Goal: Task Accomplishment & Management: Manage account settings

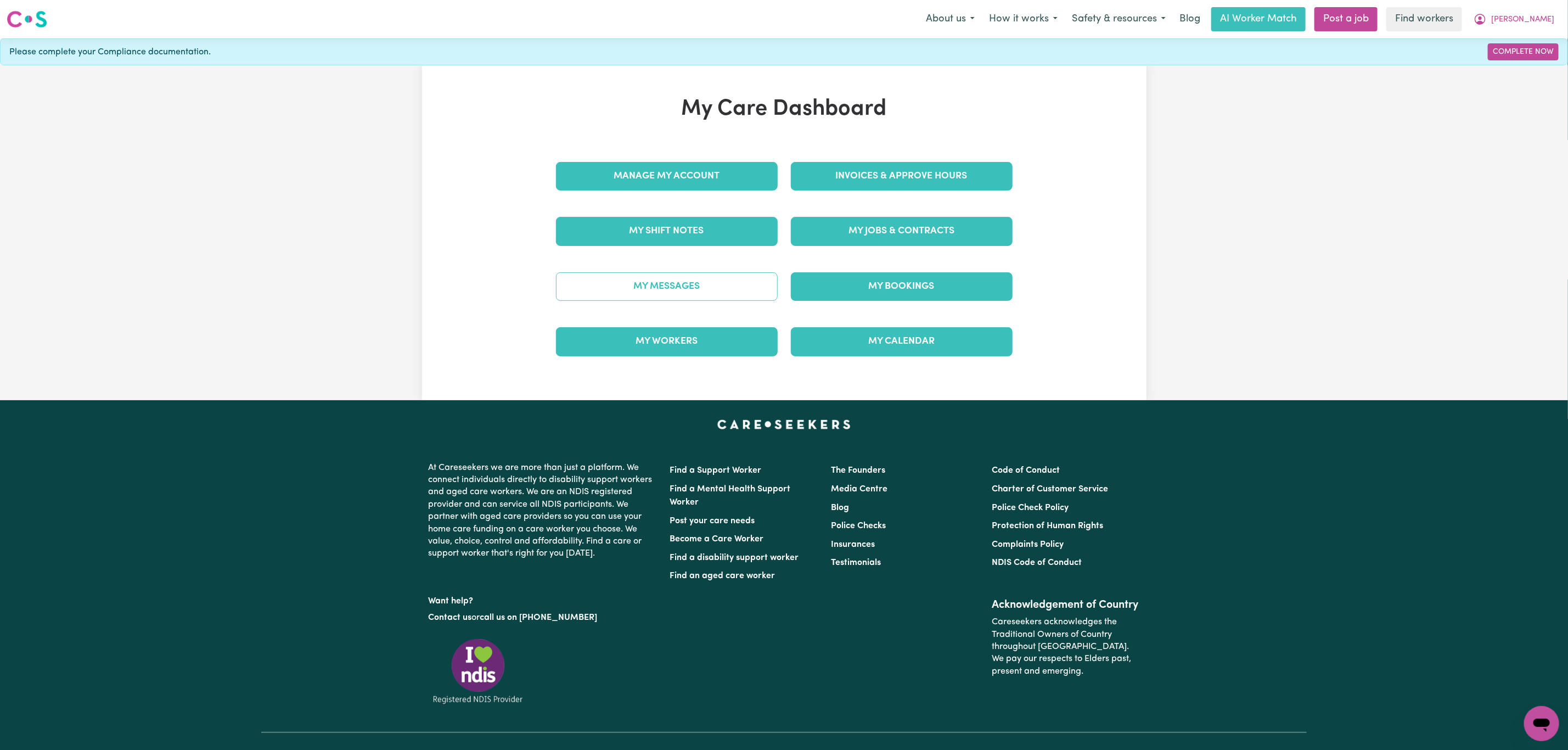
click at [674, 280] on link "My Messages" at bounding box center [667, 287] width 222 height 28
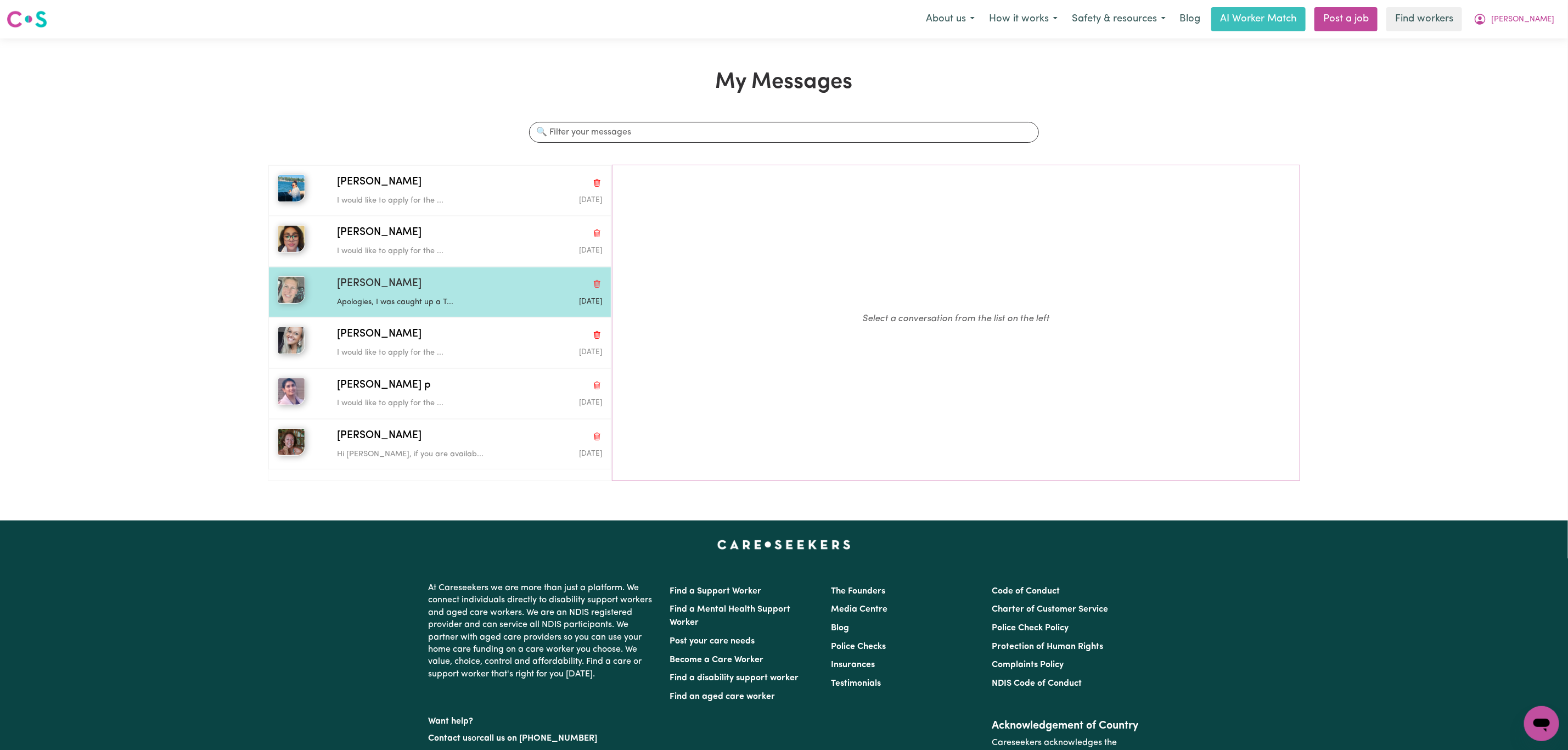
click at [443, 287] on div "[PERSON_NAME]" at bounding box center [469, 284] width 265 height 16
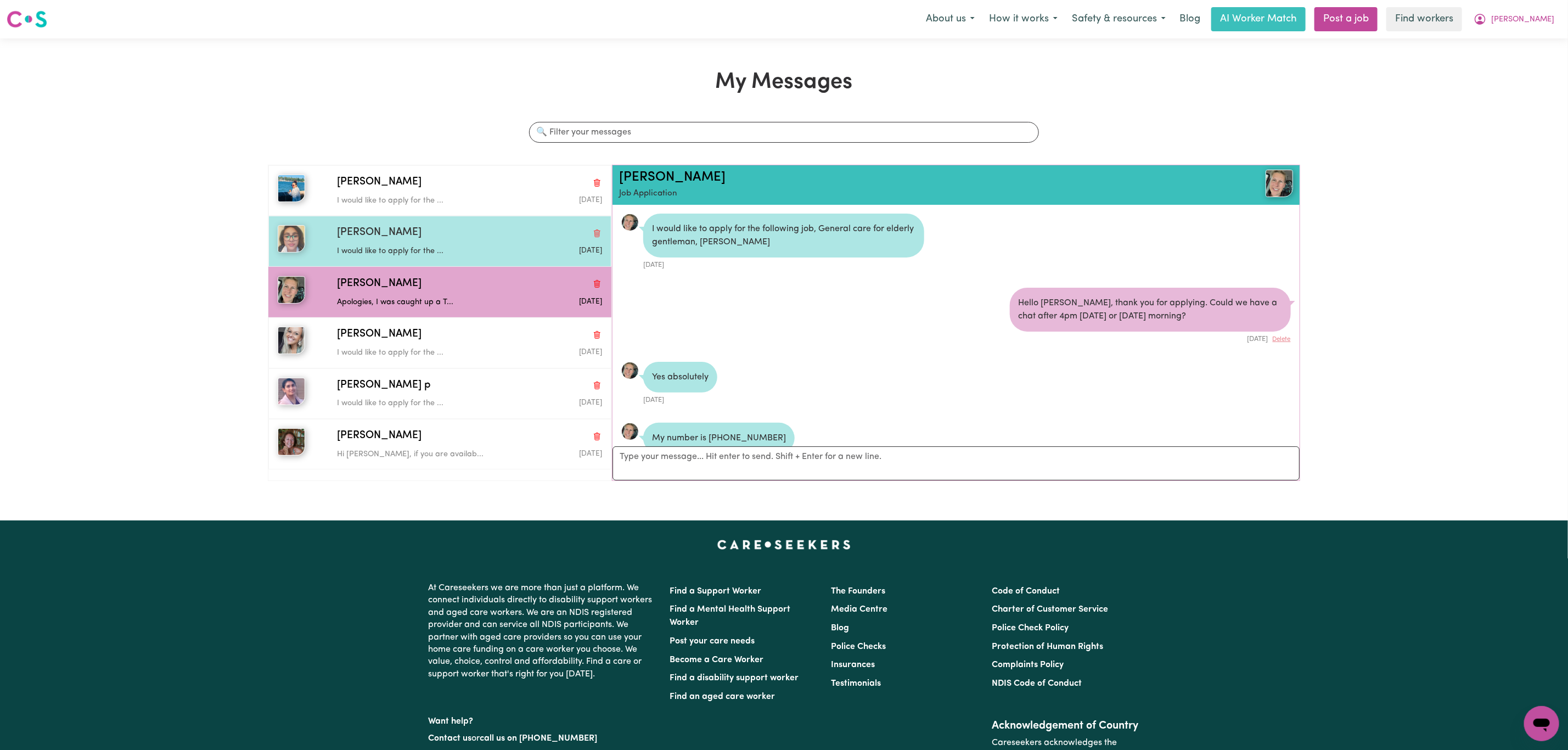
click at [358, 250] on p "I would like to apply for the ..." at bounding box center [425, 252] width 176 height 12
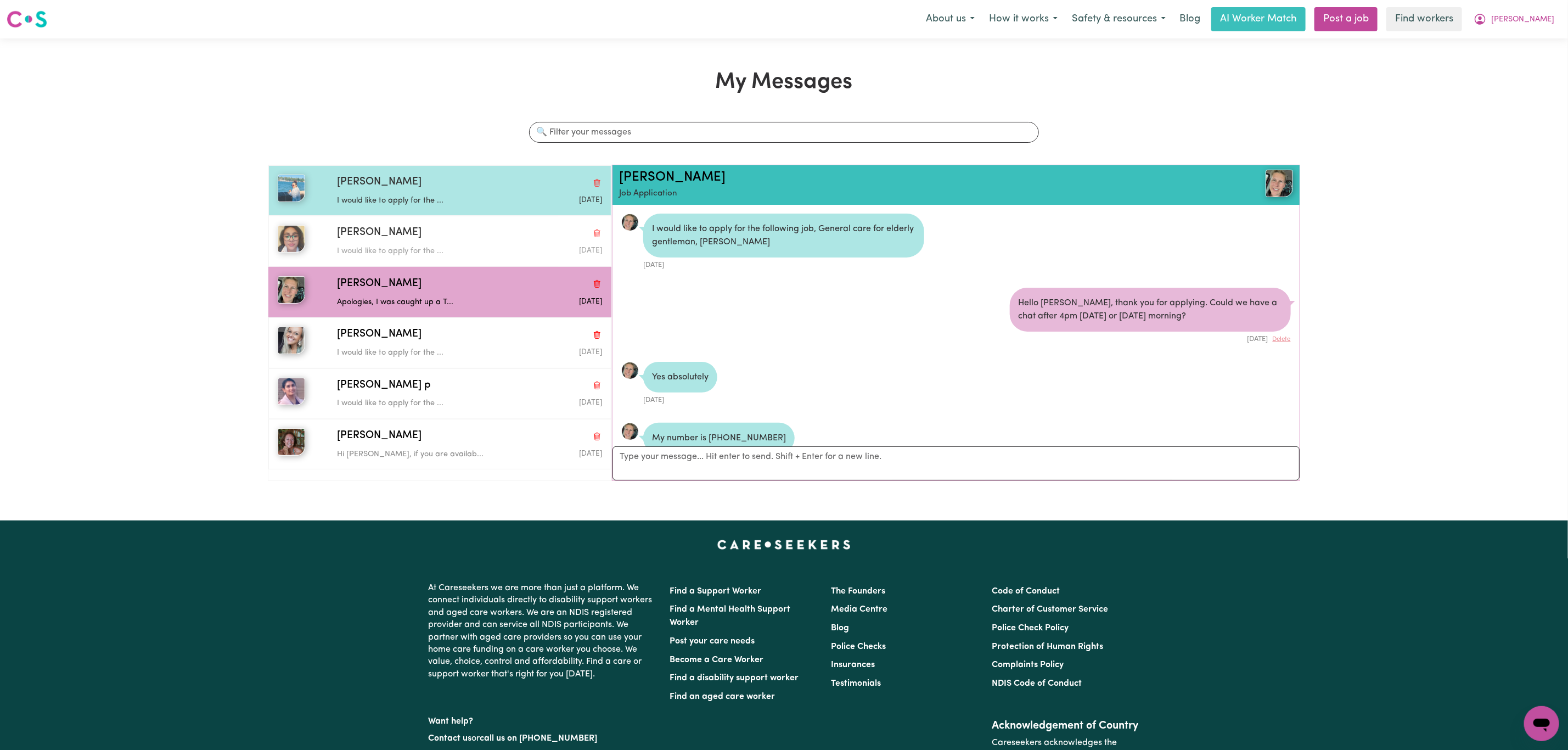
scroll to position [7, 0]
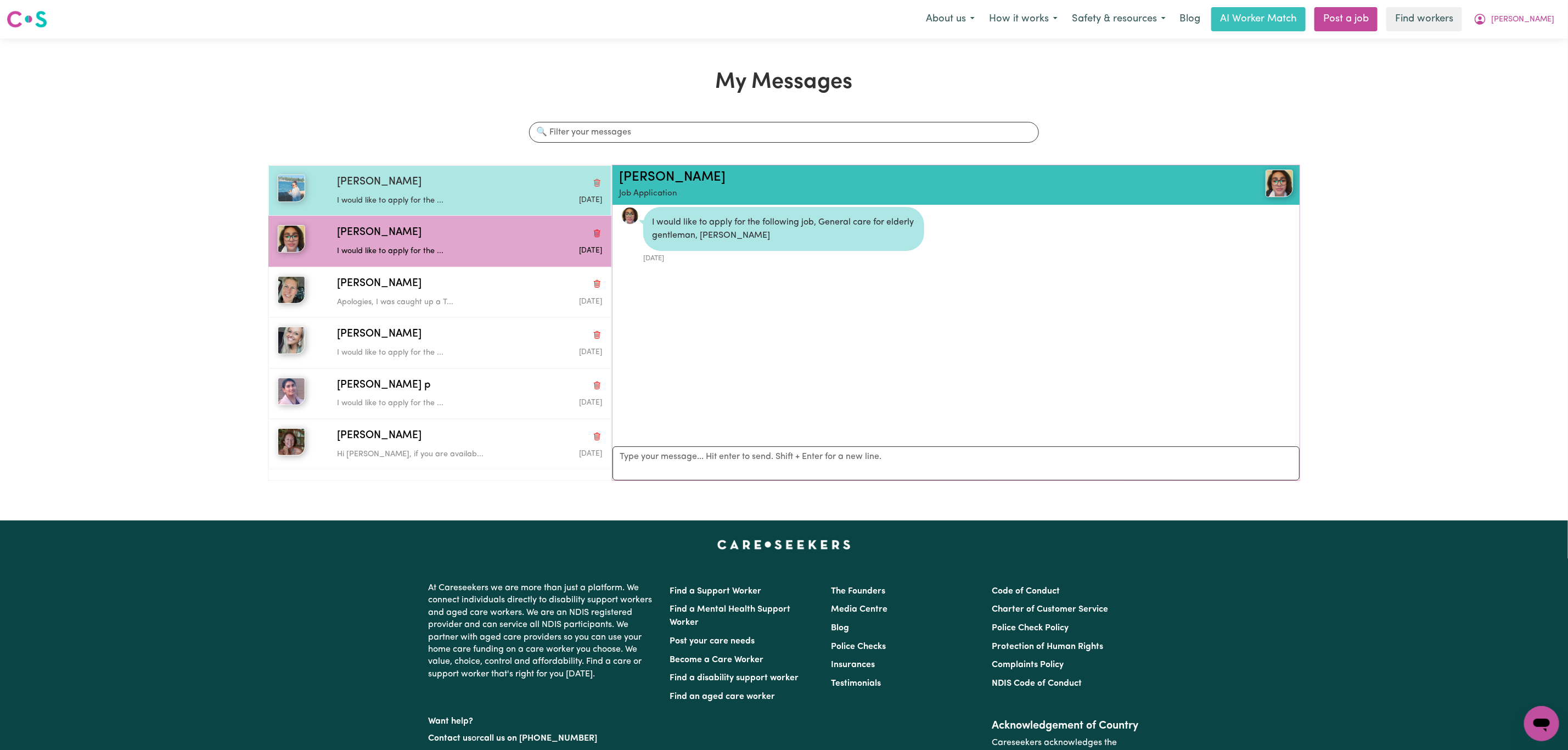
click at [391, 180] on div "[PERSON_NAME]" at bounding box center [469, 183] width 265 height 16
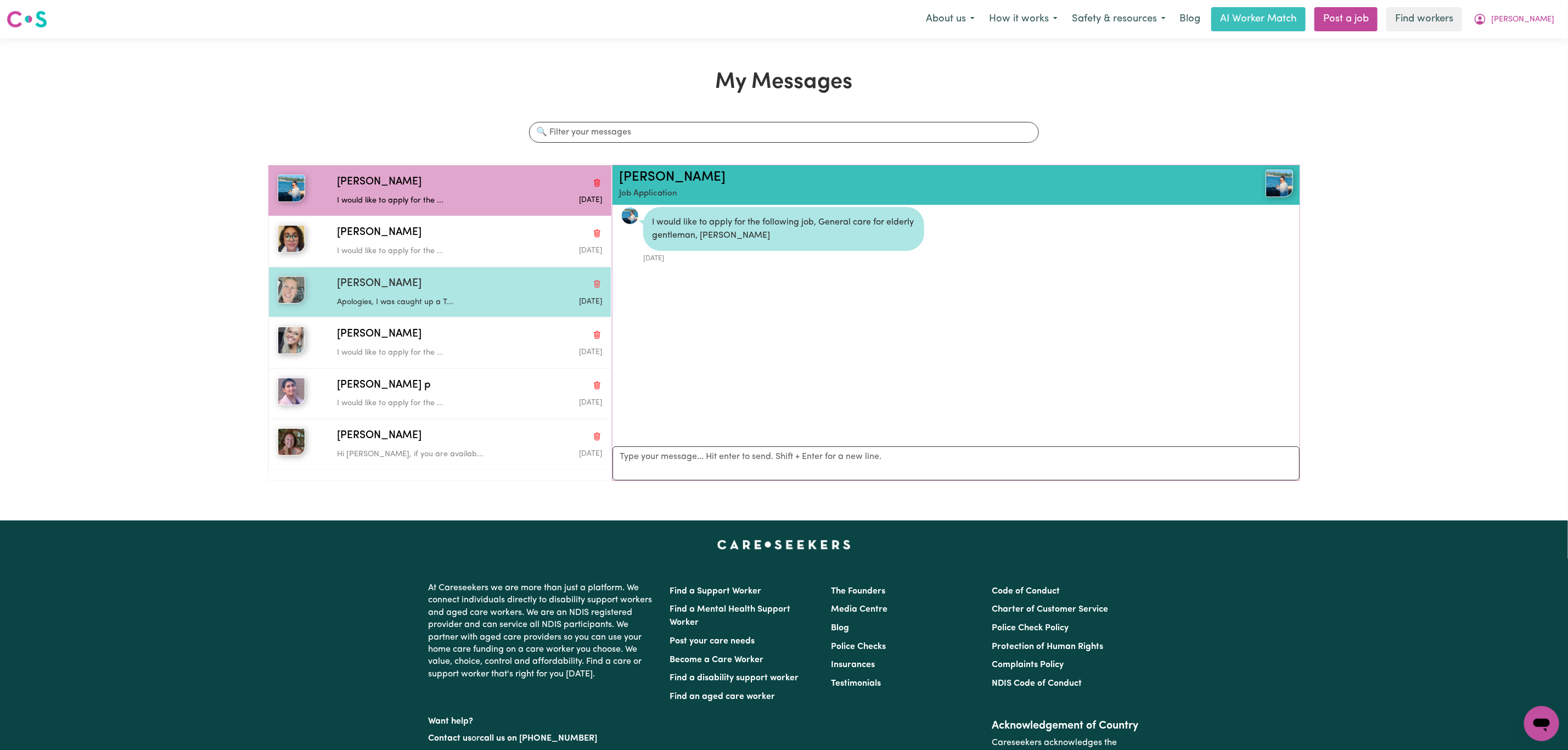
click at [417, 306] on p "Apologies, I was caught up a T..." at bounding box center [425, 303] width 176 height 12
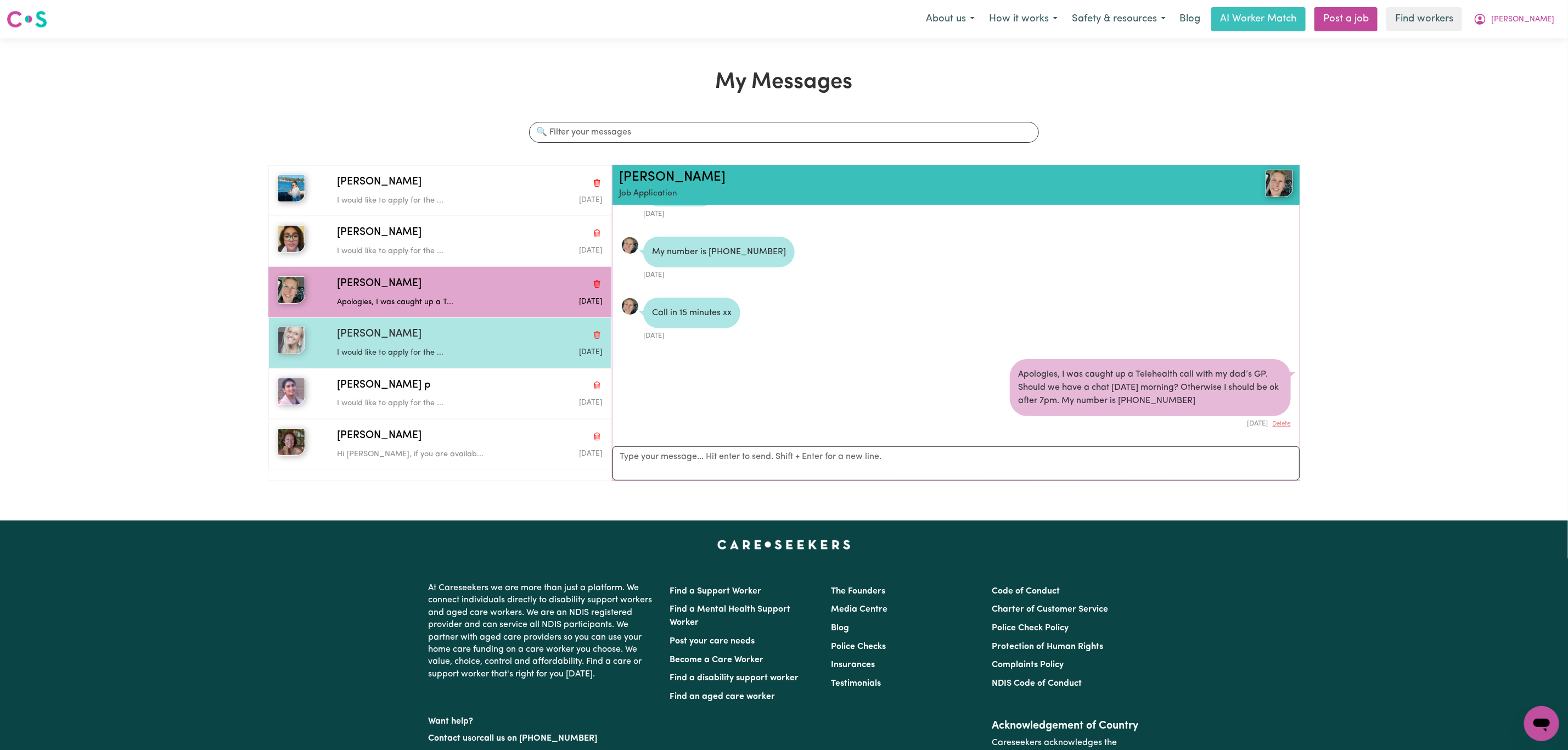
click at [409, 354] on p "I would like to apply for the ..." at bounding box center [425, 353] width 176 height 12
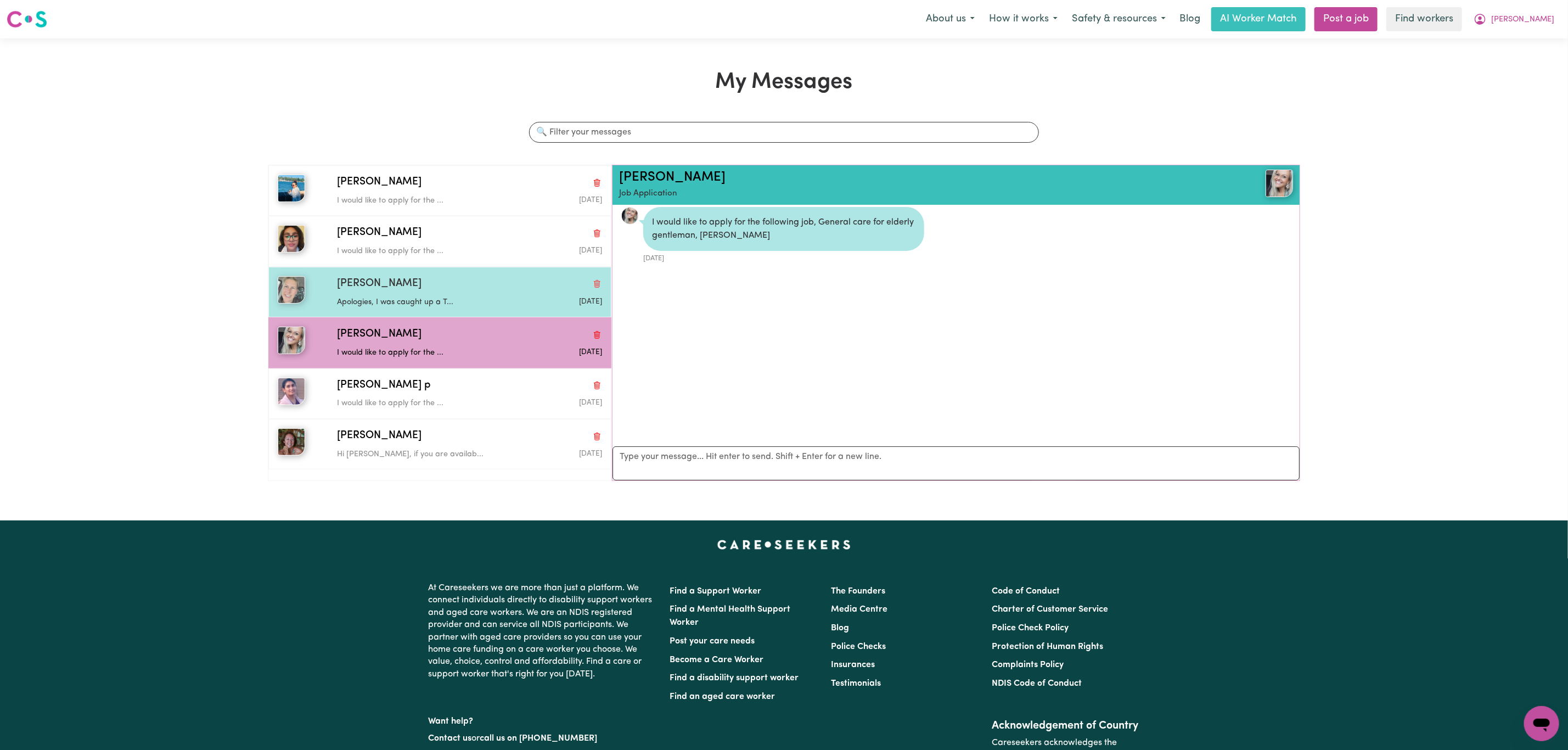
click at [433, 294] on div "Apologies, I was caught up a T..." at bounding box center [425, 300] width 176 height 17
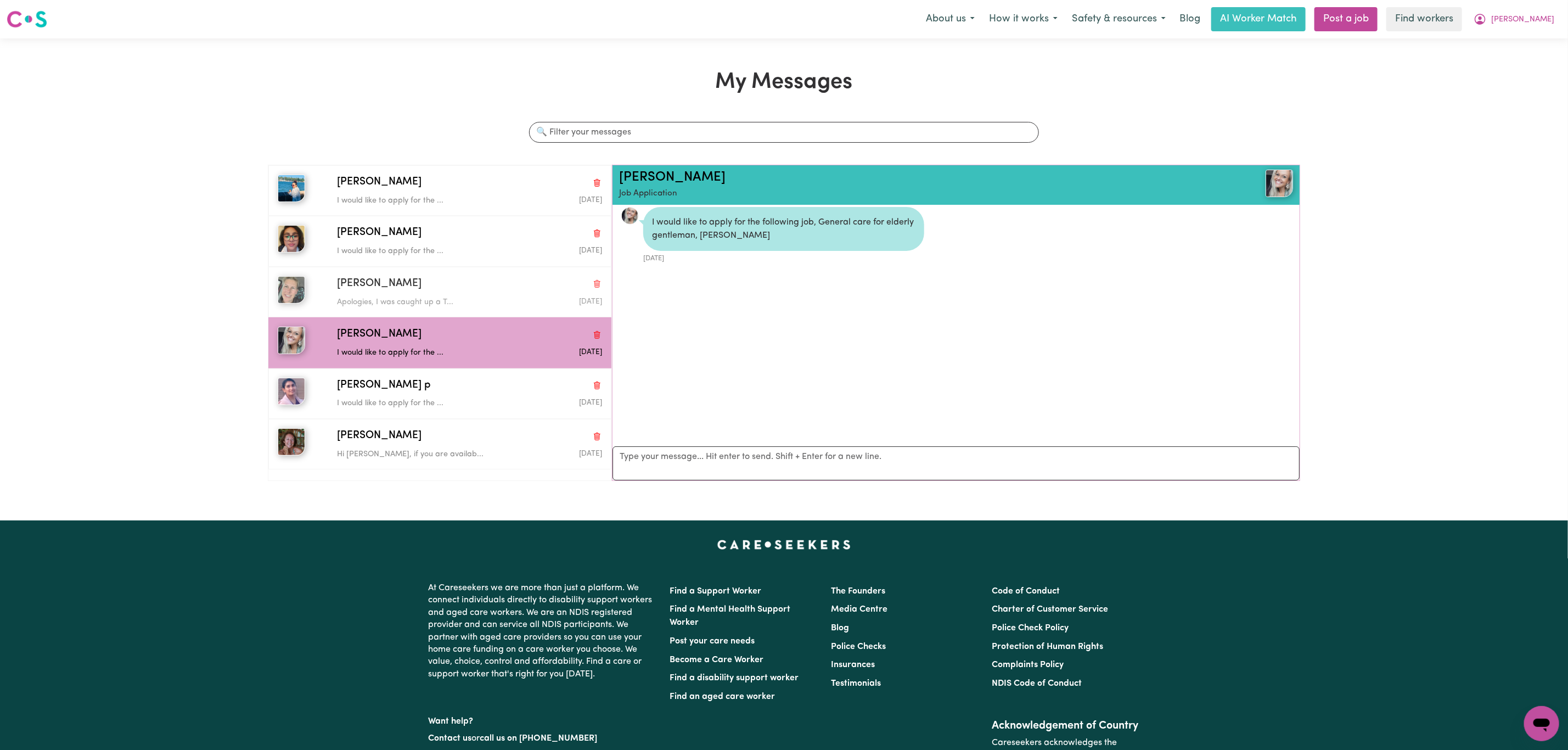
scroll to position [186, 0]
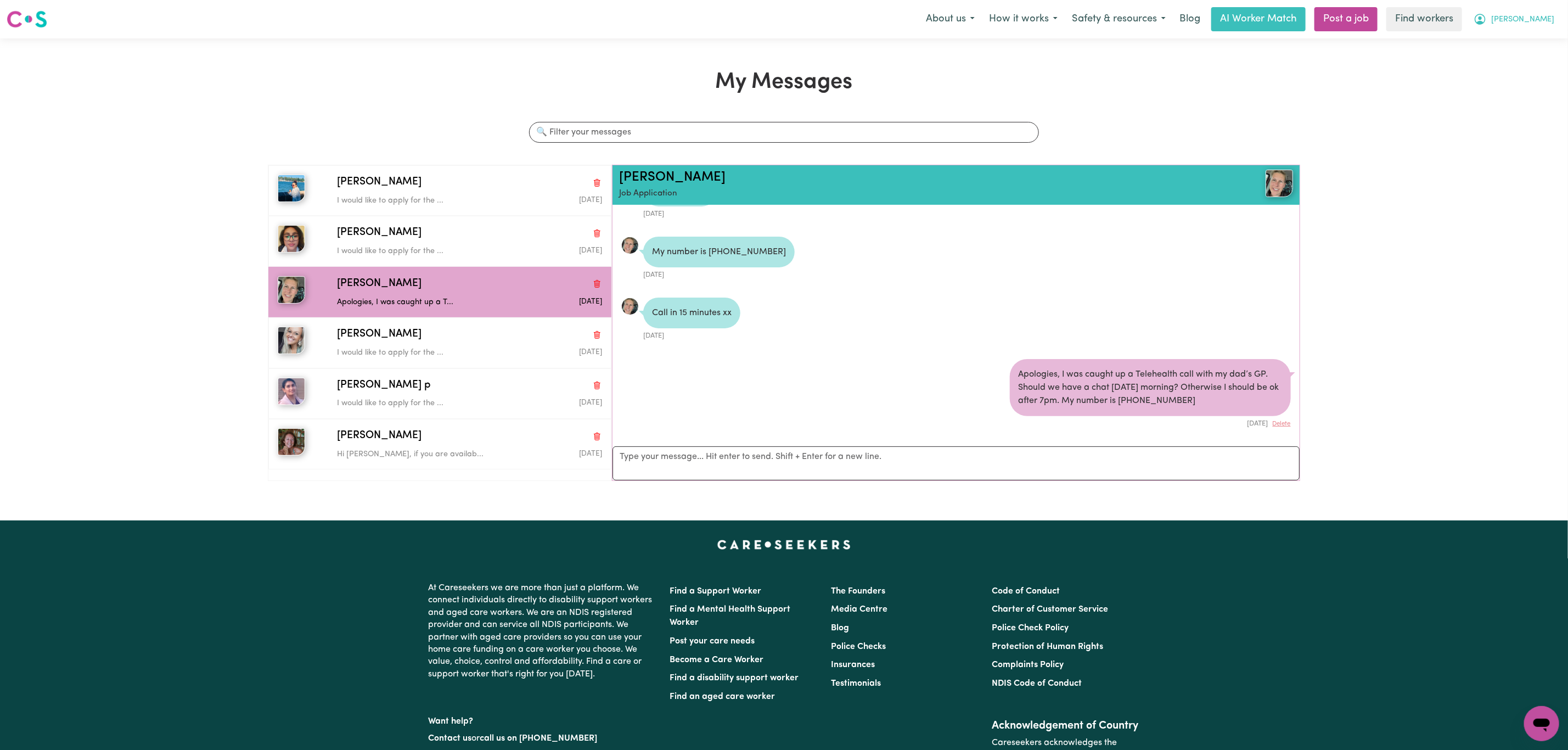
click at [1530, 17] on span "[PERSON_NAME]" at bounding box center [1522, 20] width 63 height 12
drag, startPoint x: 1528, startPoint y: 30, endPoint x: 1523, endPoint y: 40, distance: 11.2
click at [1523, 40] on link "My Dashboard" at bounding box center [1517, 43] width 87 height 21
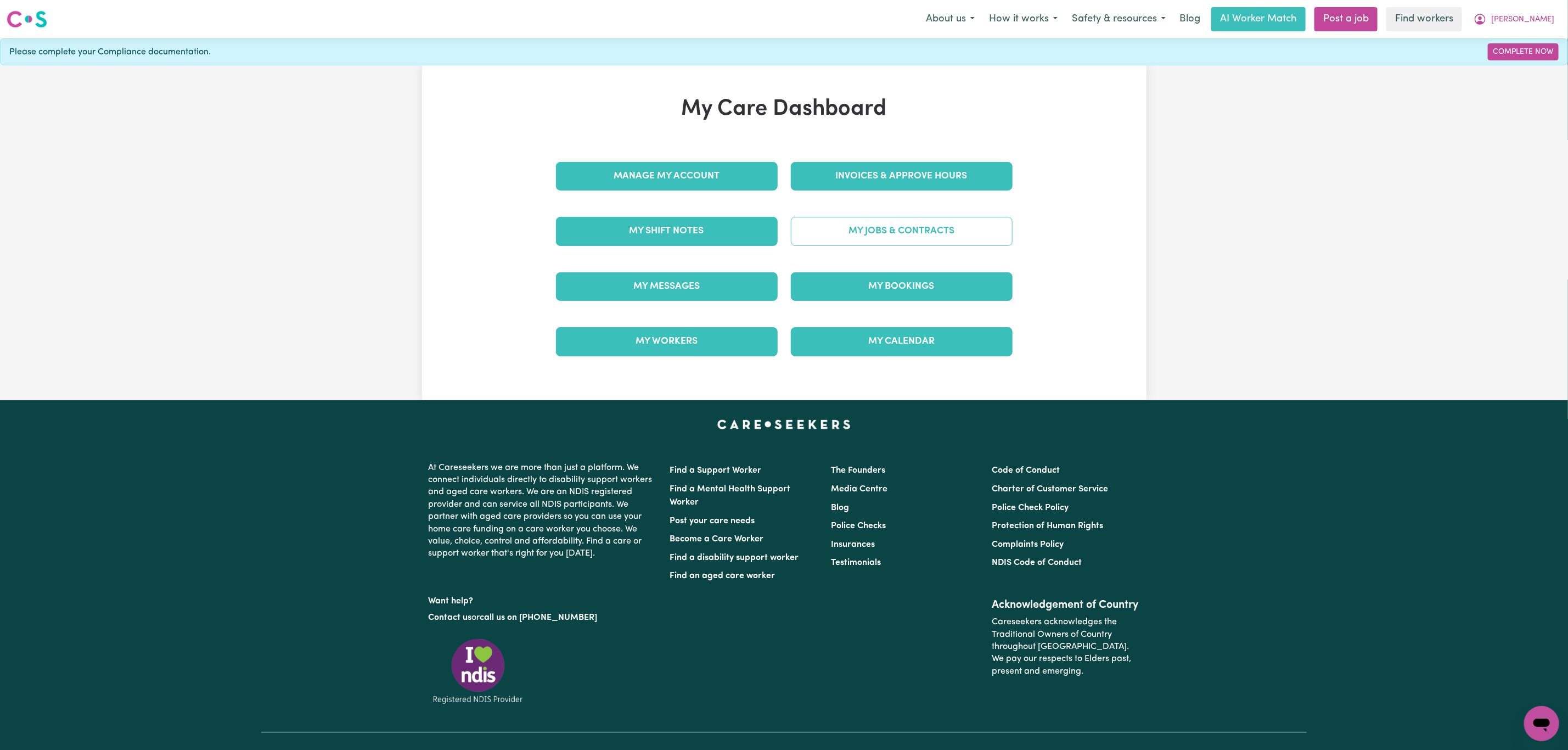
click at [877, 229] on link "My Jobs & Contracts" at bounding box center [901, 231] width 222 height 28
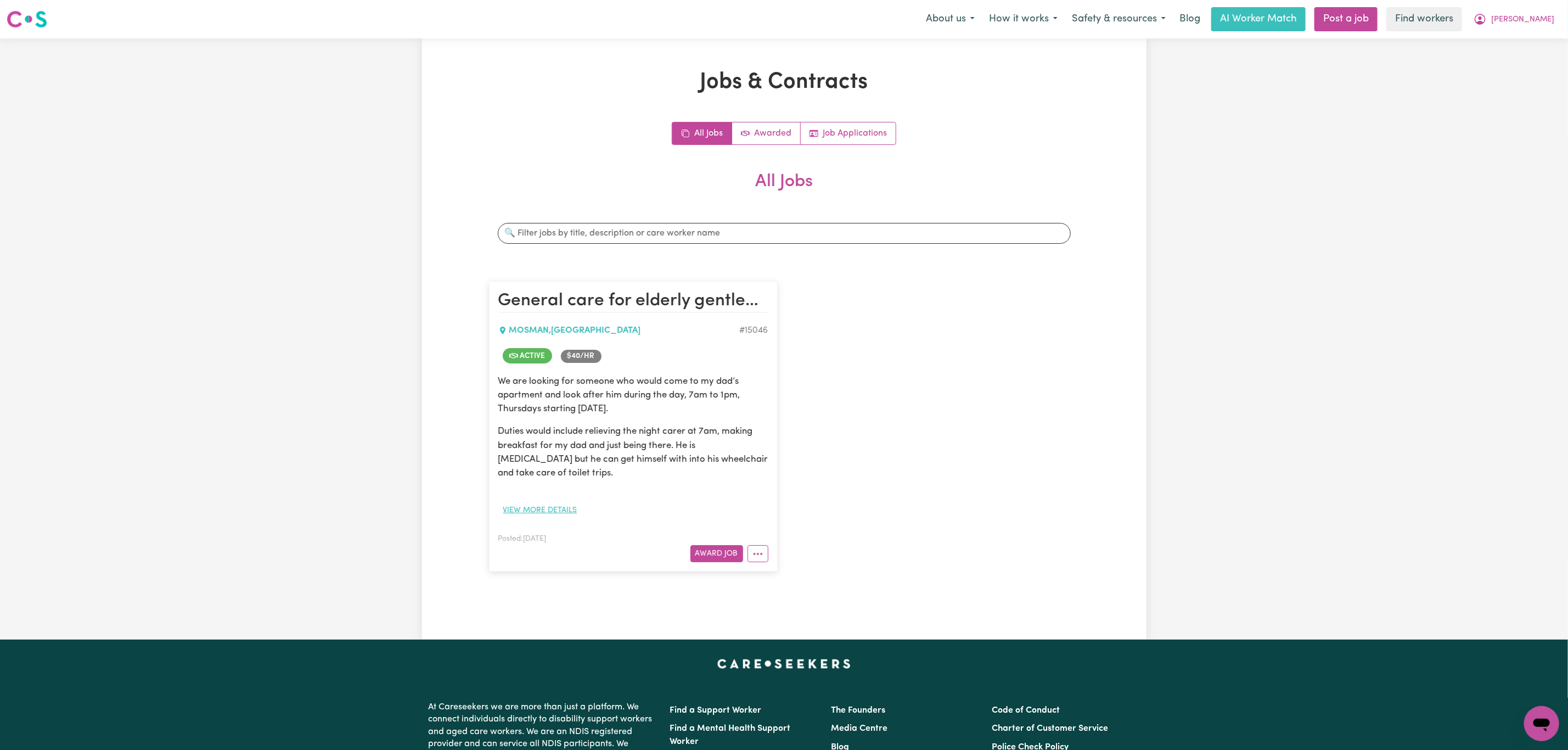
click at [548, 519] on button "View more details" at bounding box center [540, 511] width 84 height 17
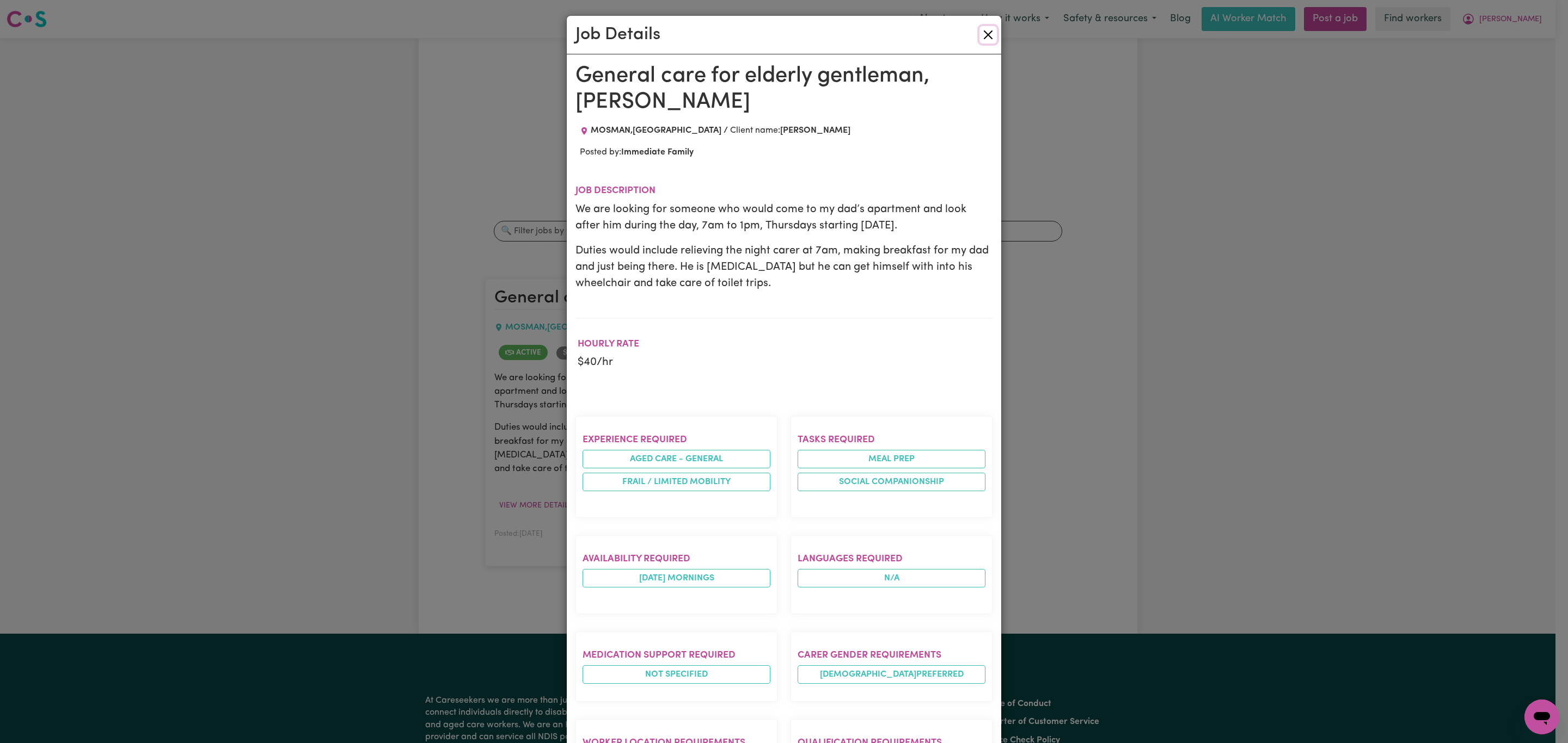
click at [979, 33] on button "Close" at bounding box center [988, 35] width 18 height 18
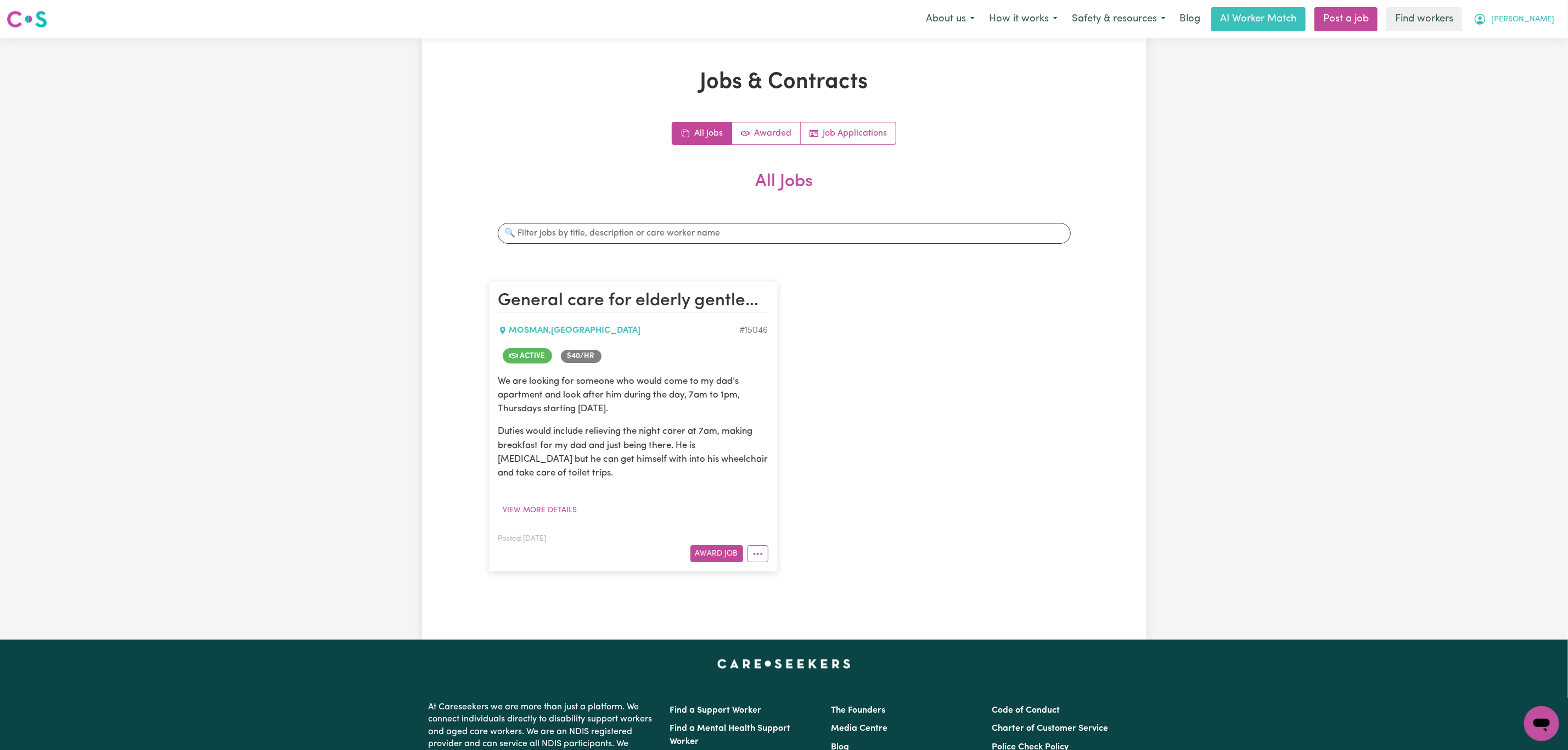
click at [1543, 14] on span "[PERSON_NAME]" at bounding box center [1522, 20] width 63 height 12
click at [1530, 36] on link "My Dashboard" at bounding box center [1517, 43] width 87 height 21
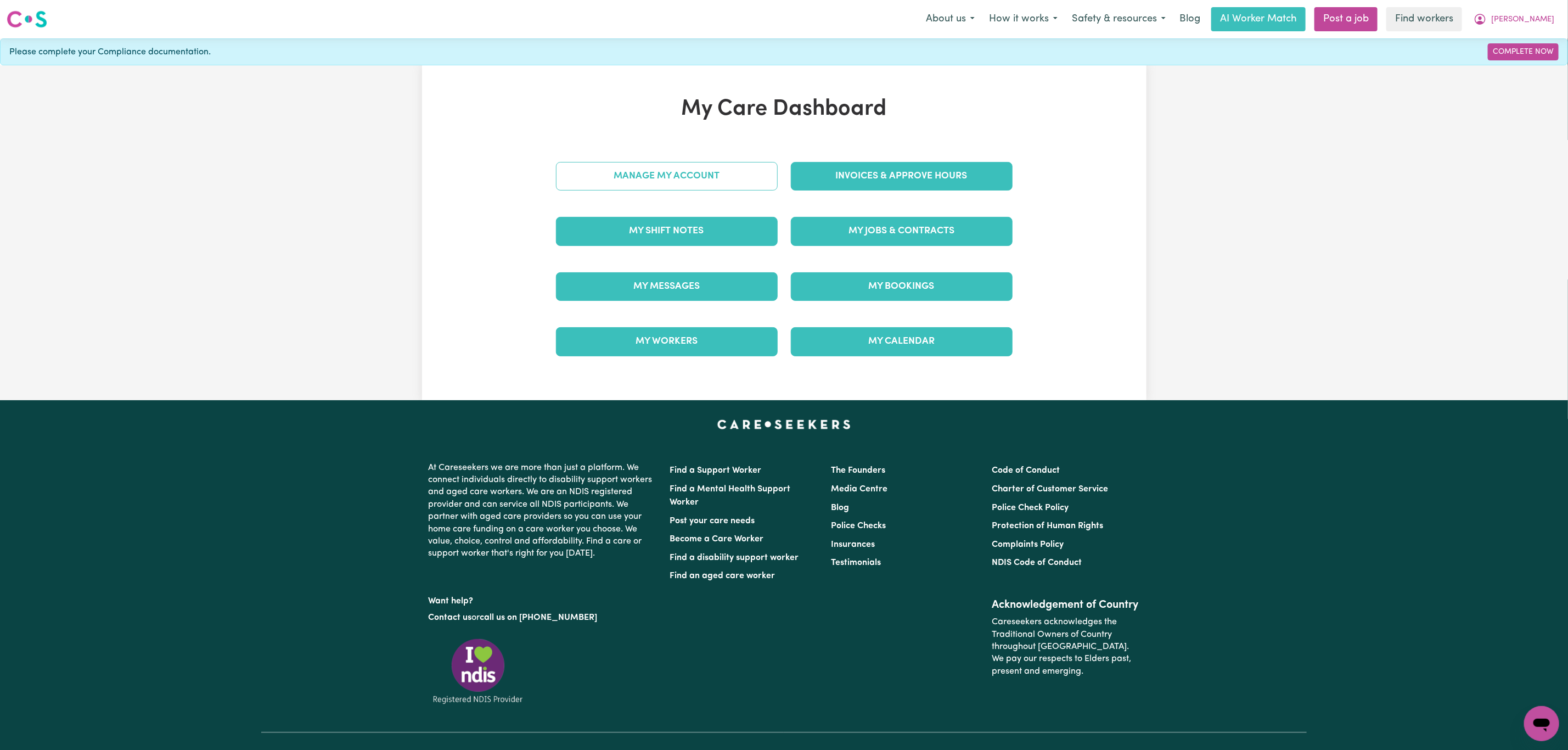
click at [697, 172] on link "Manage My Account" at bounding box center [667, 176] width 222 height 28
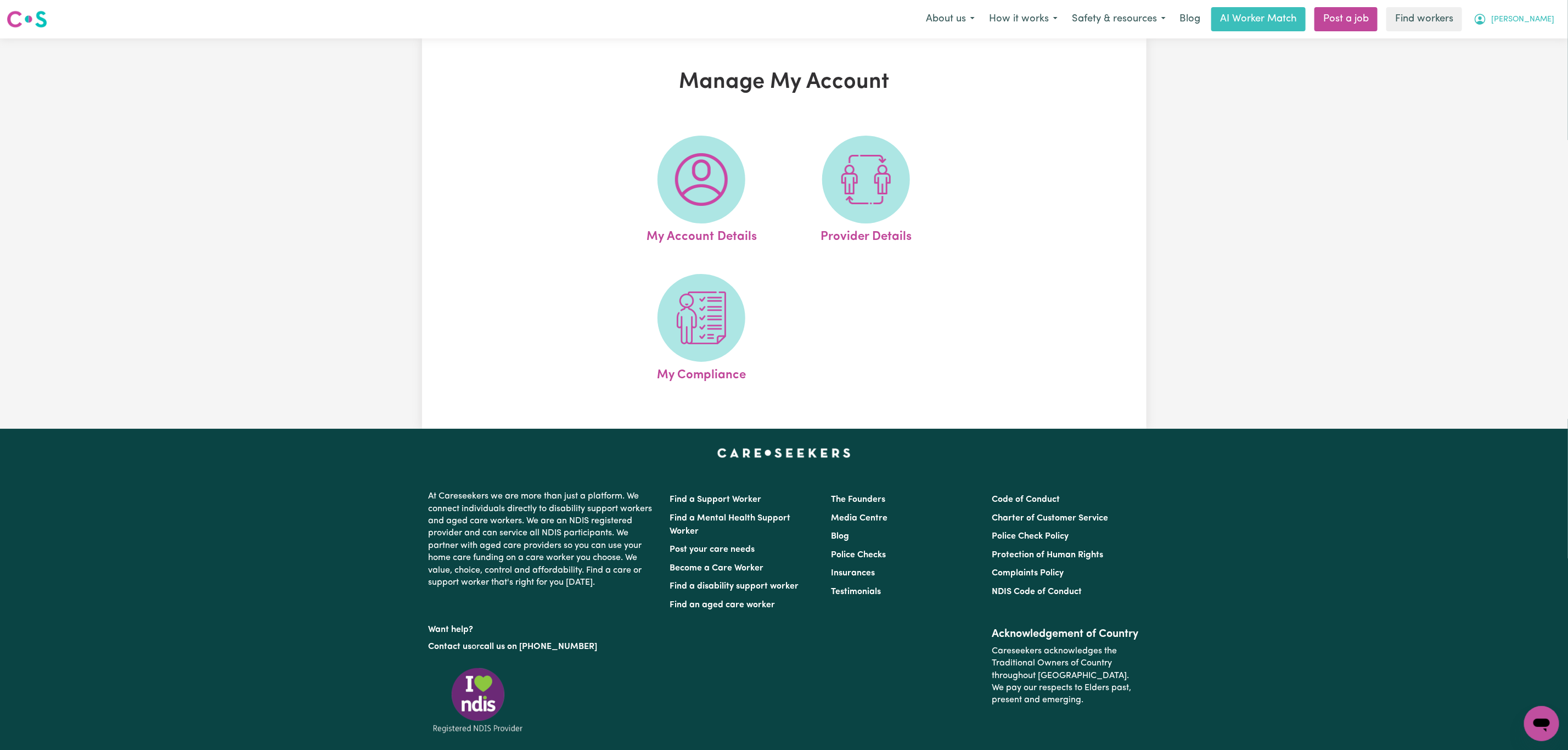
click at [1546, 18] on span "[PERSON_NAME]" at bounding box center [1522, 20] width 63 height 12
click at [1526, 38] on link "My Dashboard" at bounding box center [1517, 43] width 87 height 21
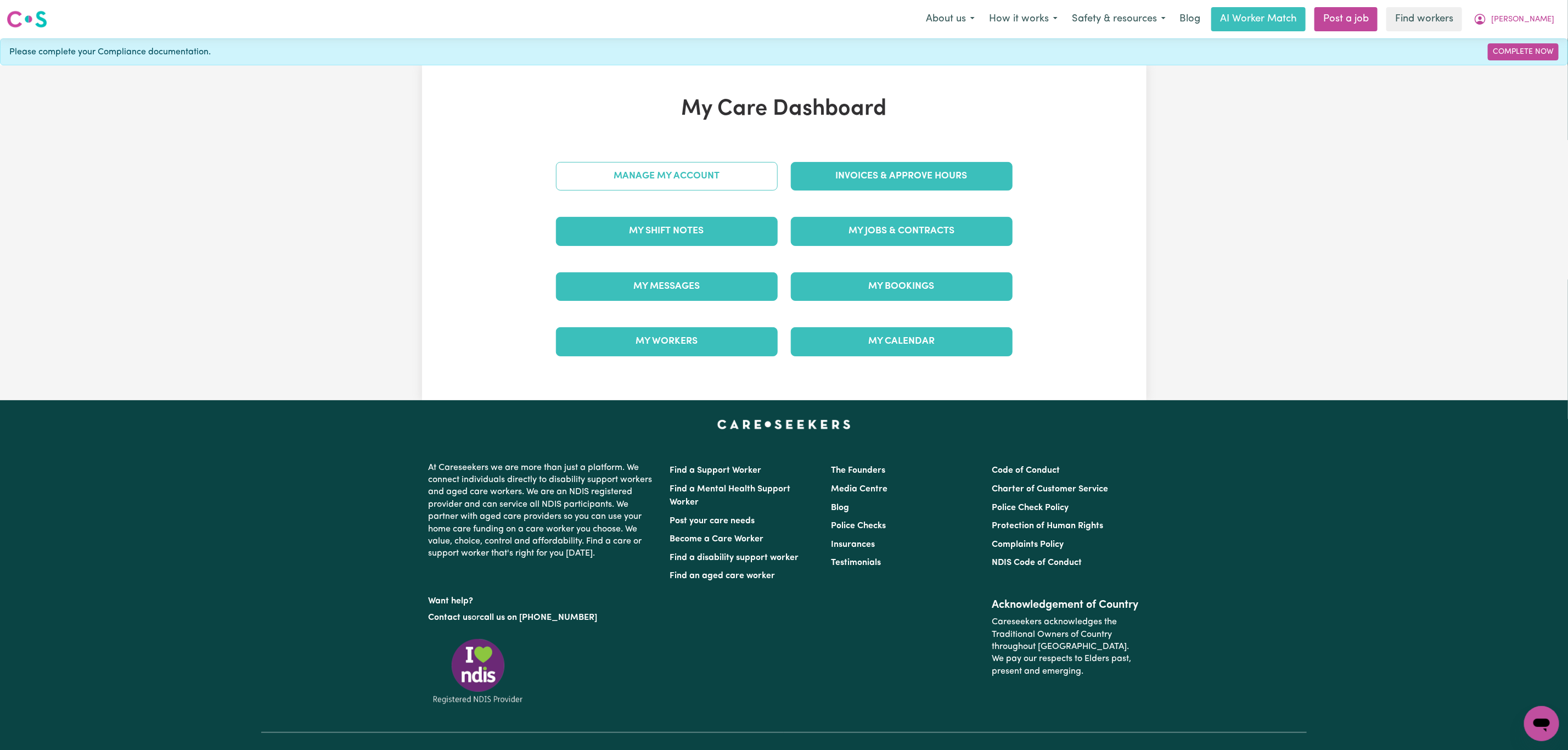
click at [631, 190] on link "Manage My Account" at bounding box center [667, 176] width 222 height 28
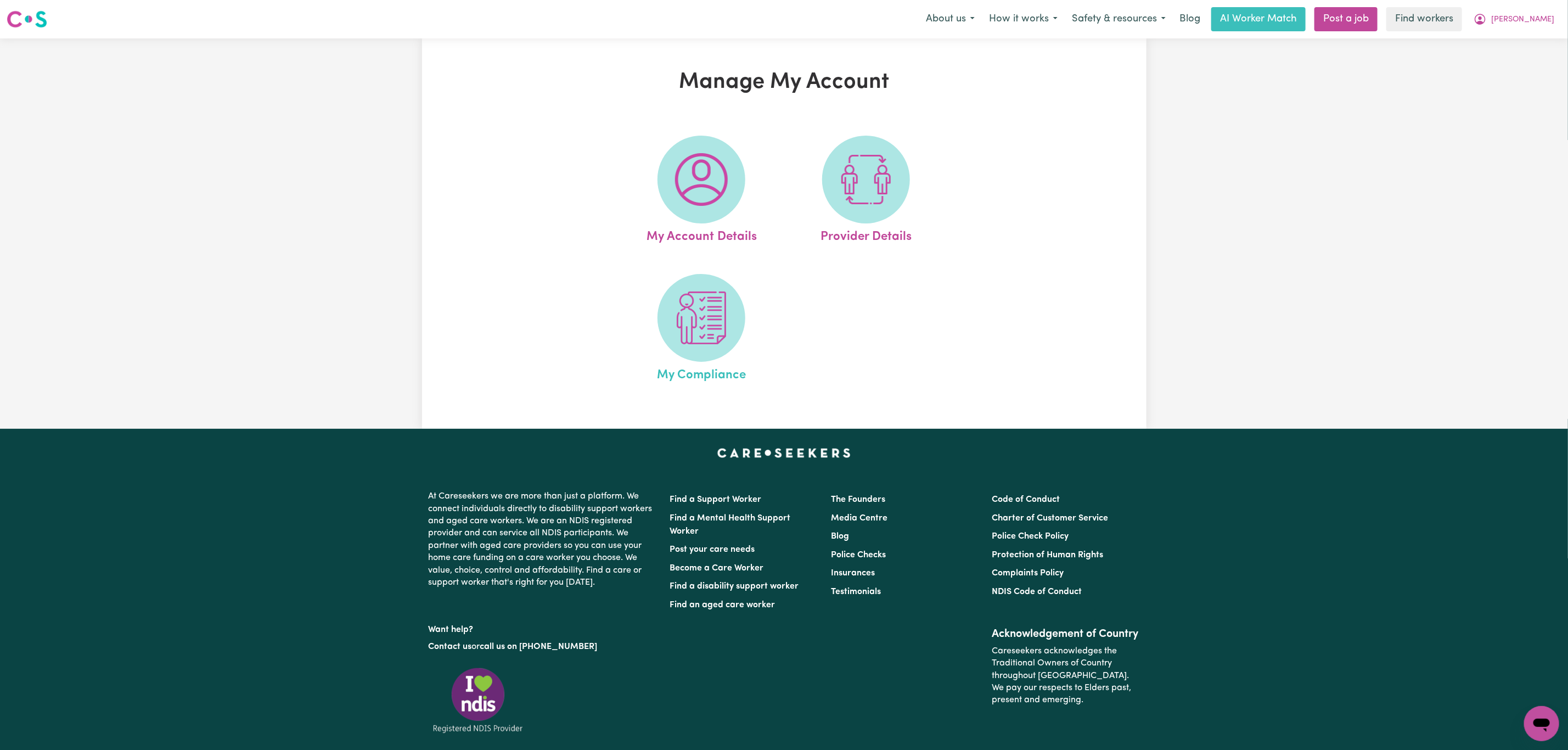
click at [692, 361] on link "My Compliance" at bounding box center [701, 329] width 158 height 111
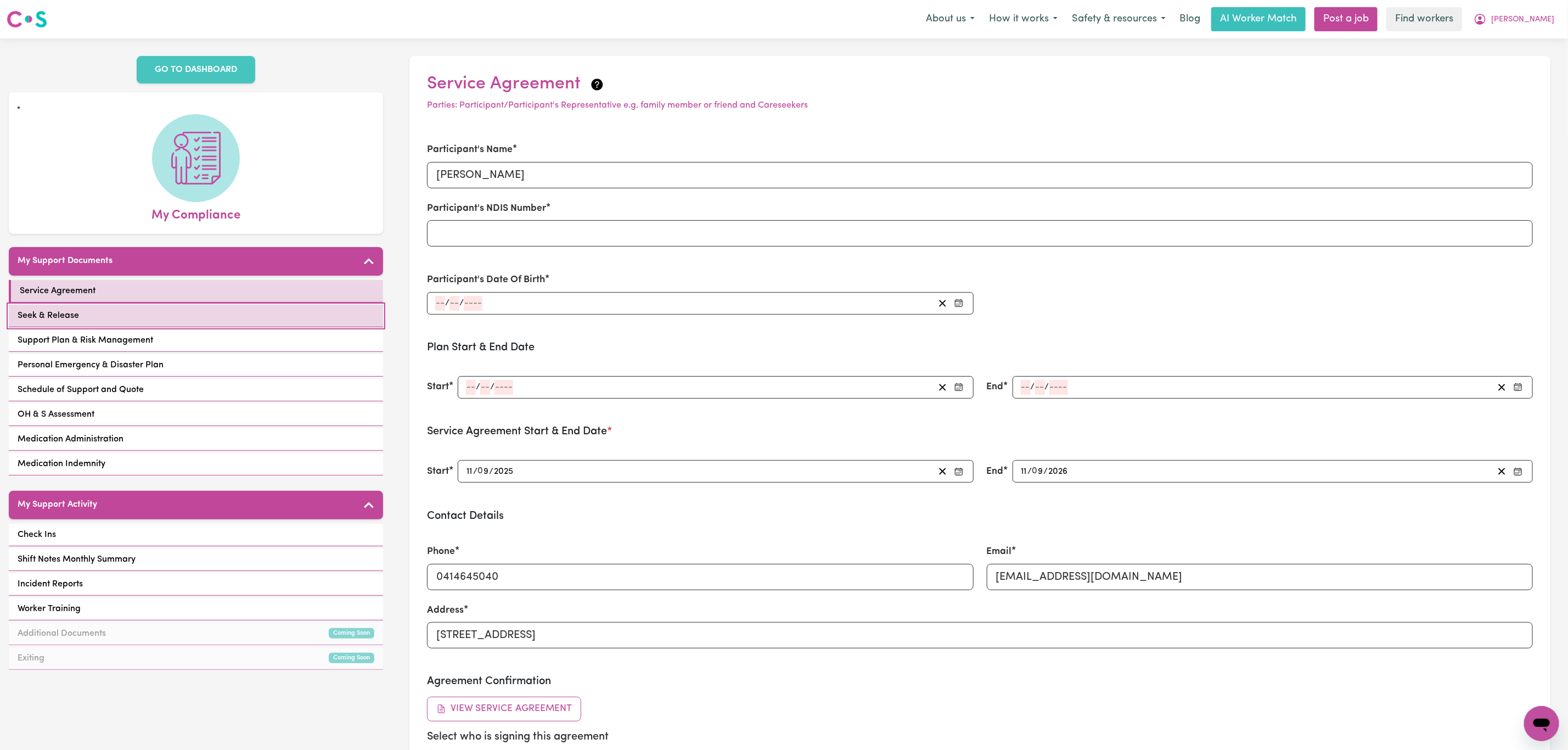
click at [234, 305] on link "Seek & Release" at bounding box center [196, 316] width 374 height 23
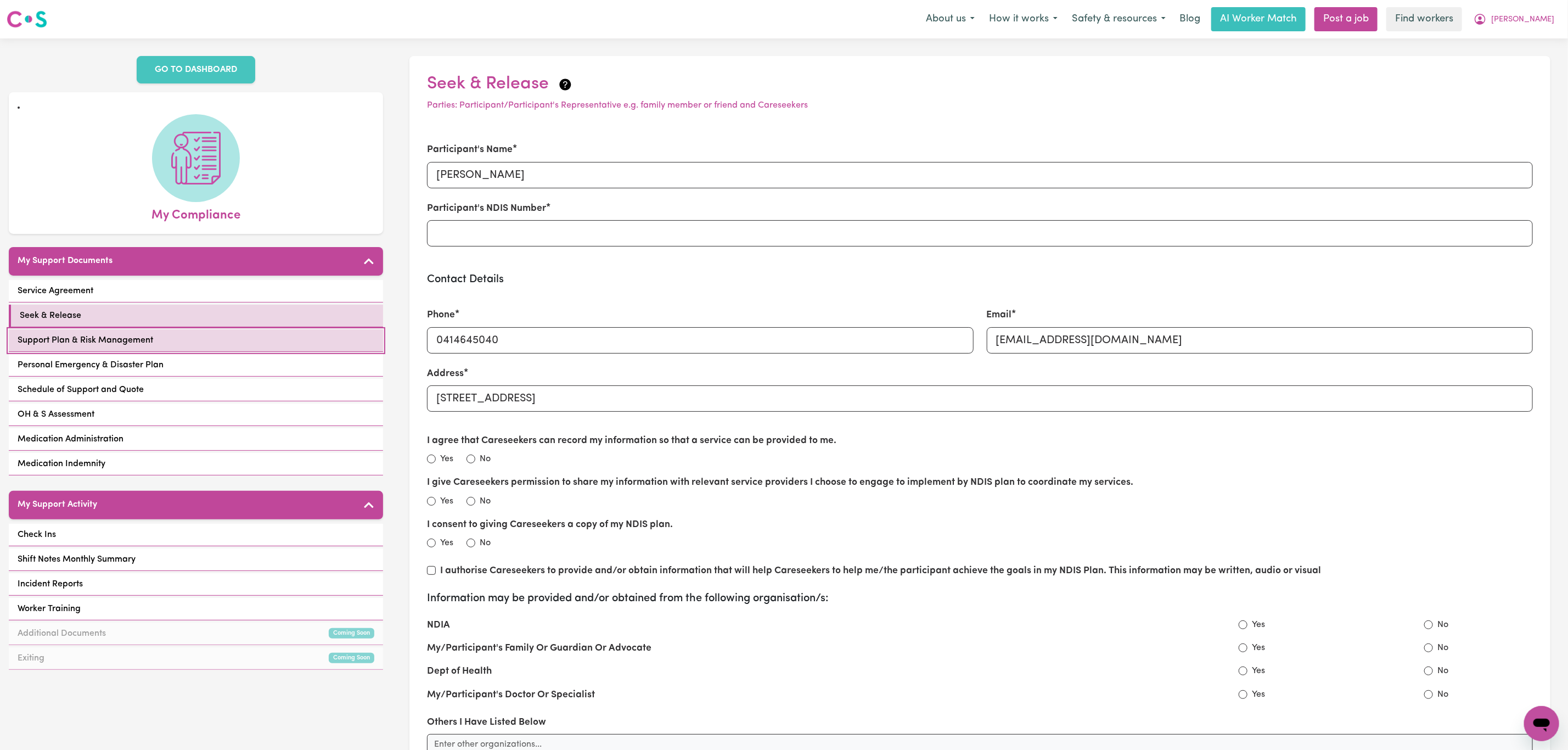
click at [231, 330] on link "Support Plan & Risk Management" at bounding box center [196, 341] width 374 height 23
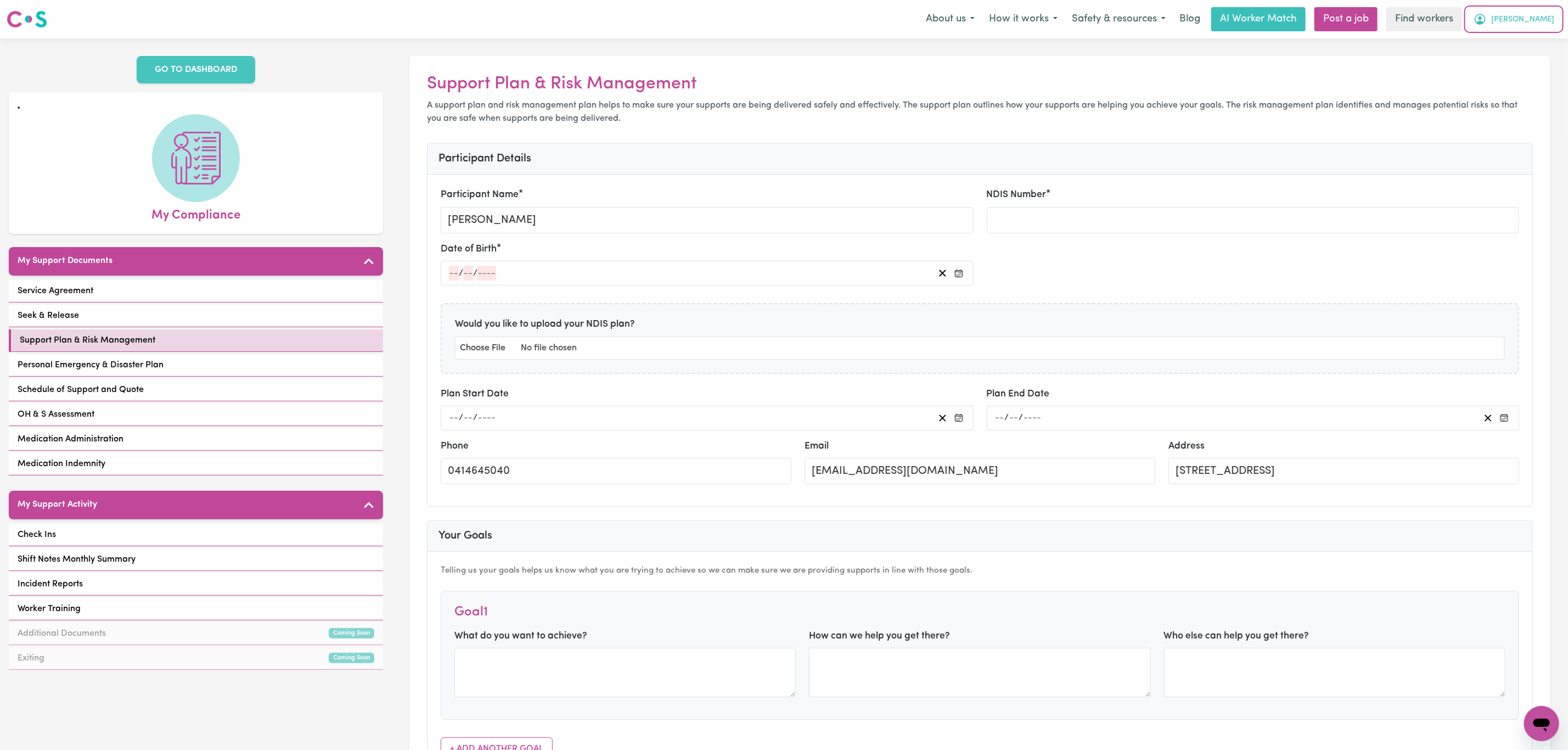
click at [1528, 23] on span "[PERSON_NAME]" at bounding box center [1522, 20] width 63 height 12
click at [1525, 42] on link "My Dashboard" at bounding box center [1517, 43] width 87 height 21
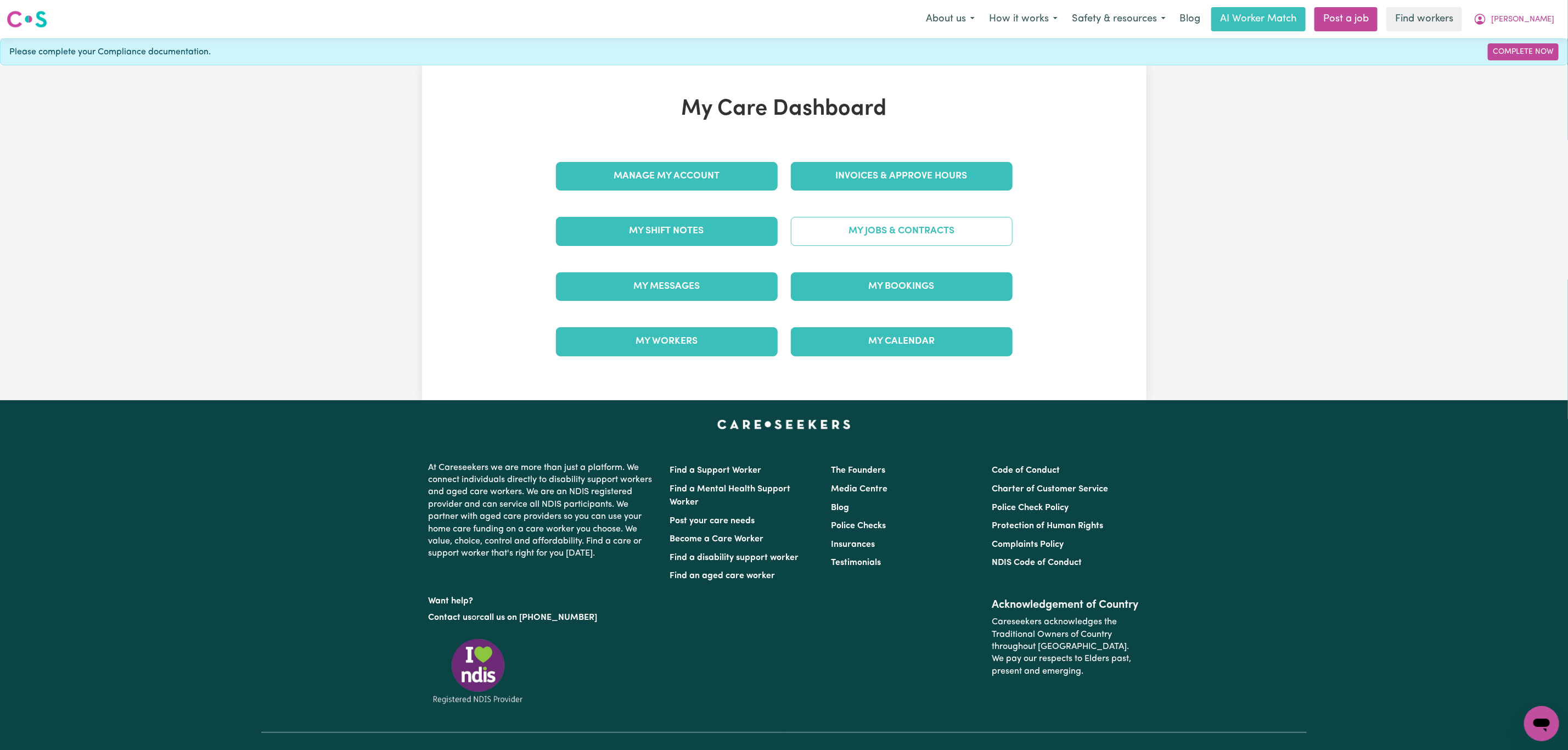
click at [896, 241] on link "My Jobs & Contracts" at bounding box center [901, 231] width 222 height 28
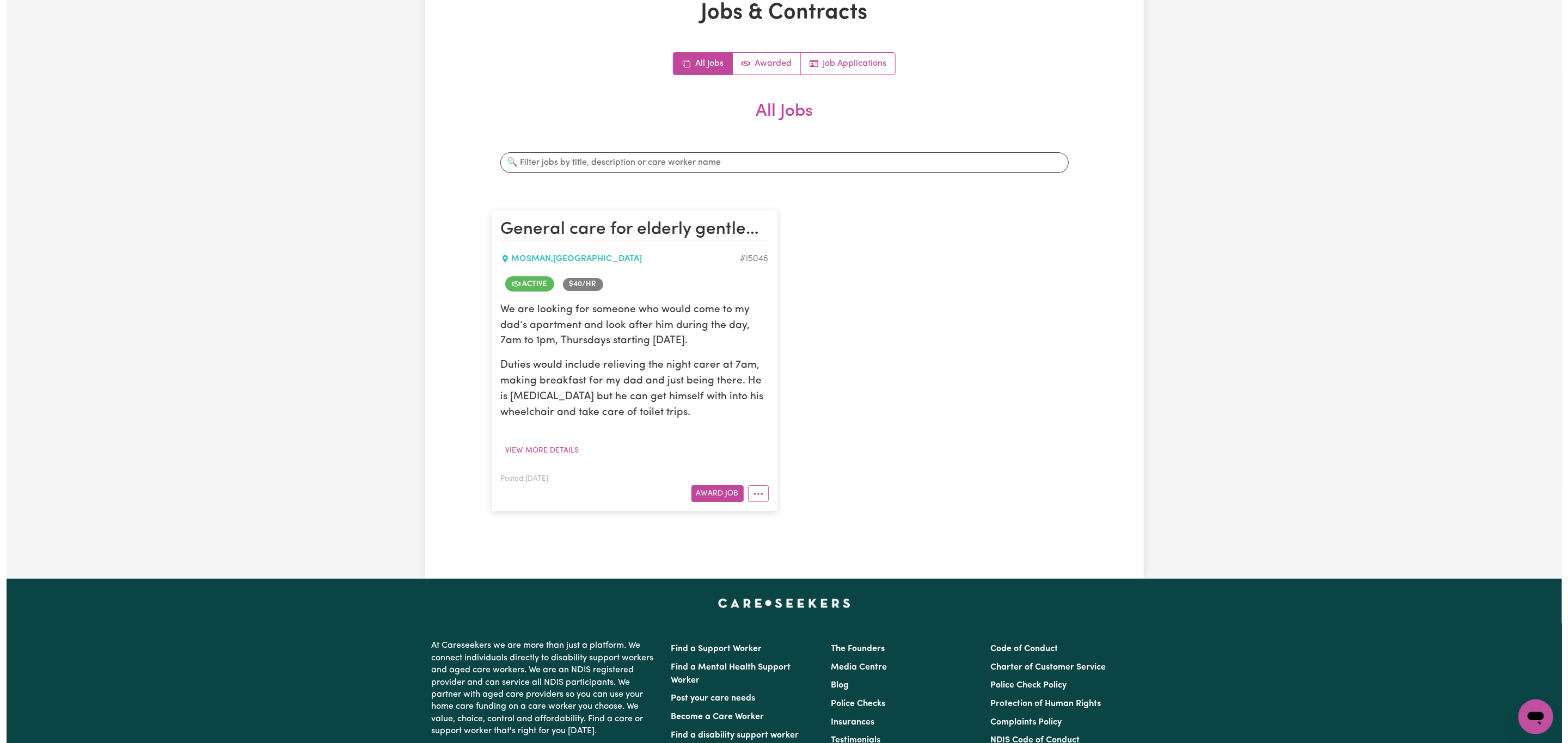
scroll to position [163, 0]
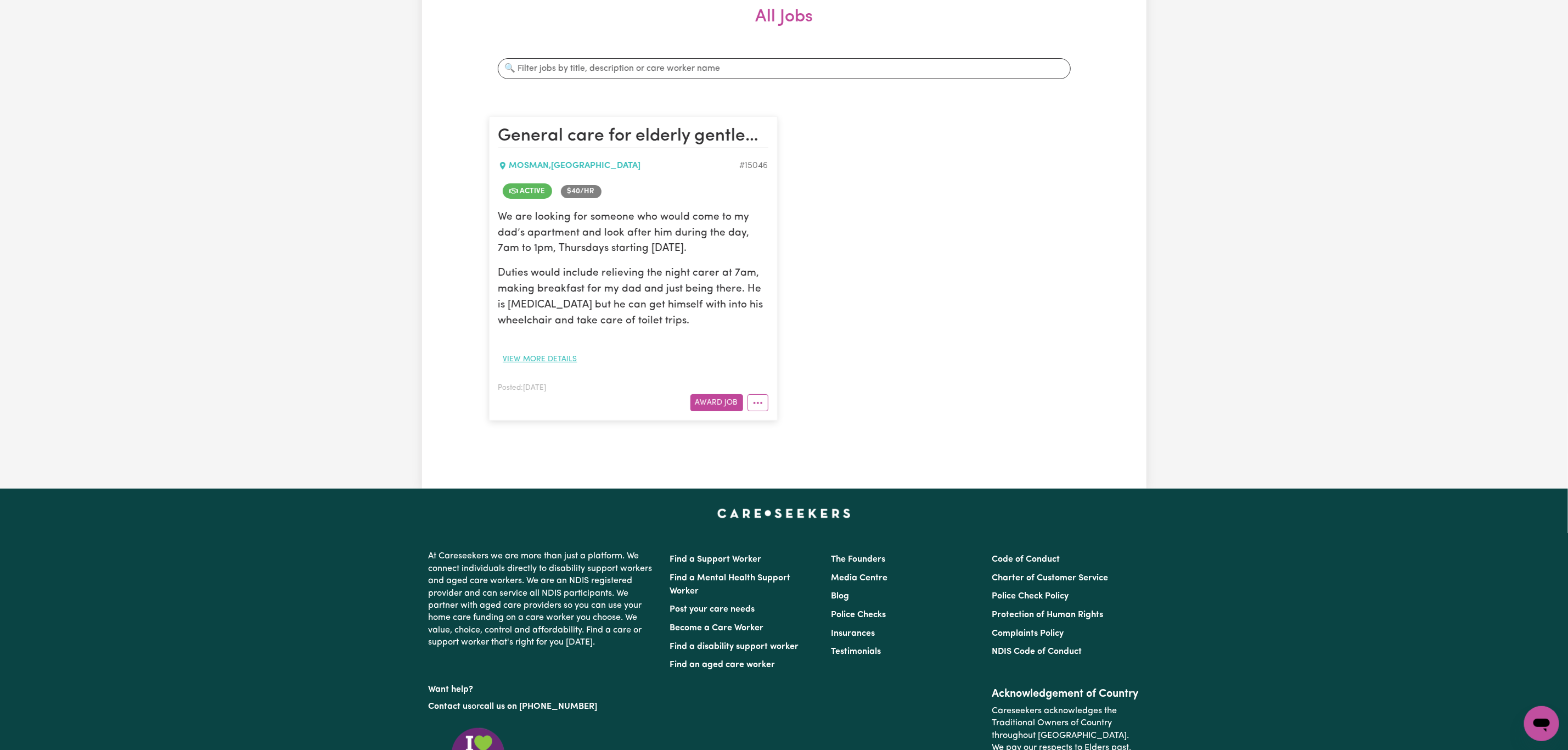
click at [558, 356] on button "View more details" at bounding box center [540, 359] width 84 height 17
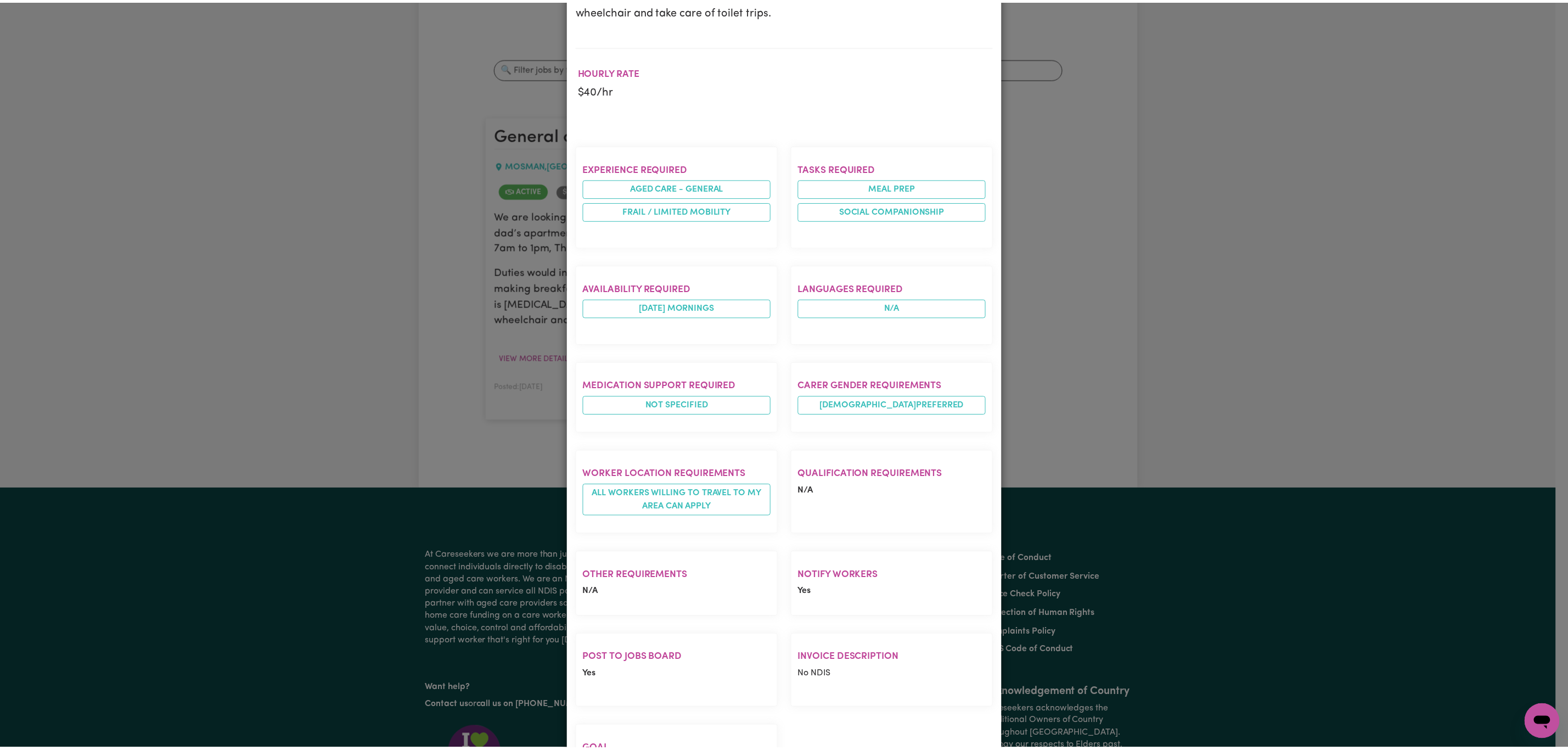
scroll to position [0, 0]
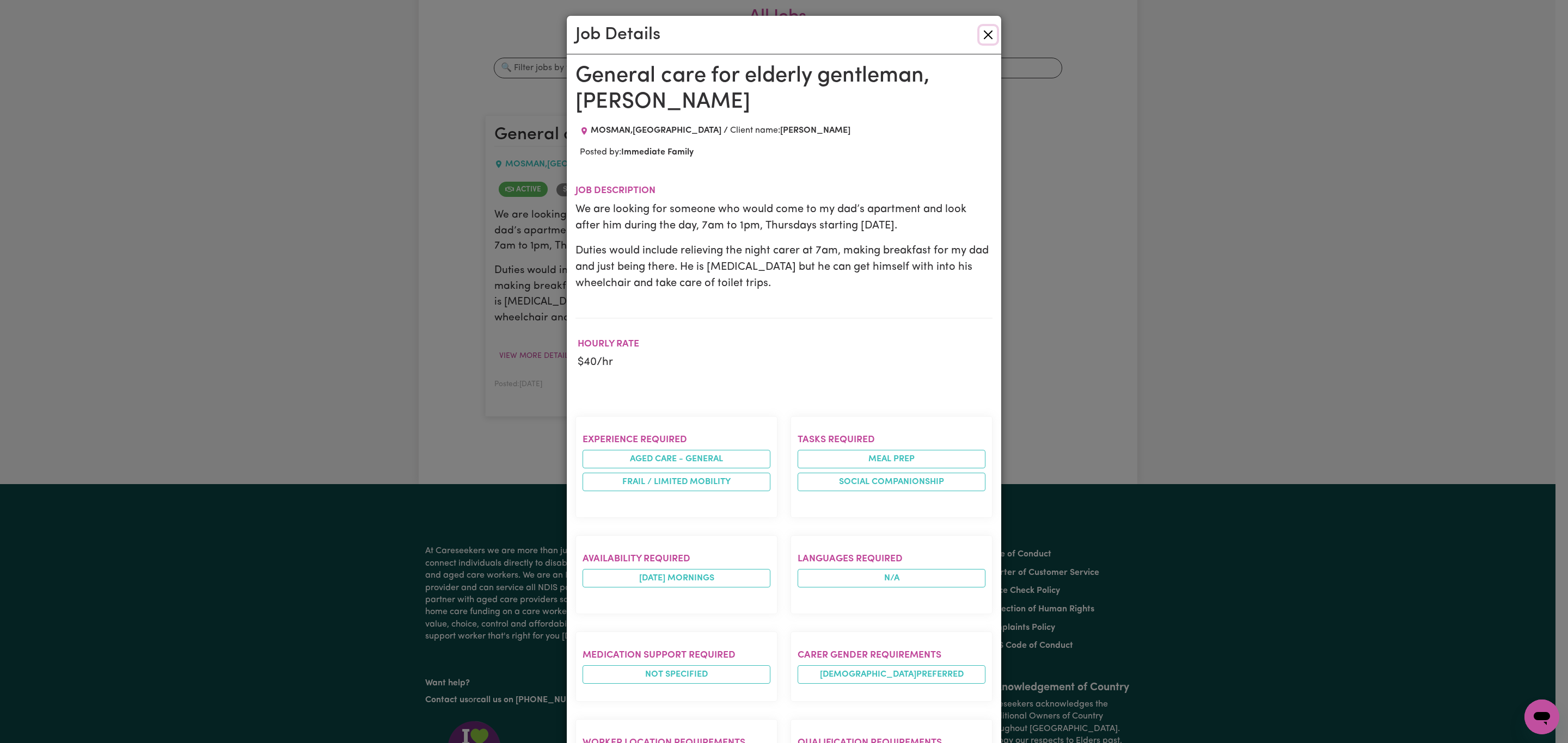
click at [979, 36] on button "Close" at bounding box center [988, 35] width 18 height 18
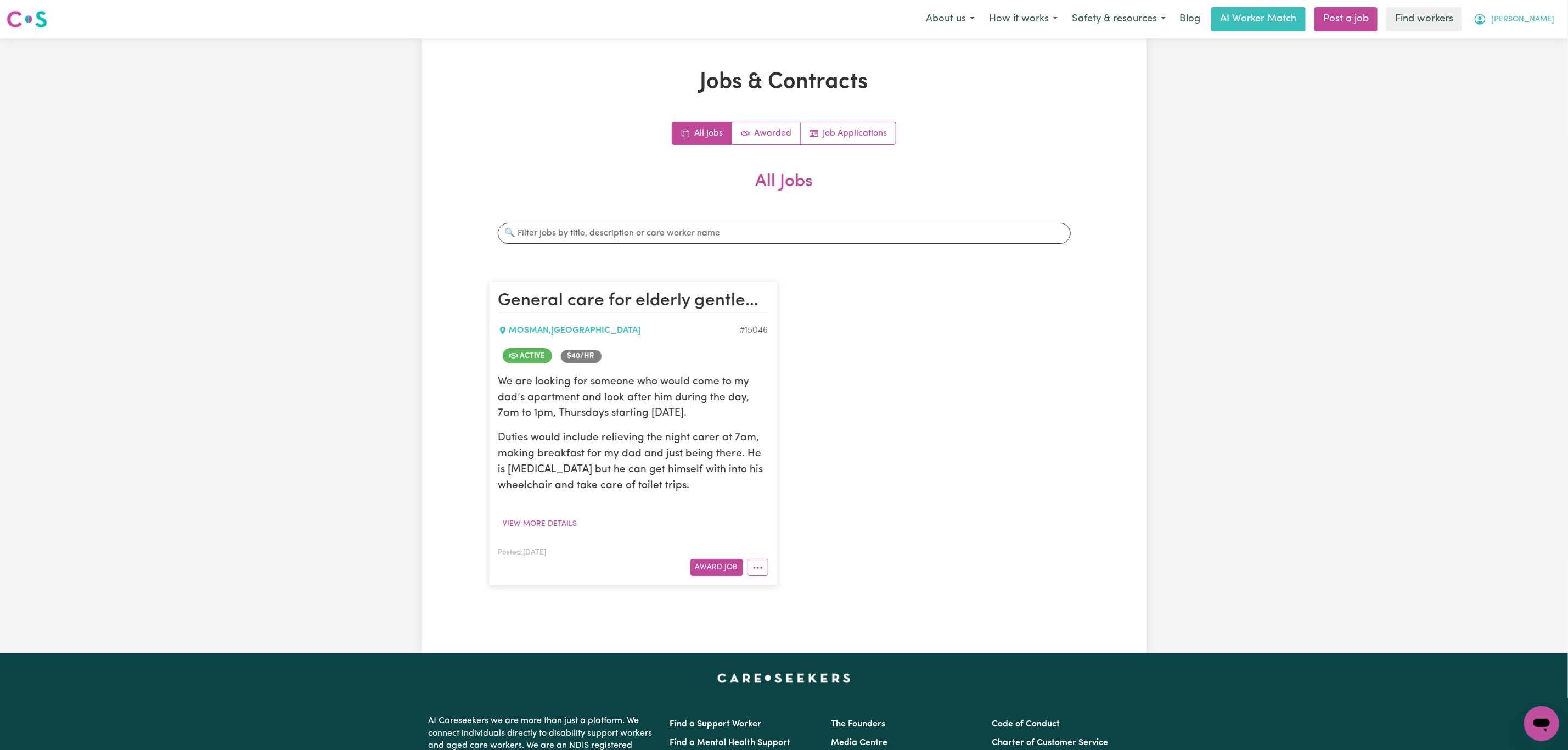
click at [1546, 20] on span "[PERSON_NAME]" at bounding box center [1522, 20] width 63 height 12
click at [1516, 37] on link "My Dashboard" at bounding box center [1517, 43] width 87 height 21
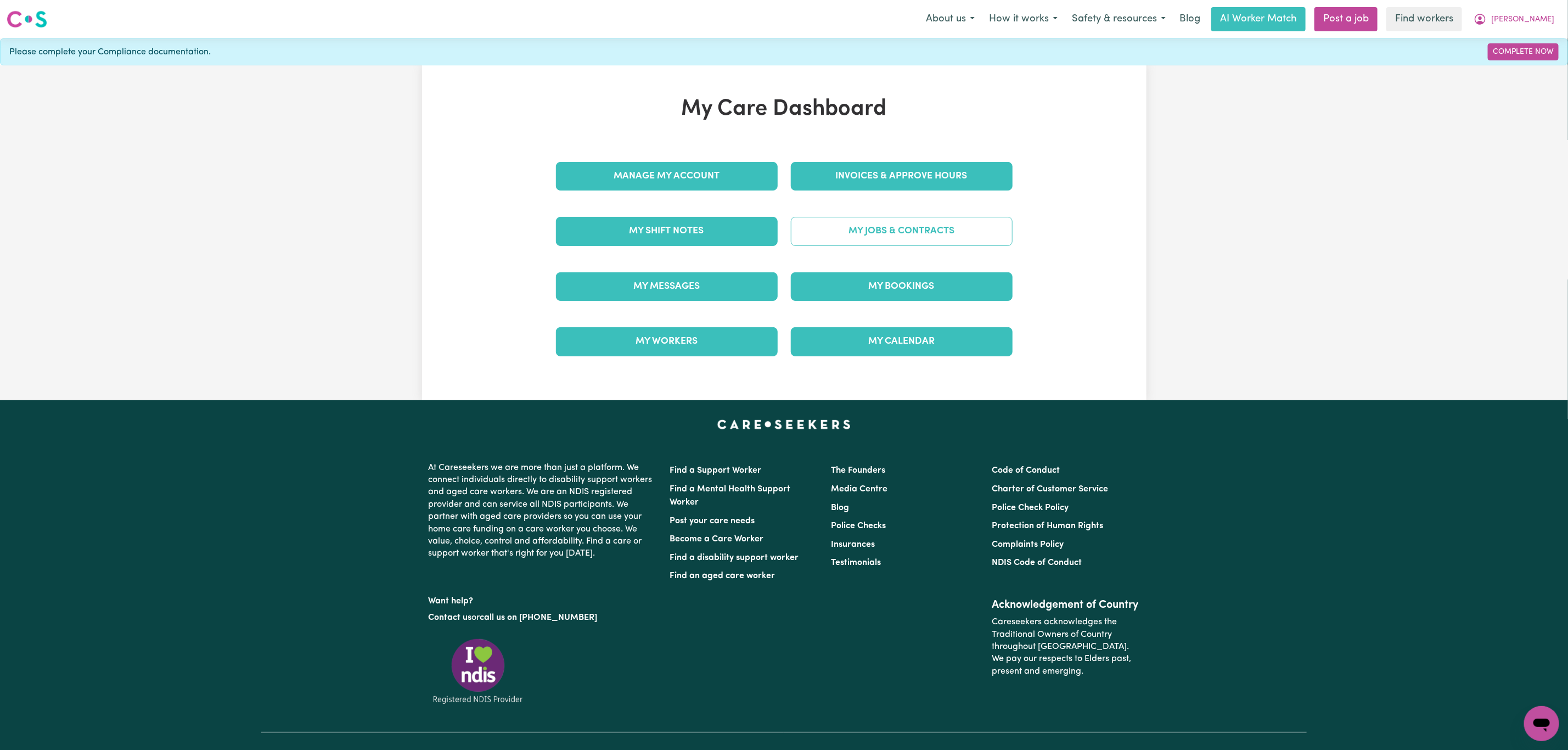
click at [926, 225] on link "My Jobs & Contracts" at bounding box center [901, 231] width 222 height 28
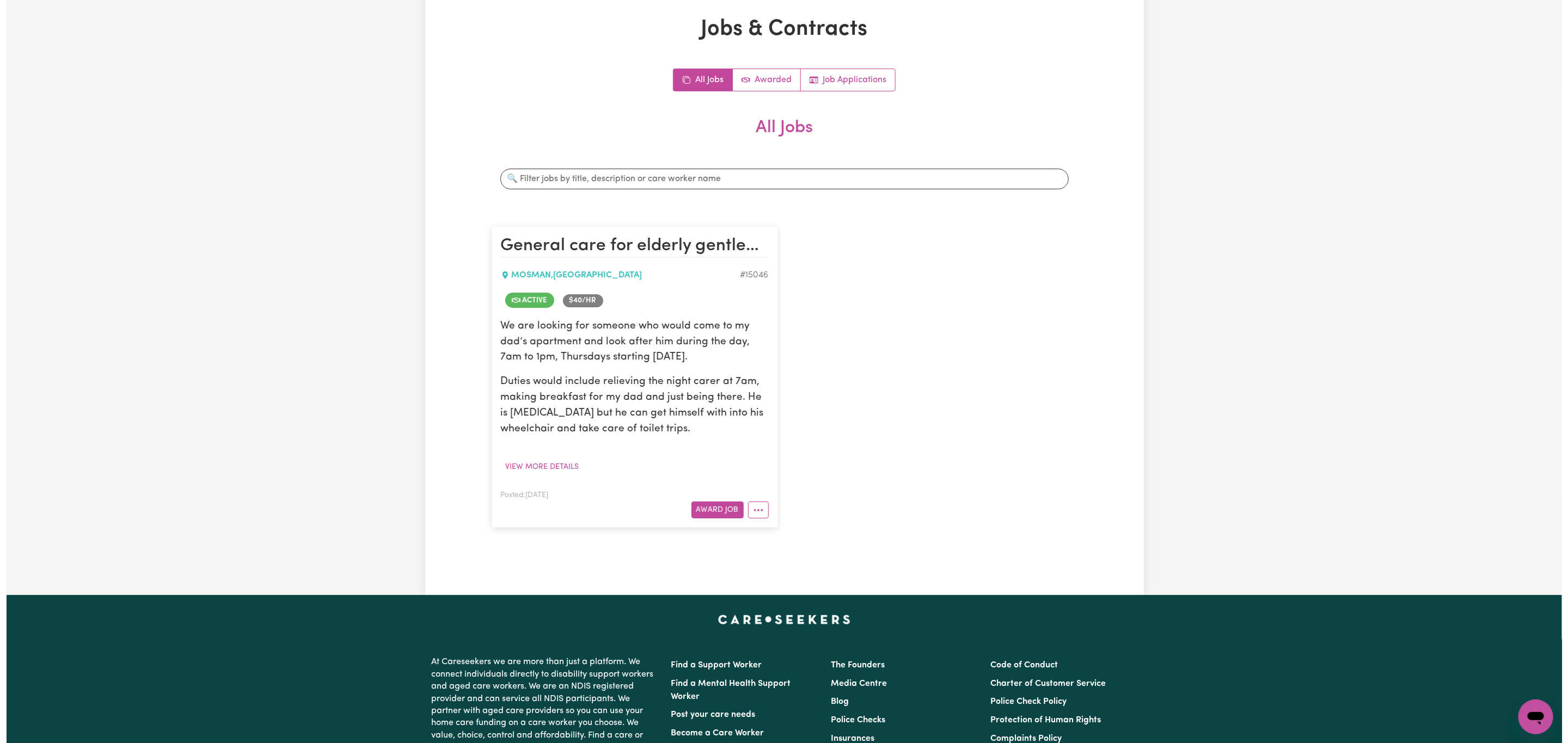
scroll to position [82, 0]
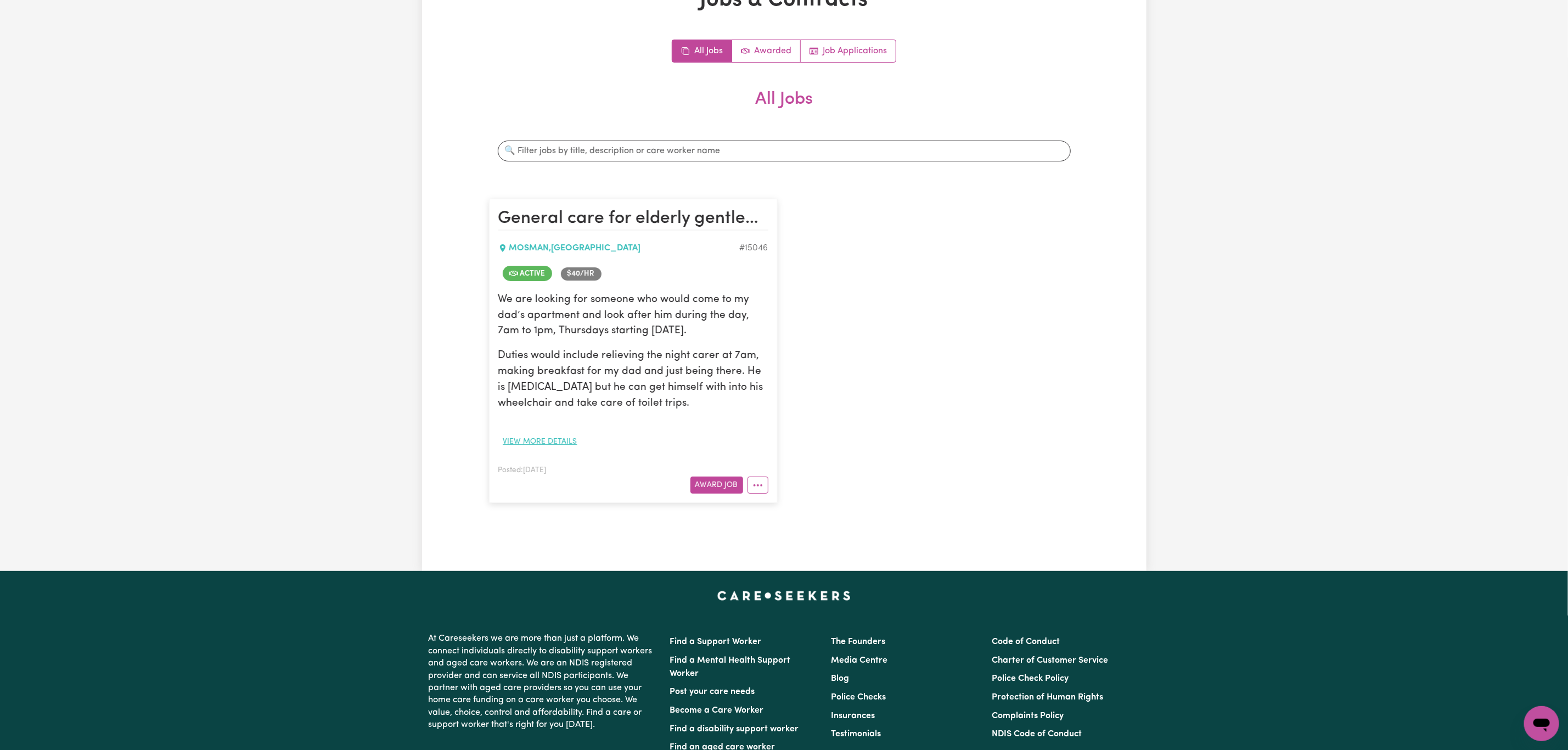
click at [539, 443] on button "View more details" at bounding box center [540, 442] width 84 height 17
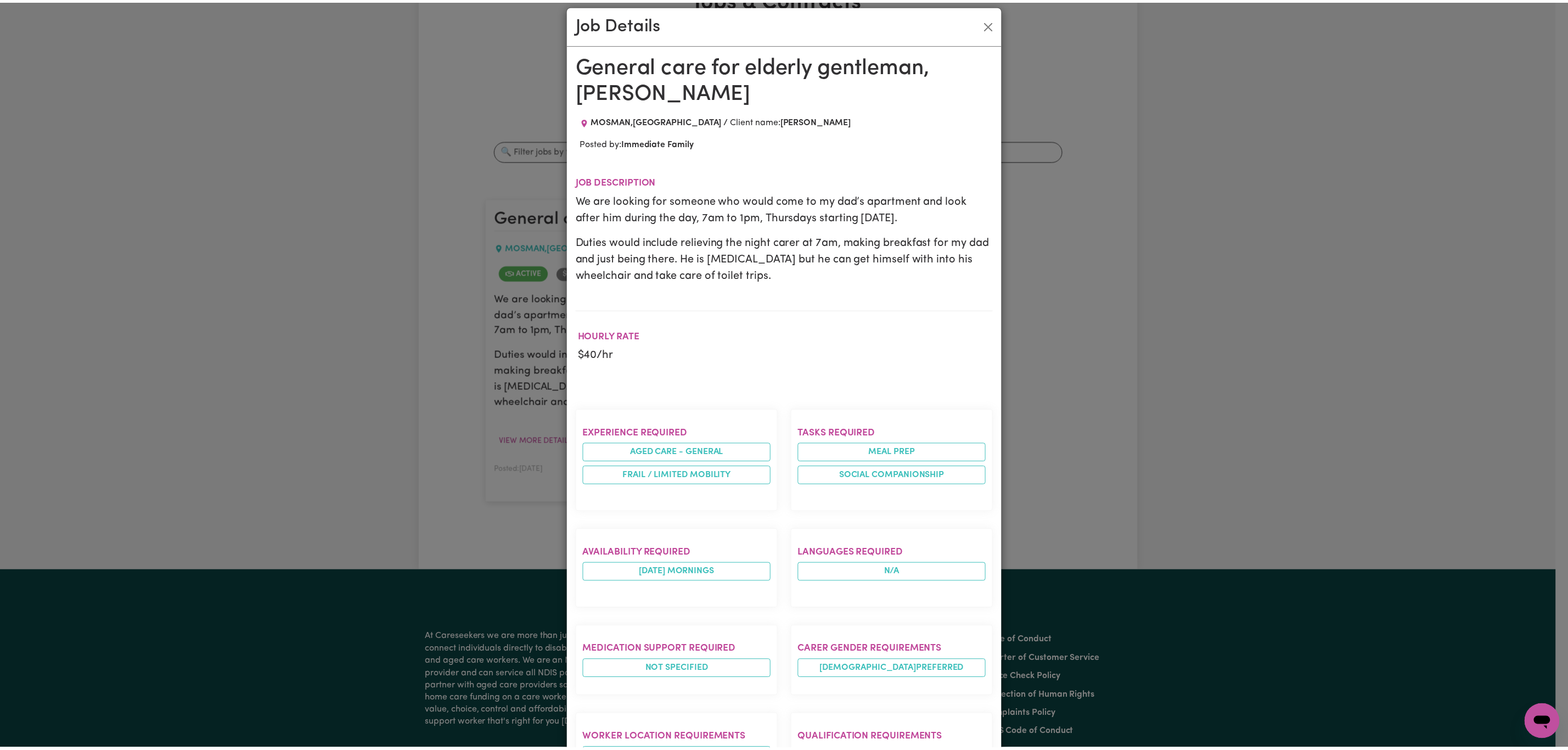
scroll to position [0, 0]
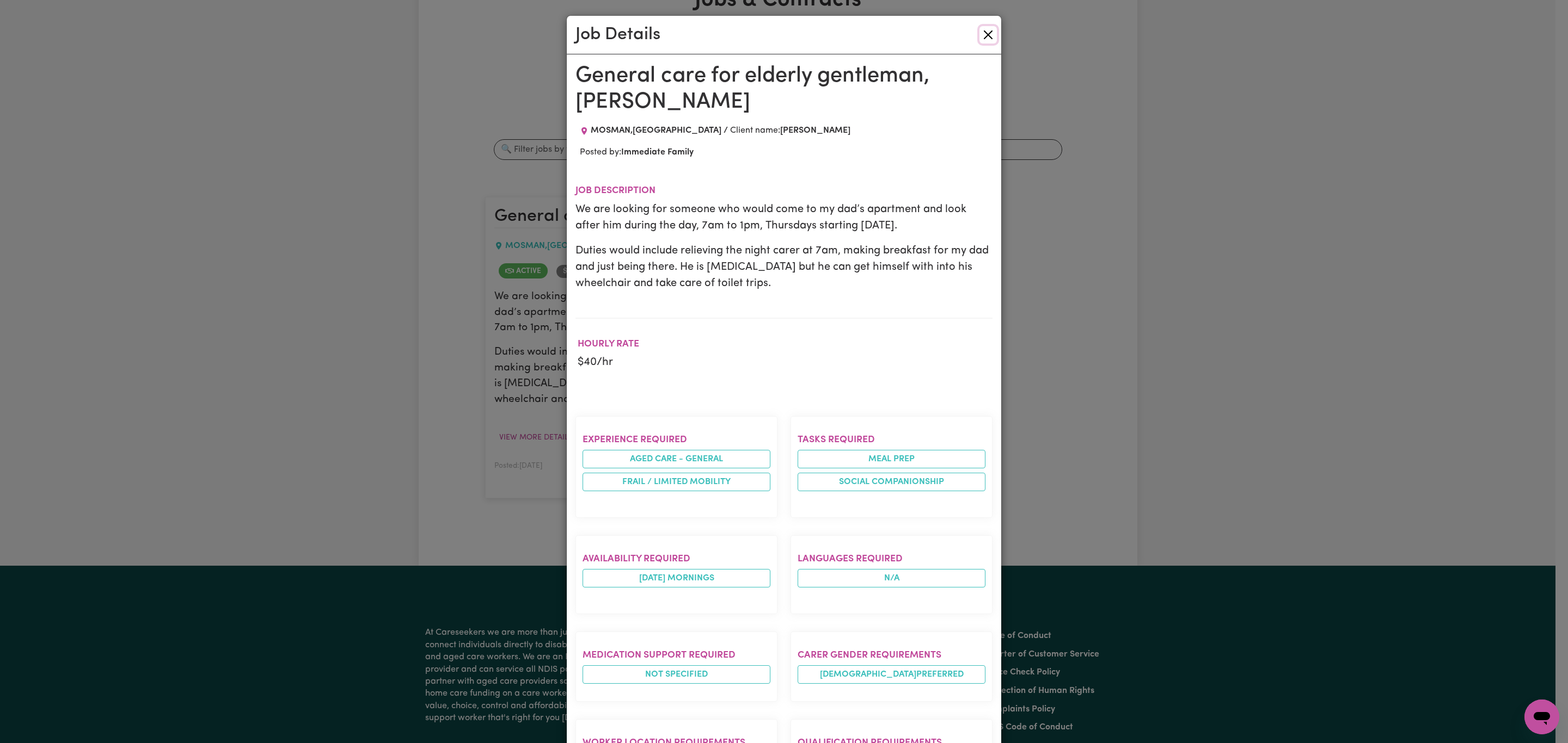
click at [979, 33] on button "Close" at bounding box center [988, 35] width 18 height 18
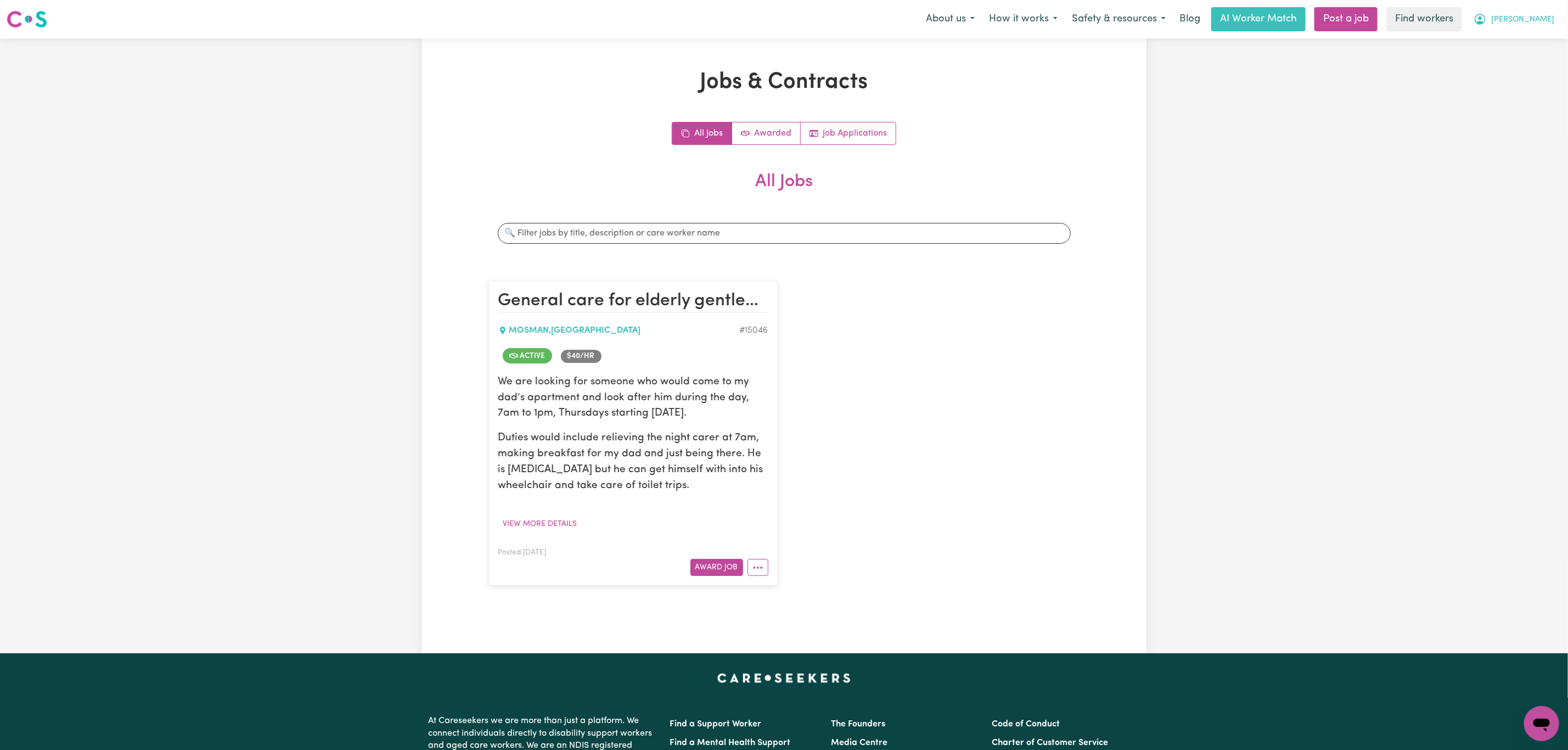
click at [1535, 23] on span "[PERSON_NAME]" at bounding box center [1522, 20] width 63 height 12
click at [1525, 39] on link "My Dashboard" at bounding box center [1517, 43] width 87 height 21
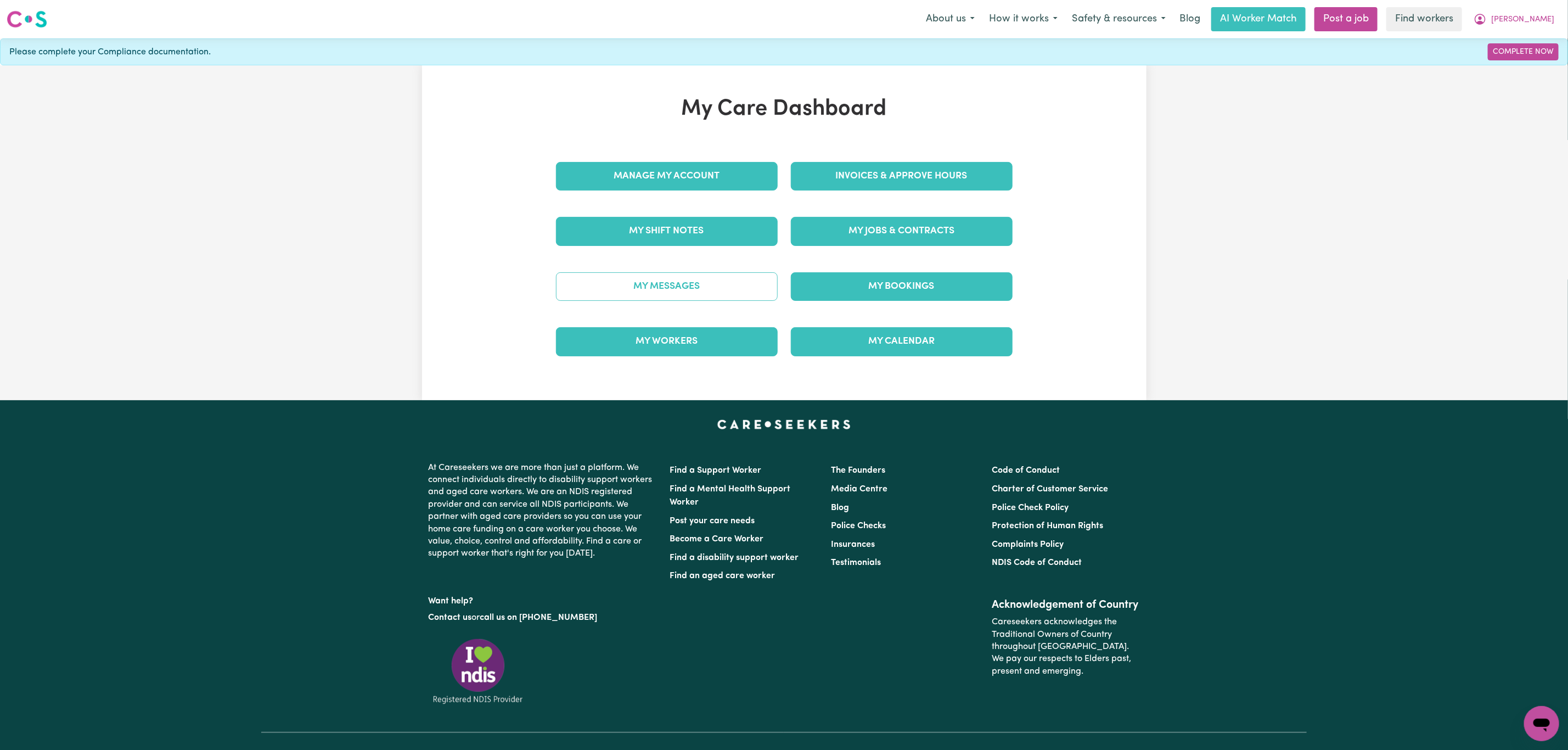
click at [665, 294] on link "My Messages" at bounding box center [667, 287] width 222 height 28
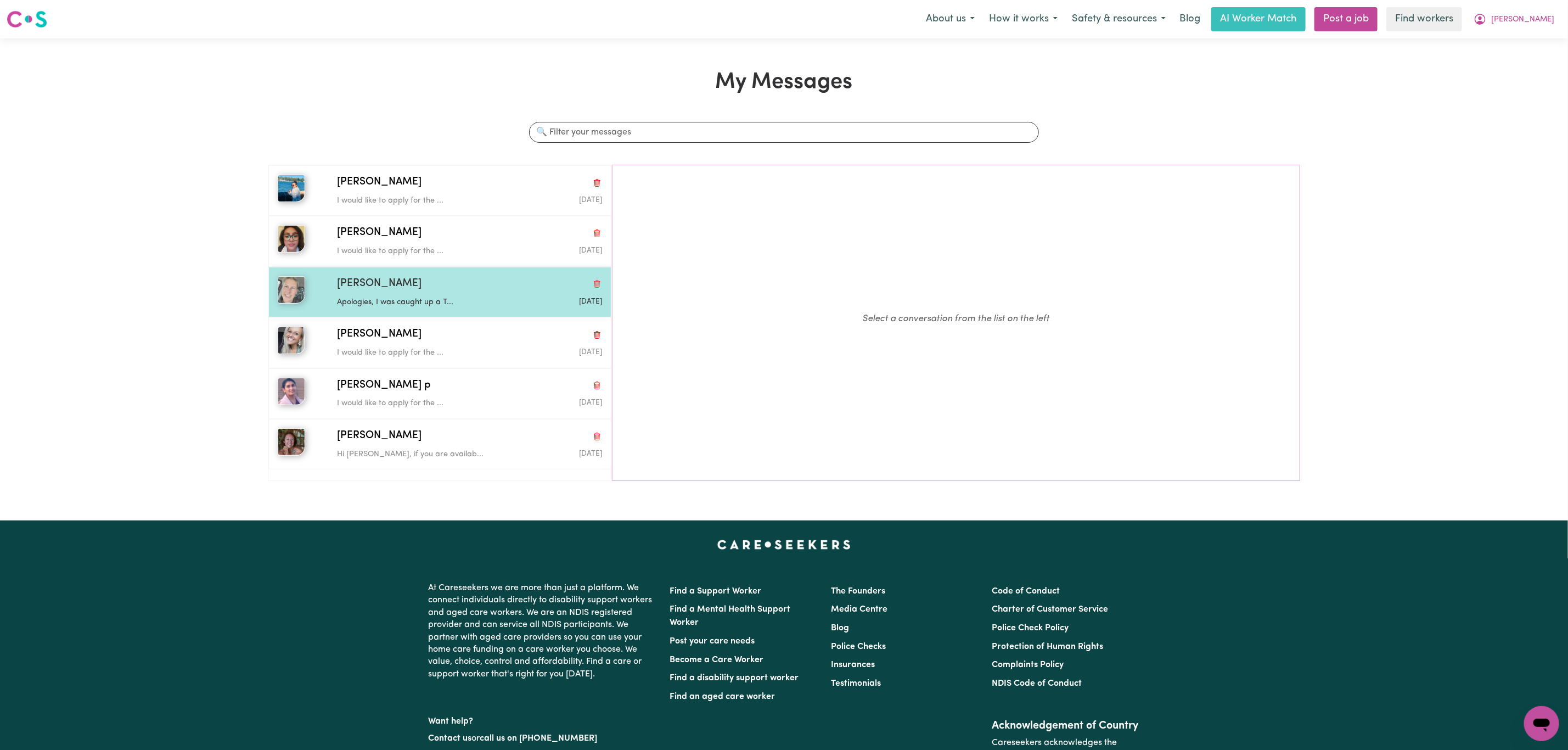
click at [411, 280] on div "[PERSON_NAME]" at bounding box center [469, 284] width 265 height 16
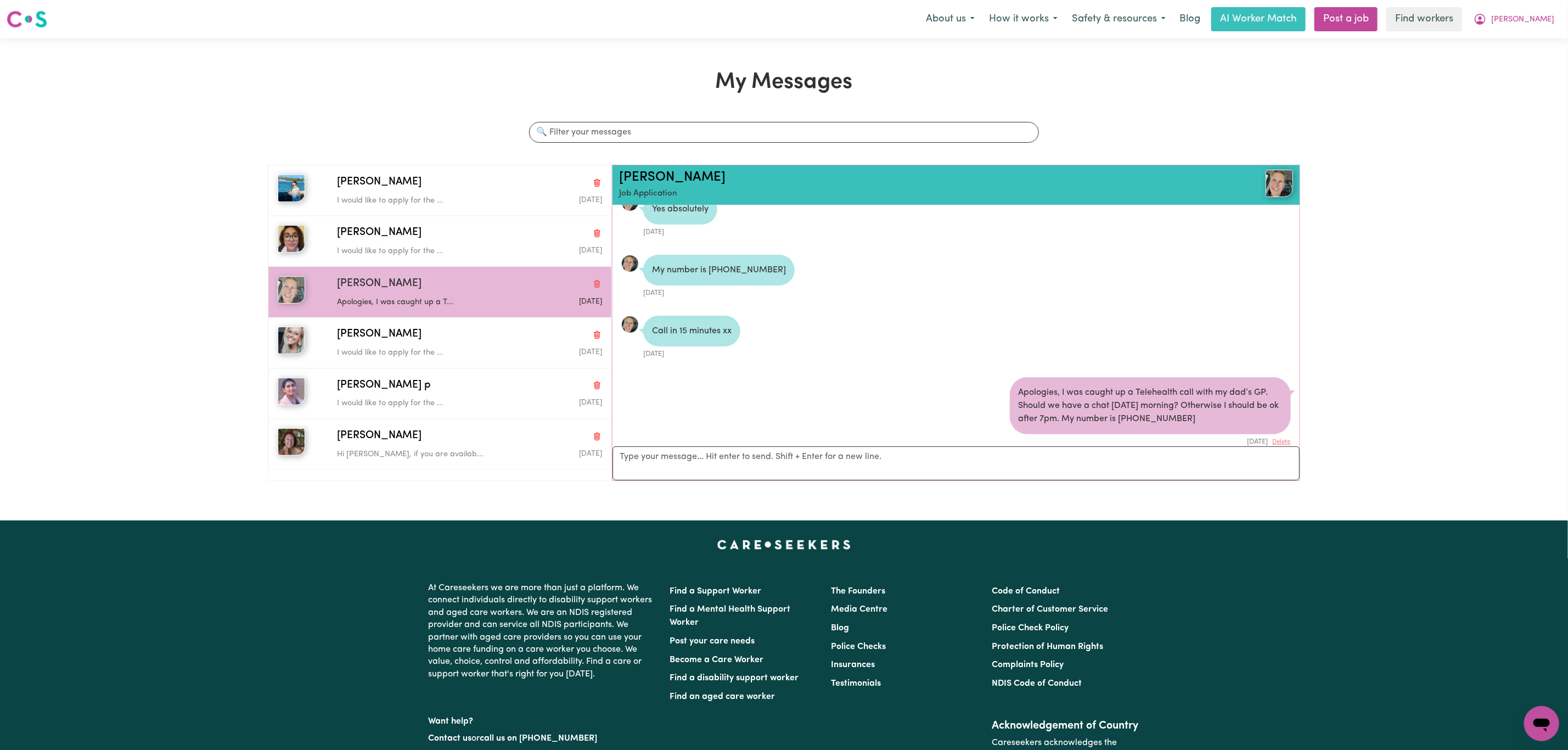
scroll to position [186, 0]
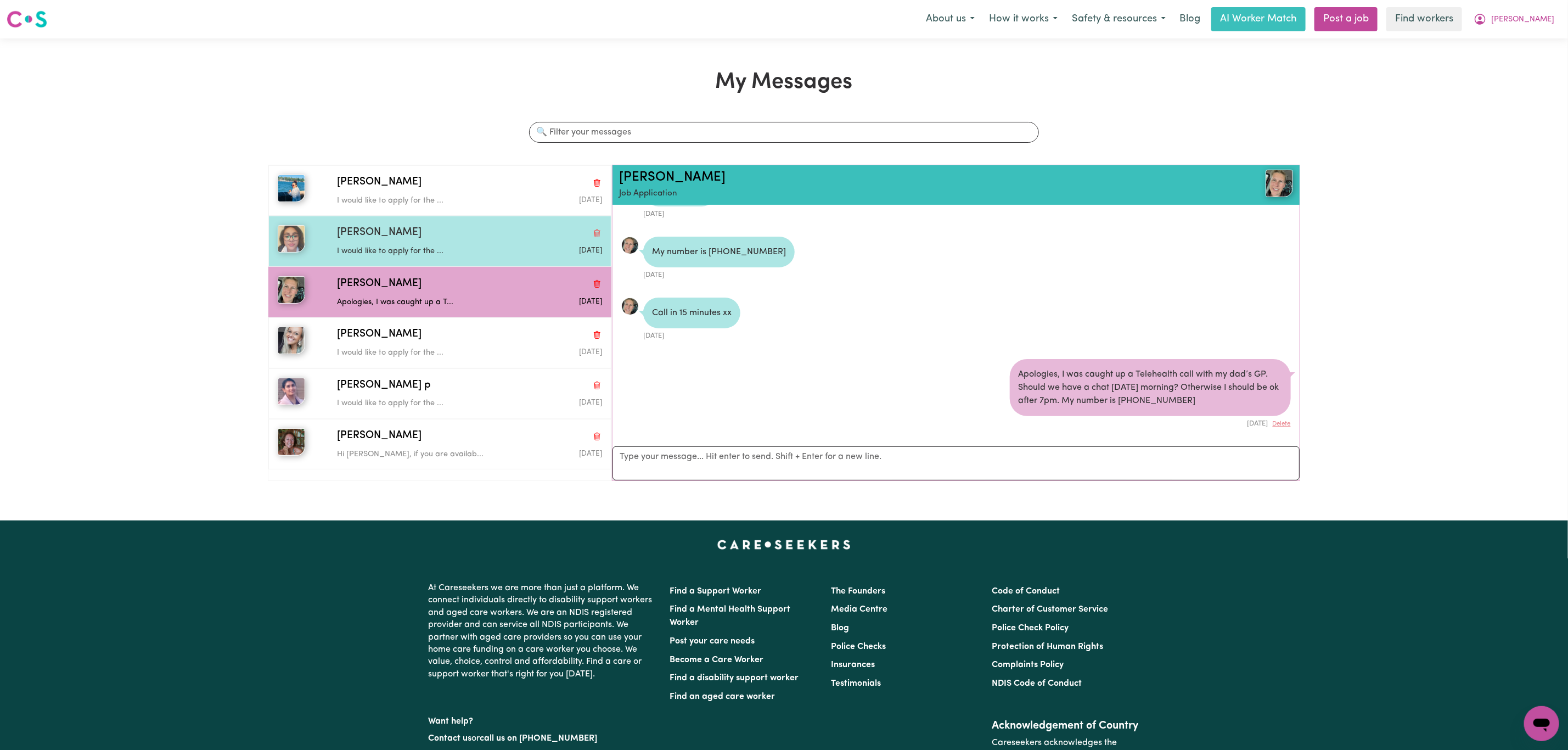
click at [448, 244] on div "I would like to apply for the ..." at bounding box center [425, 249] width 176 height 17
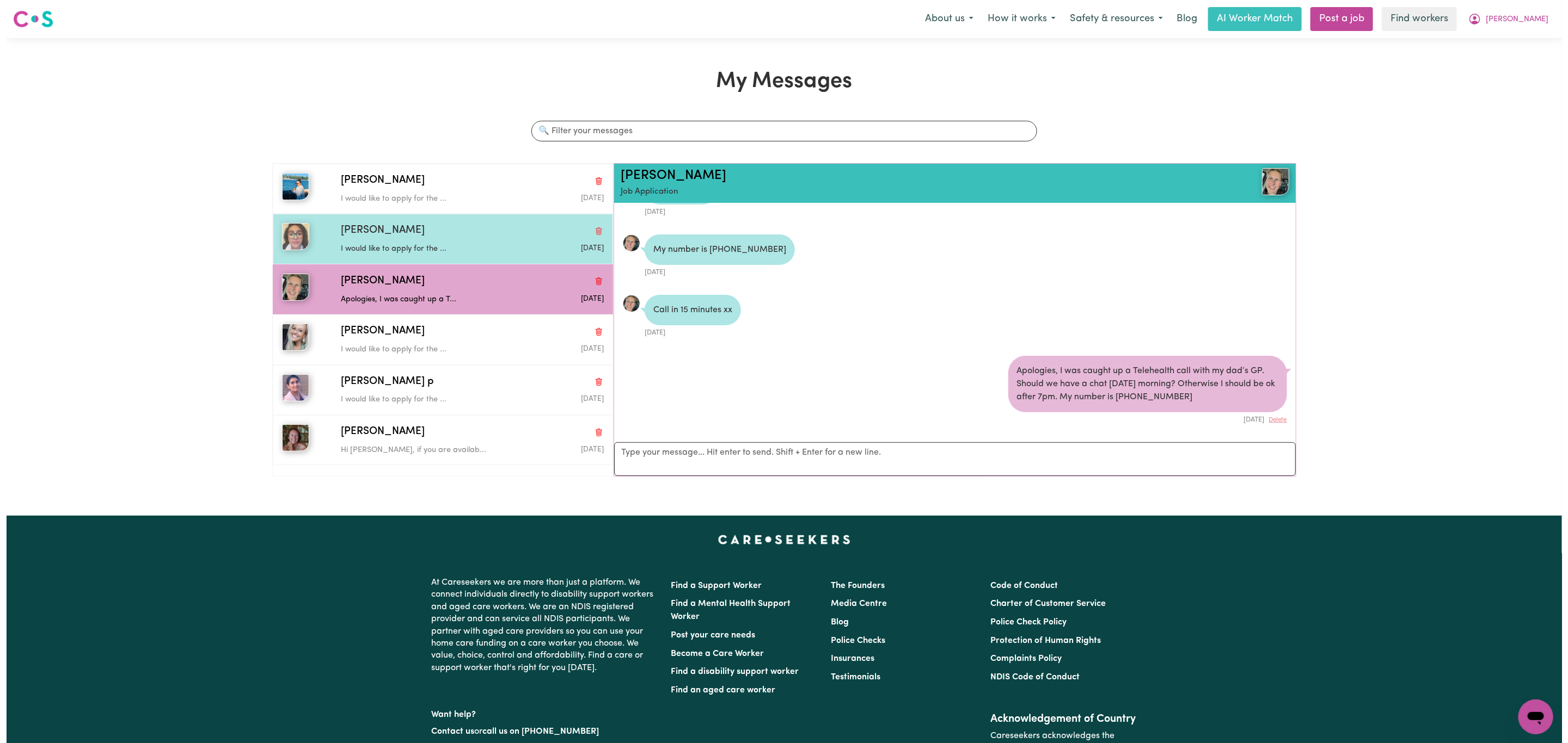
scroll to position [7, 0]
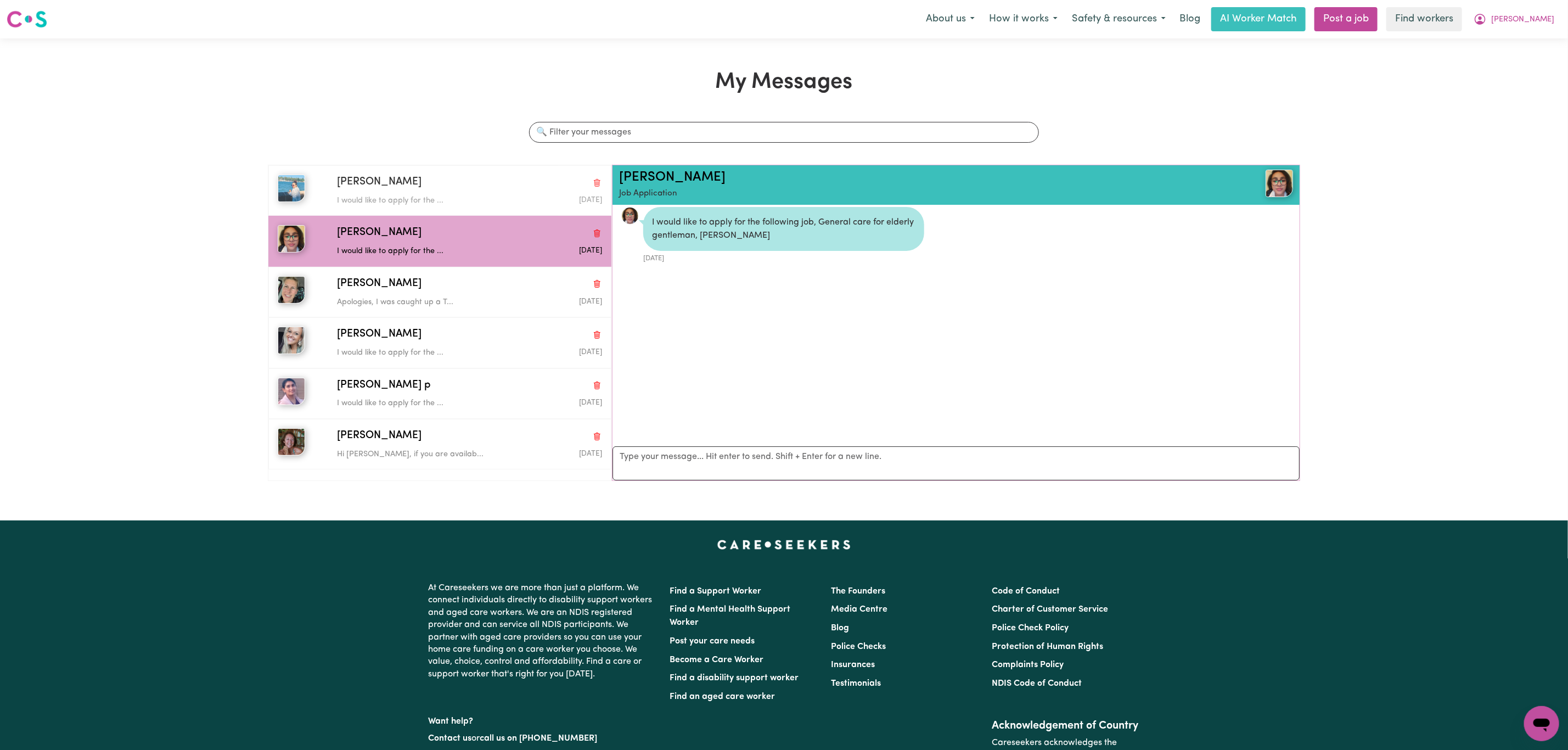
drag, startPoint x: 432, startPoint y: 197, endPoint x: 1340, endPoint y: 10, distance: 927.1
click at [437, 196] on p "I would like to apply for the ..." at bounding box center [425, 201] width 176 height 12
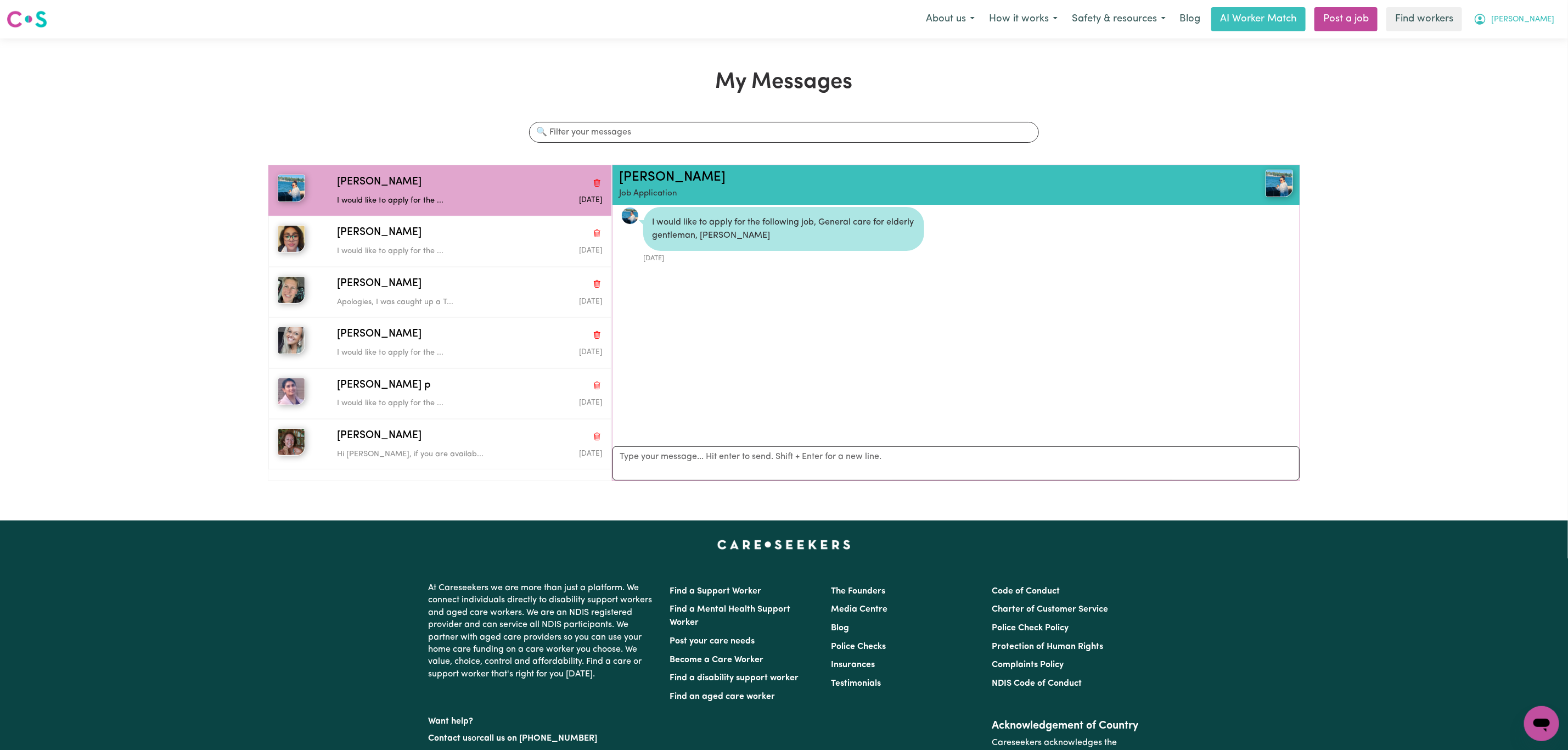
click at [1536, 17] on span "[PERSON_NAME]" at bounding box center [1522, 20] width 63 height 12
click at [1521, 34] on link "My Dashboard" at bounding box center [1517, 43] width 87 height 21
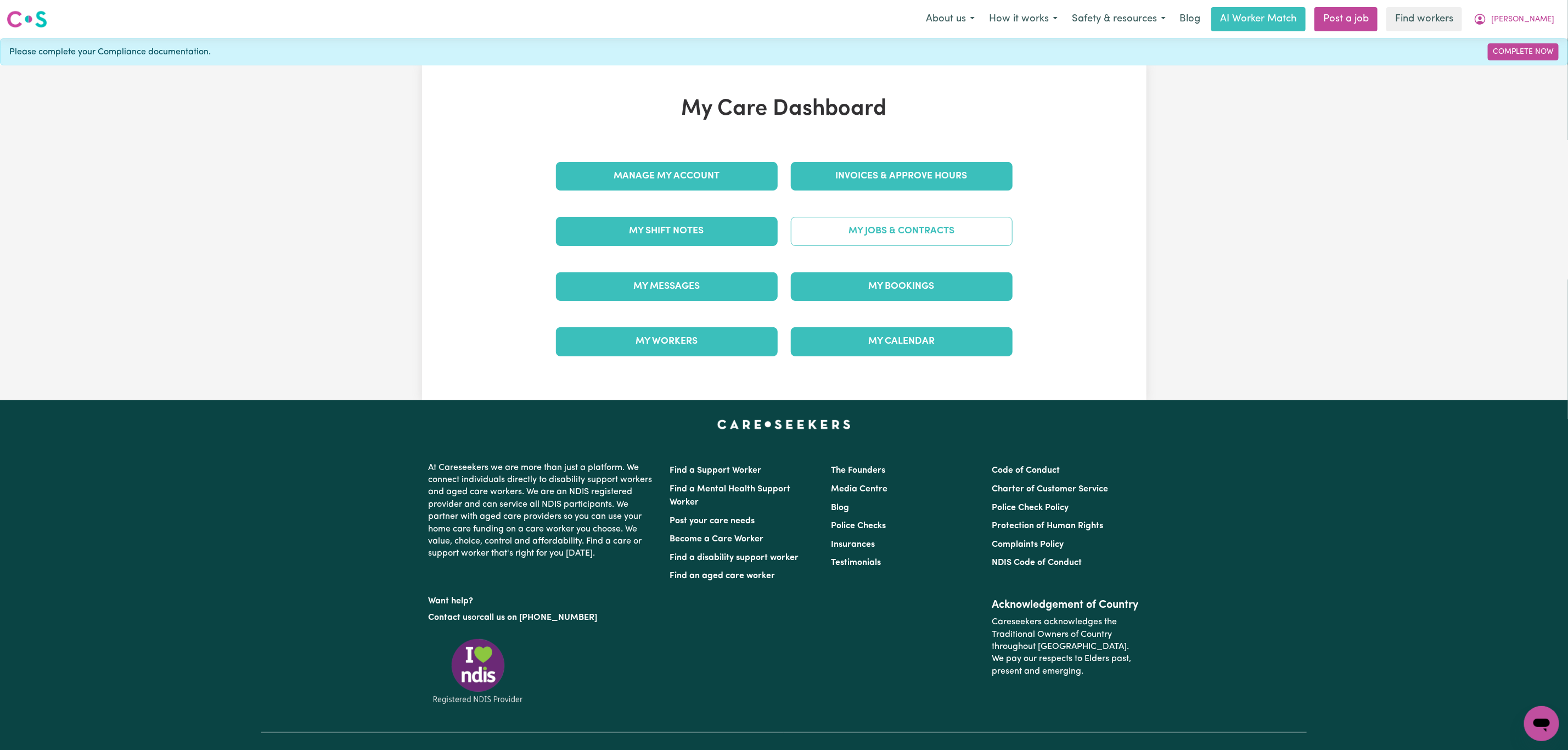
click at [892, 226] on link "My Jobs & Contracts" at bounding box center [901, 231] width 222 height 28
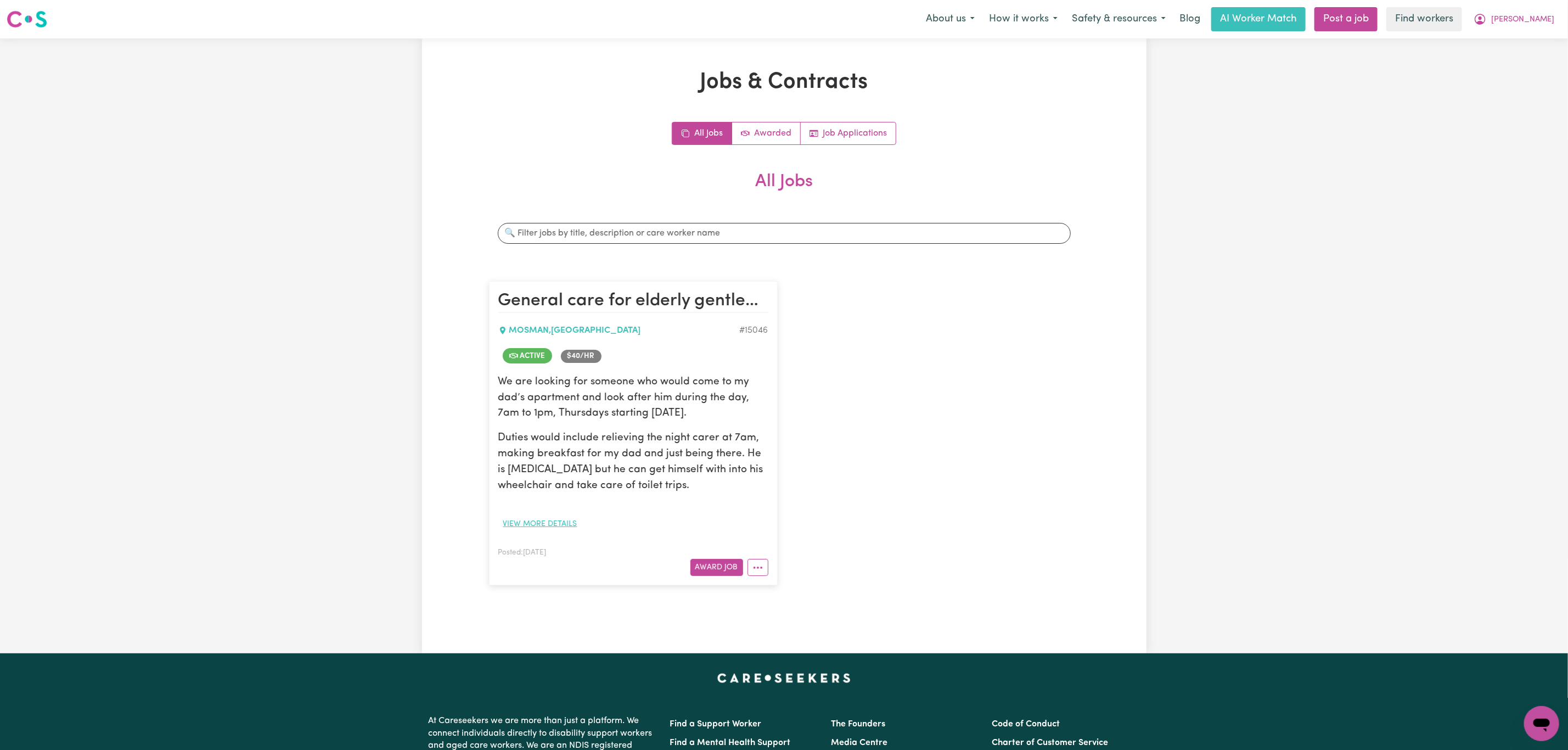
click at [530, 516] on button "View more details" at bounding box center [540, 524] width 84 height 17
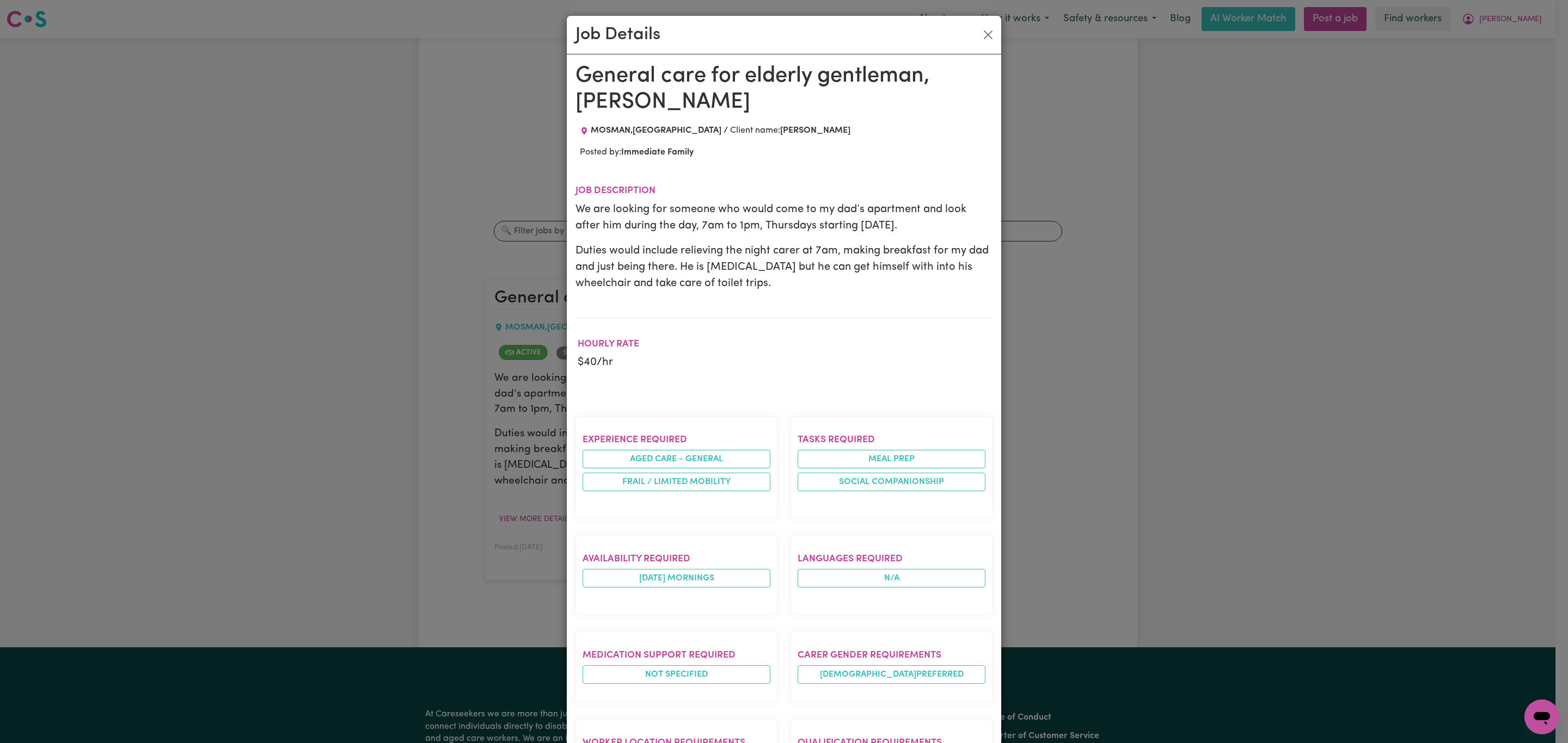
click at [990, 31] on div "Job Details" at bounding box center [784, 35] width 434 height 38
click at [985, 32] on button "Close" at bounding box center [988, 35] width 18 height 18
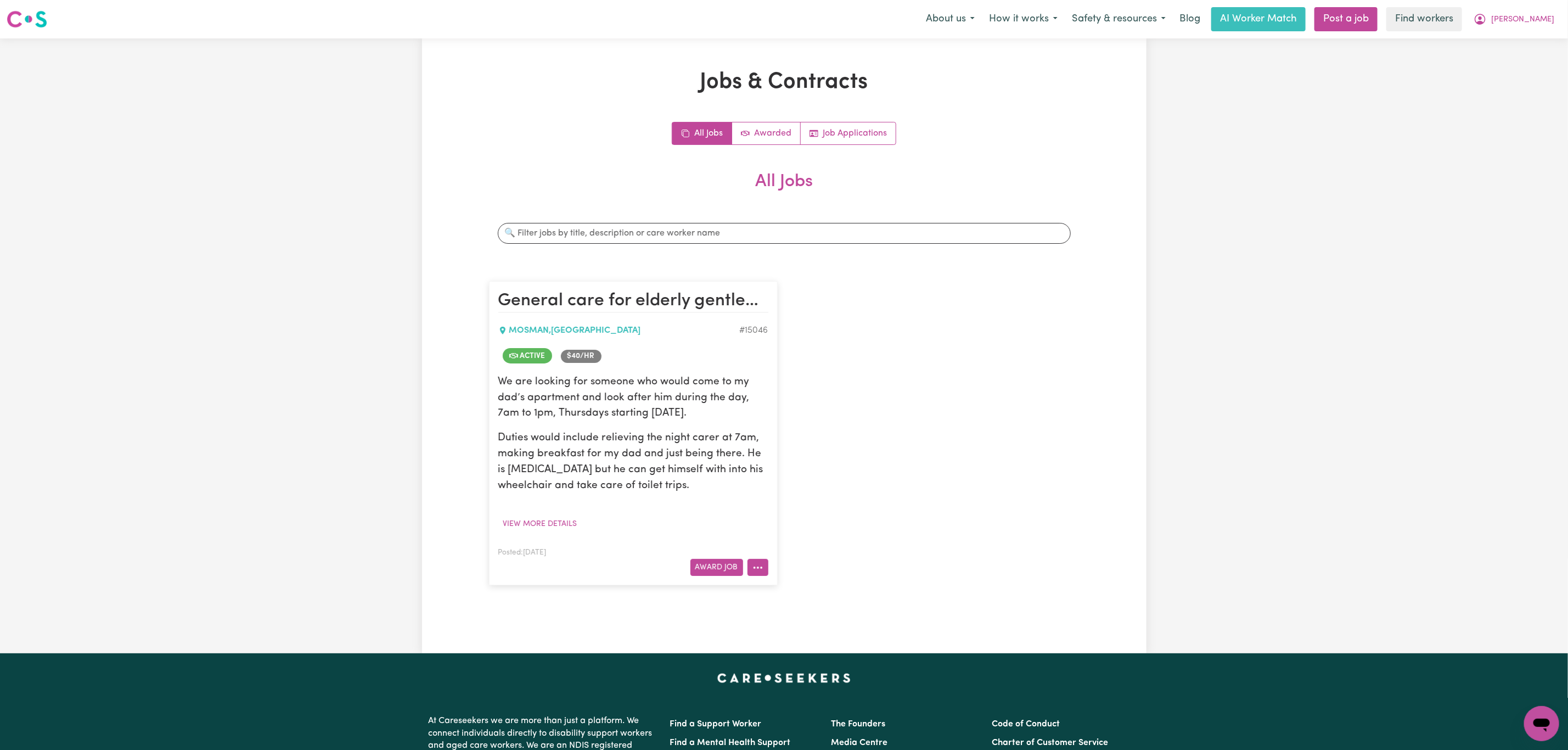
click at [754, 567] on icon "More options" at bounding box center [758, 568] width 11 height 11
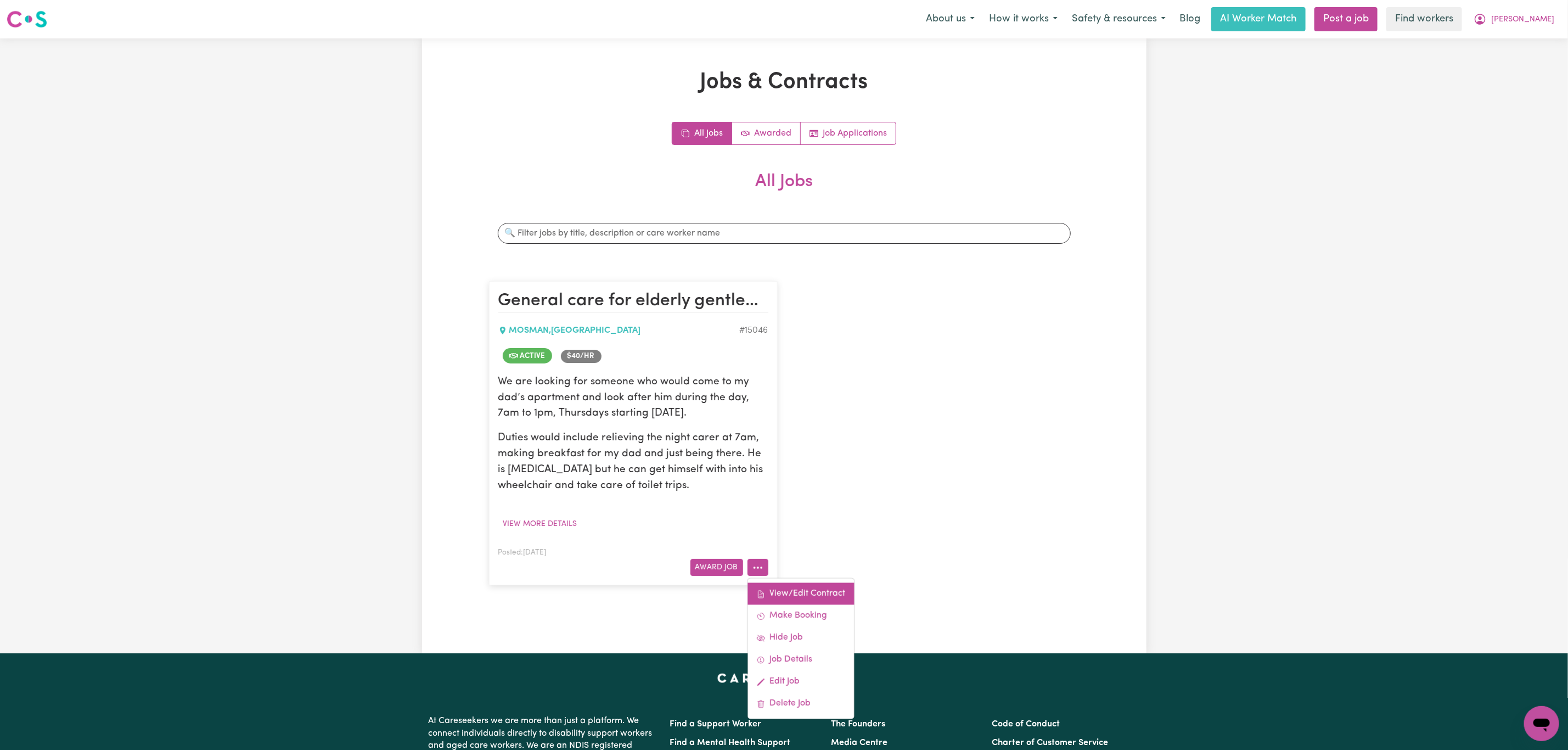
click at [784, 591] on link "View/Edit Contract" at bounding box center [801, 594] width 106 height 22
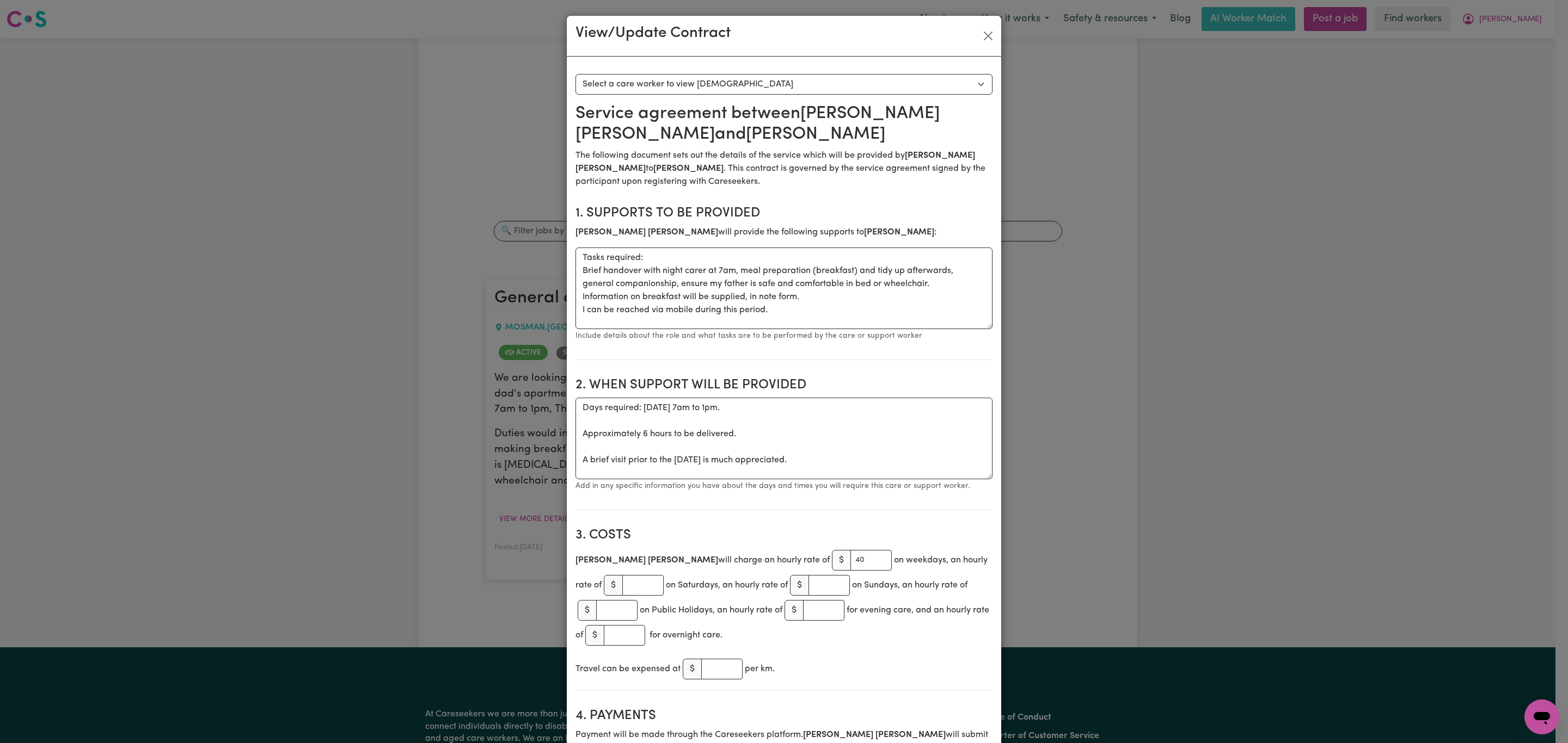
click at [733, 84] on select "Select a care worker to view [DEMOGRAPHIC_DATA] #10596 - [PERSON_NAME] (contrac…" at bounding box center [784, 84] width 417 height 21
select select "10208"
click at [575, 74] on select "Select a care worker to view [DEMOGRAPHIC_DATA] #10596 - [PERSON_NAME] (contrac…" at bounding box center [784, 84] width 417 height 21
click at [979, 35] on button "Close" at bounding box center [988, 36] width 18 height 18
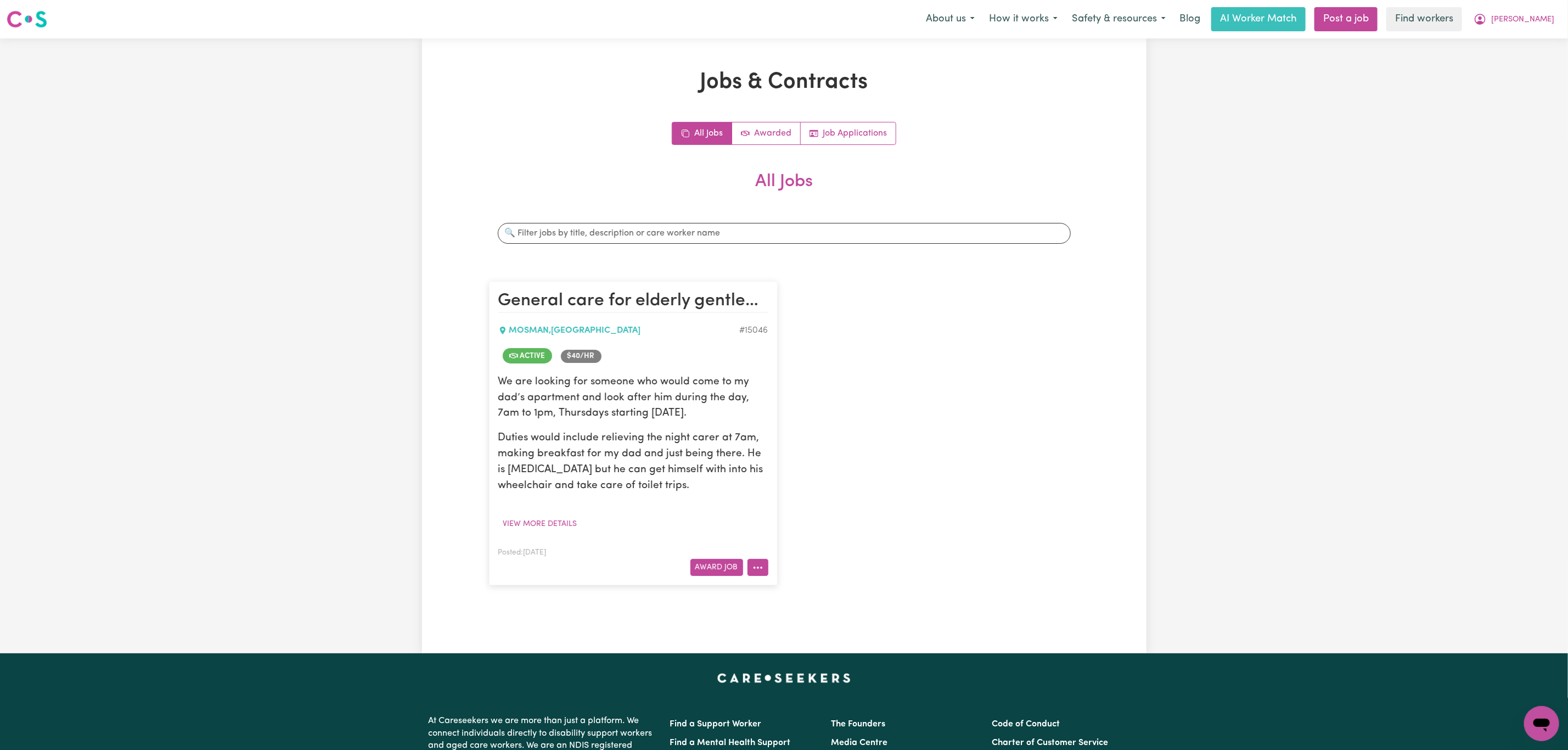
click at [759, 573] on icon "More options" at bounding box center [758, 568] width 11 height 11
click at [820, 508] on div "General care for elderly gentleman, [PERSON_NAME] , [GEOGRAPHIC_DATA] # 15046 A…" at bounding box center [785, 433] width 604 height 326
click at [1534, 23] on span "[PERSON_NAME]" at bounding box center [1522, 20] width 63 height 12
drag, startPoint x: 1533, startPoint y: 28, endPoint x: 1532, endPoint y: 34, distance: 6.1
click at [1532, 34] on link "My Dashboard" at bounding box center [1517, 43] width 87 height 21
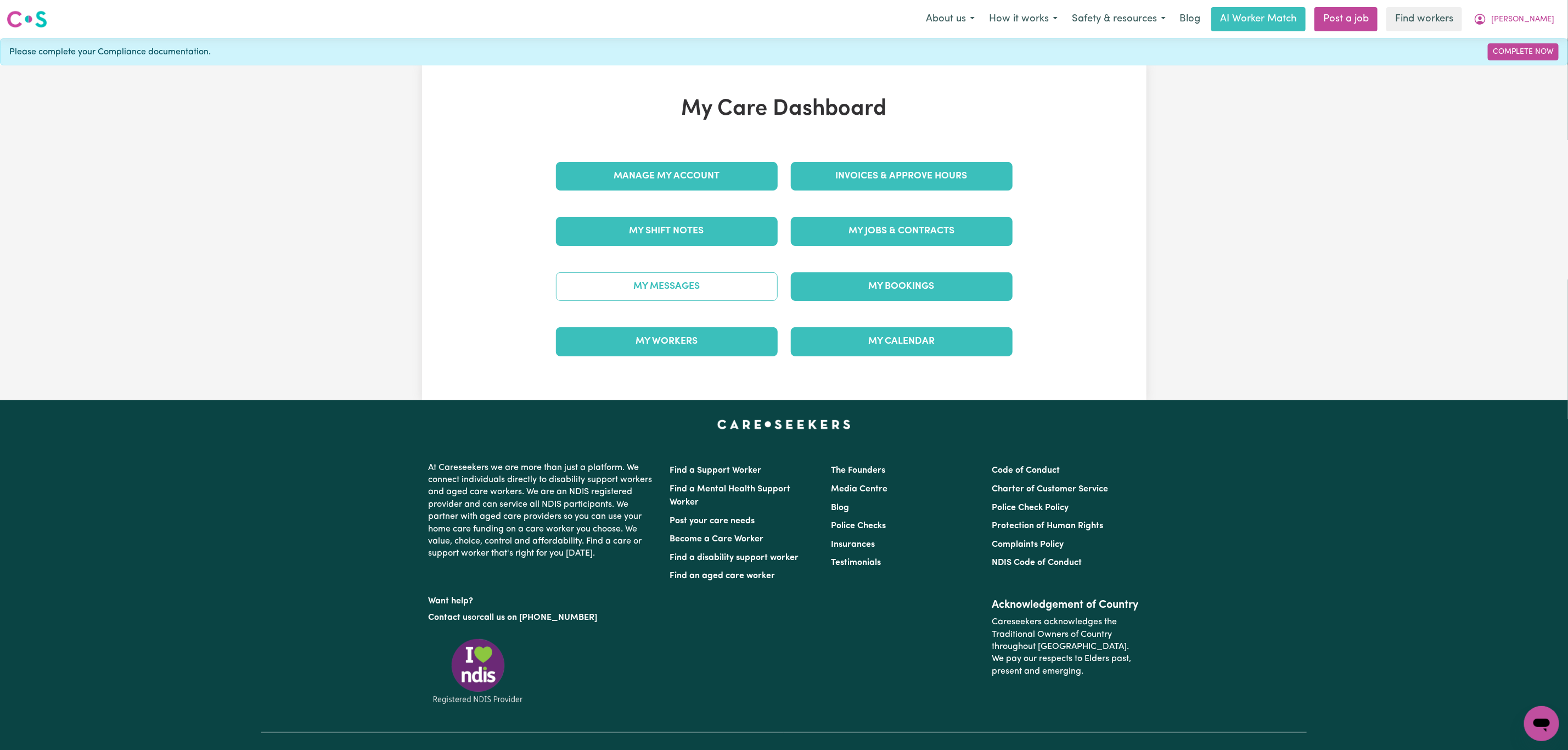
click at [672, 279] on link "My Messages" at bounding box center [667, 287] width 222 height 28
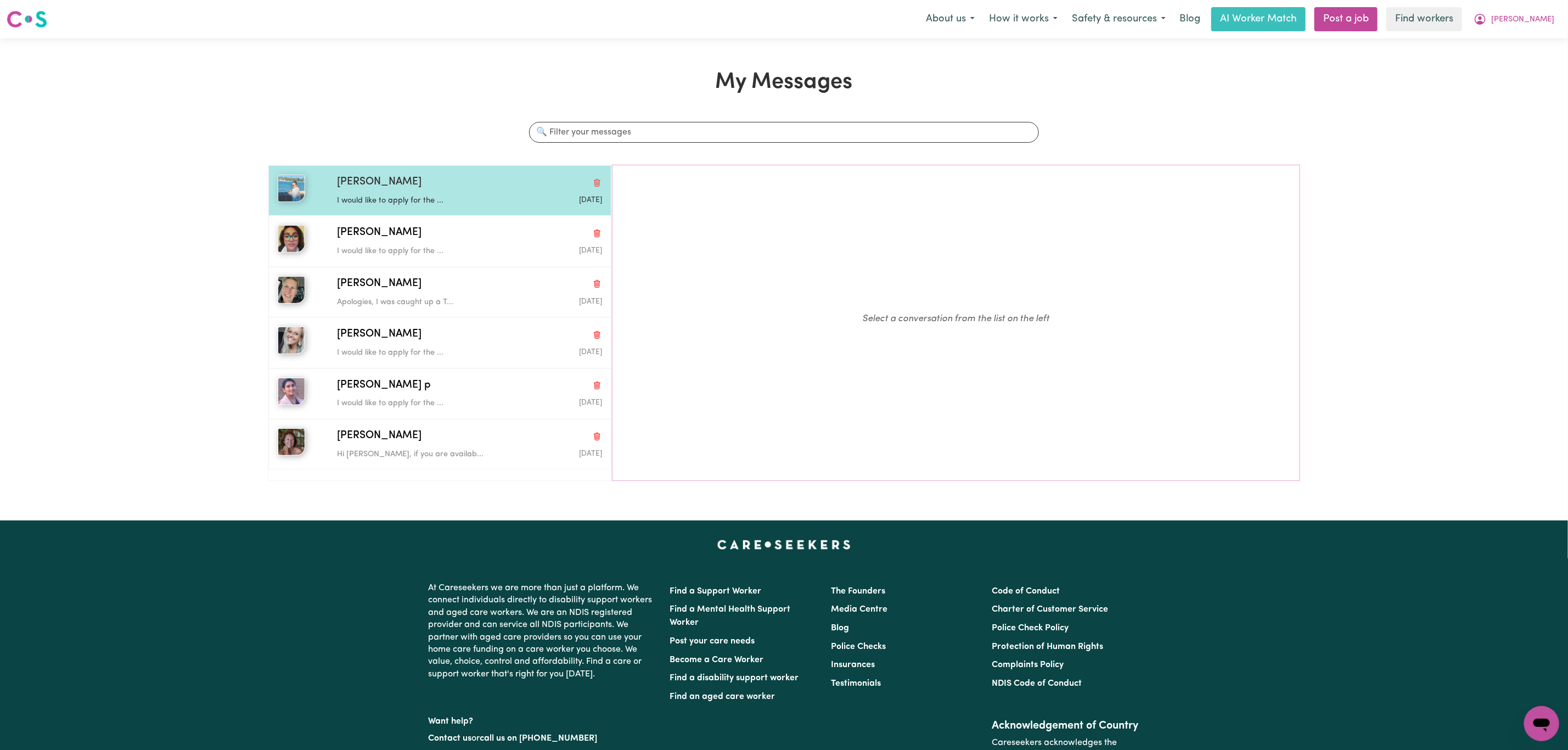
click at [416, 202] on p "I would like to apply for the ..." at bounding box center [425, 201] width 176 height 12
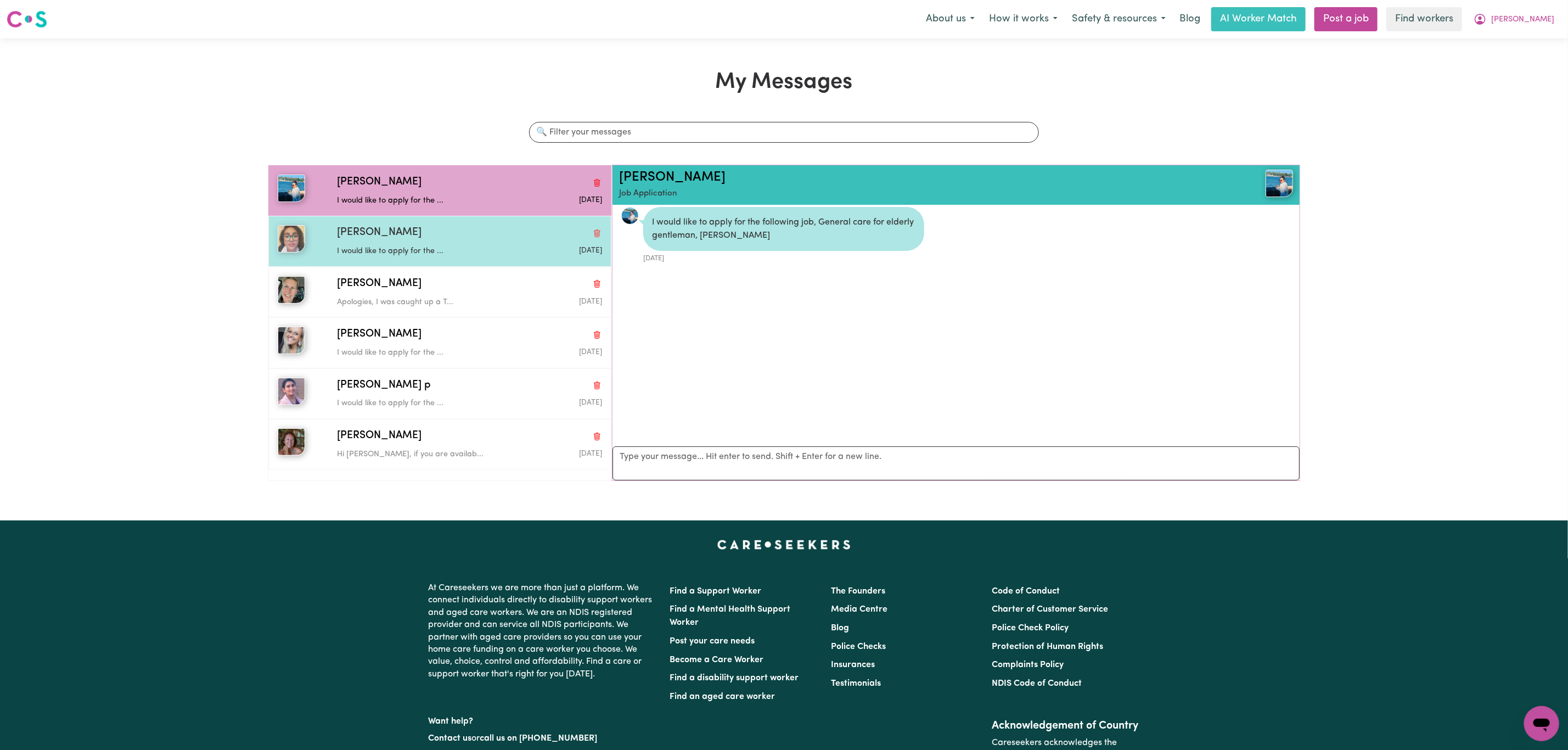
click at [416, 246] on div "I would like to apply for the ..." at bounding box center [425, 249] width 176 height 17
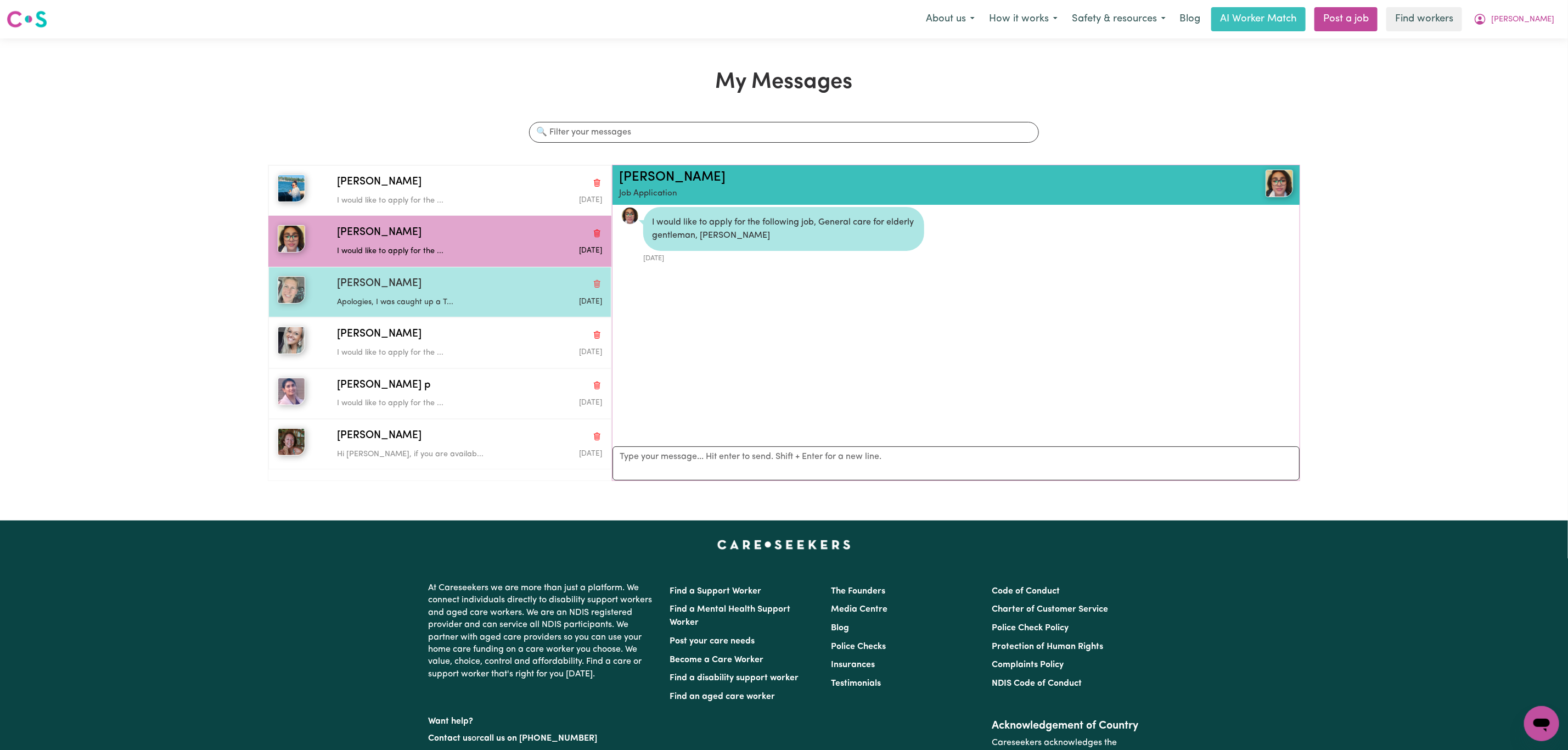
click at [408, 289] on div "[PERSON_NAME]" at bounding box center [469, 284] width 265 height 16
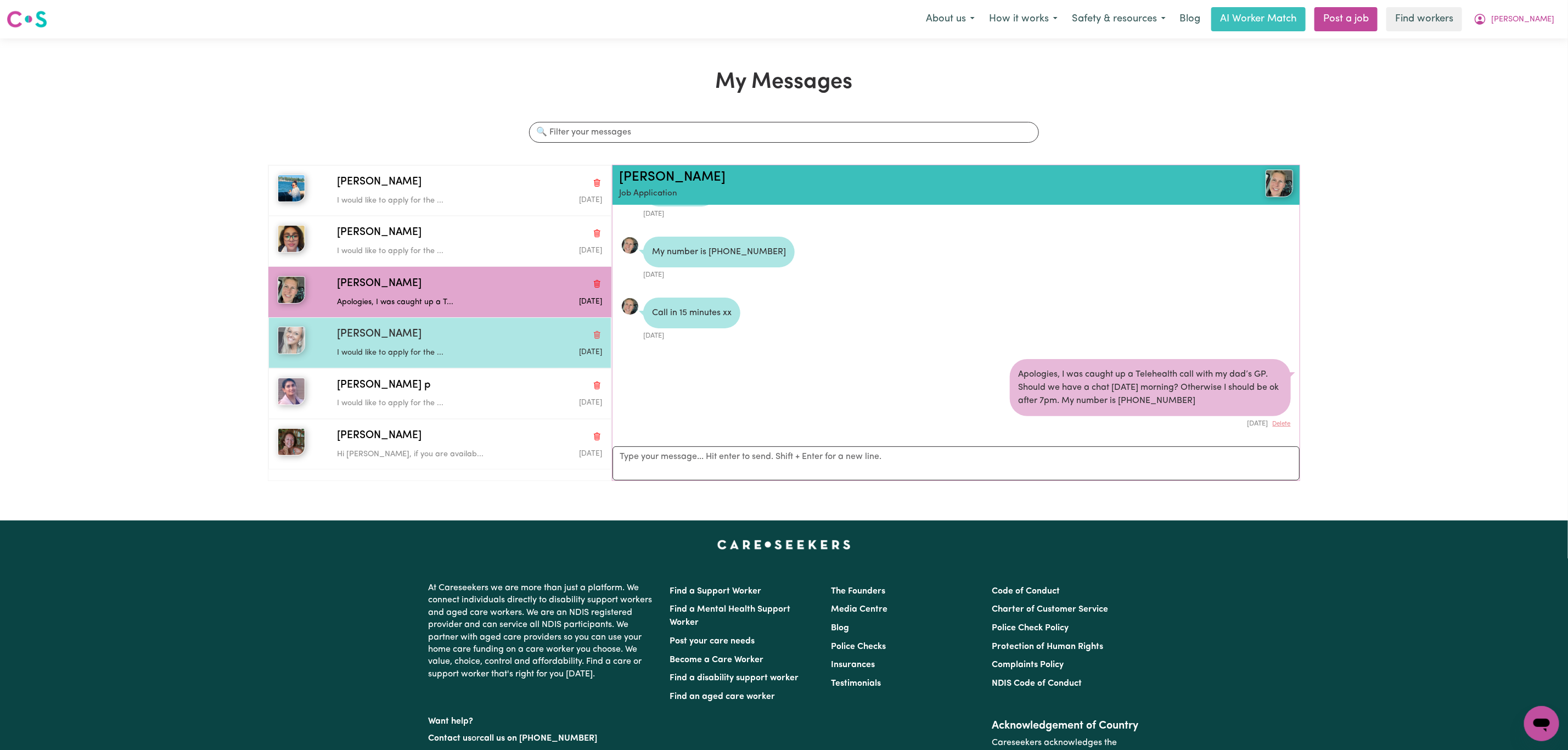
click at [416, 353] on p "I would like to apply for the ..." at bounding box center [425, 353] width 176 height 12
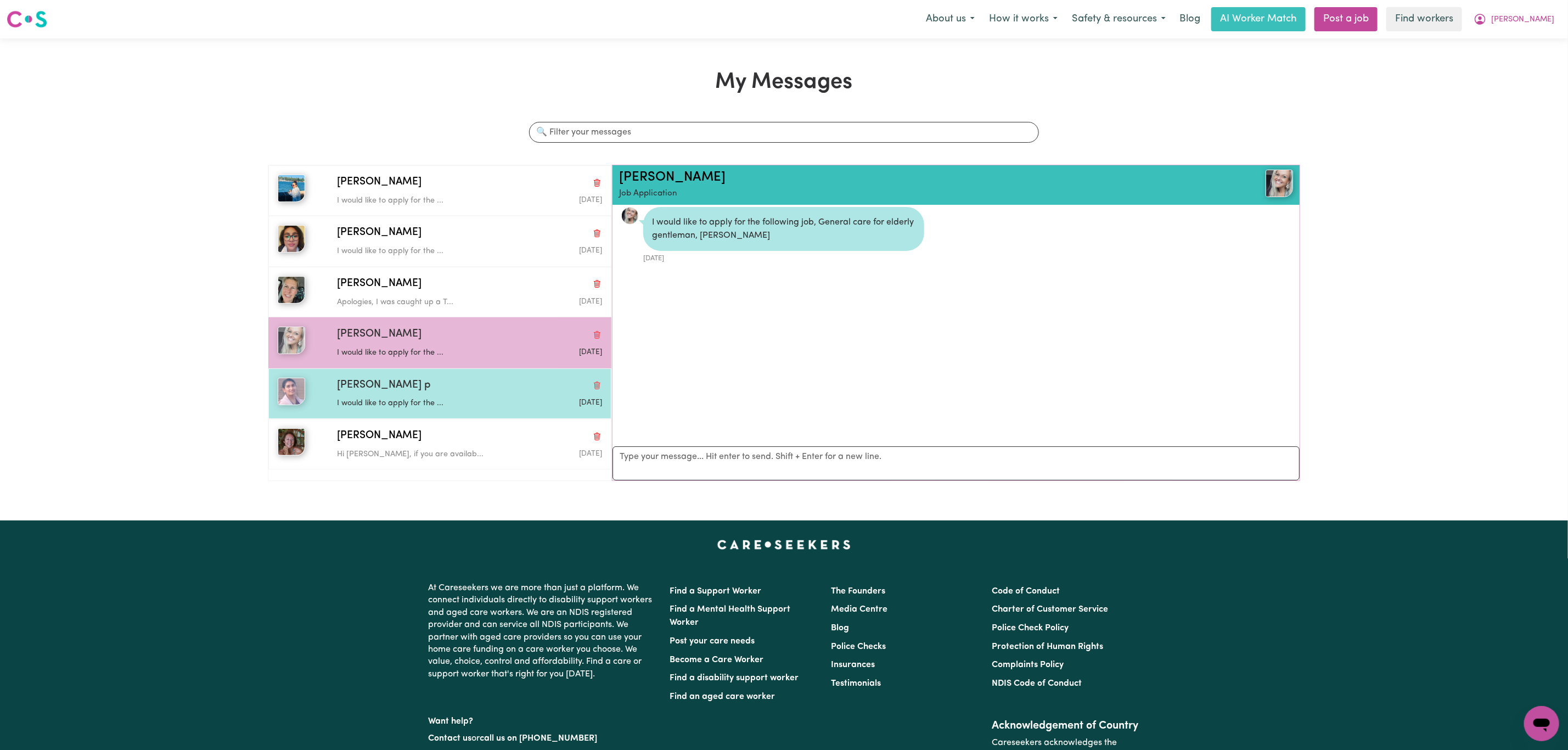
scroll to position [7, 0]
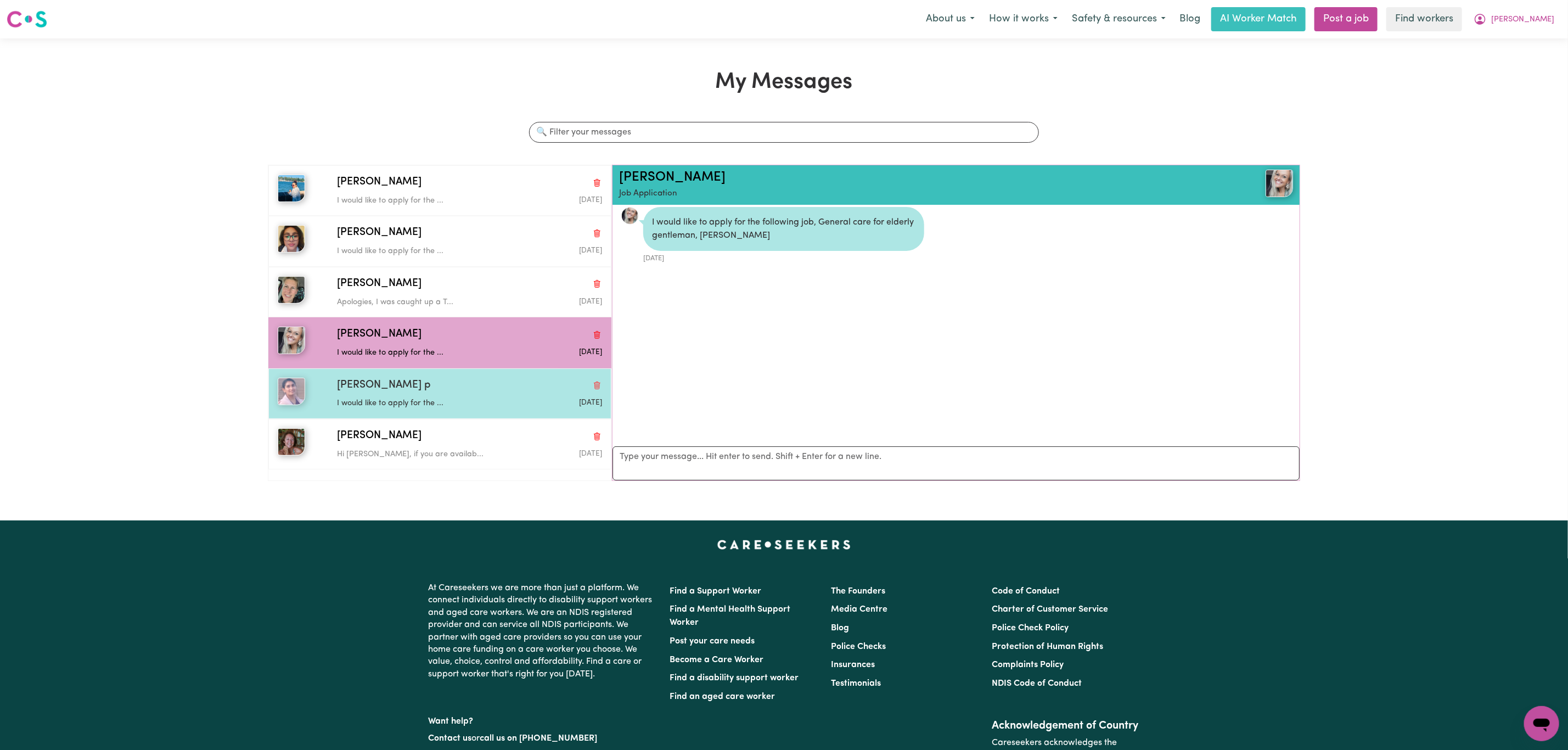
click at [389, 405] on p "I would like to apply for the ..." at bounding box center [425, 404] width 176 height 12
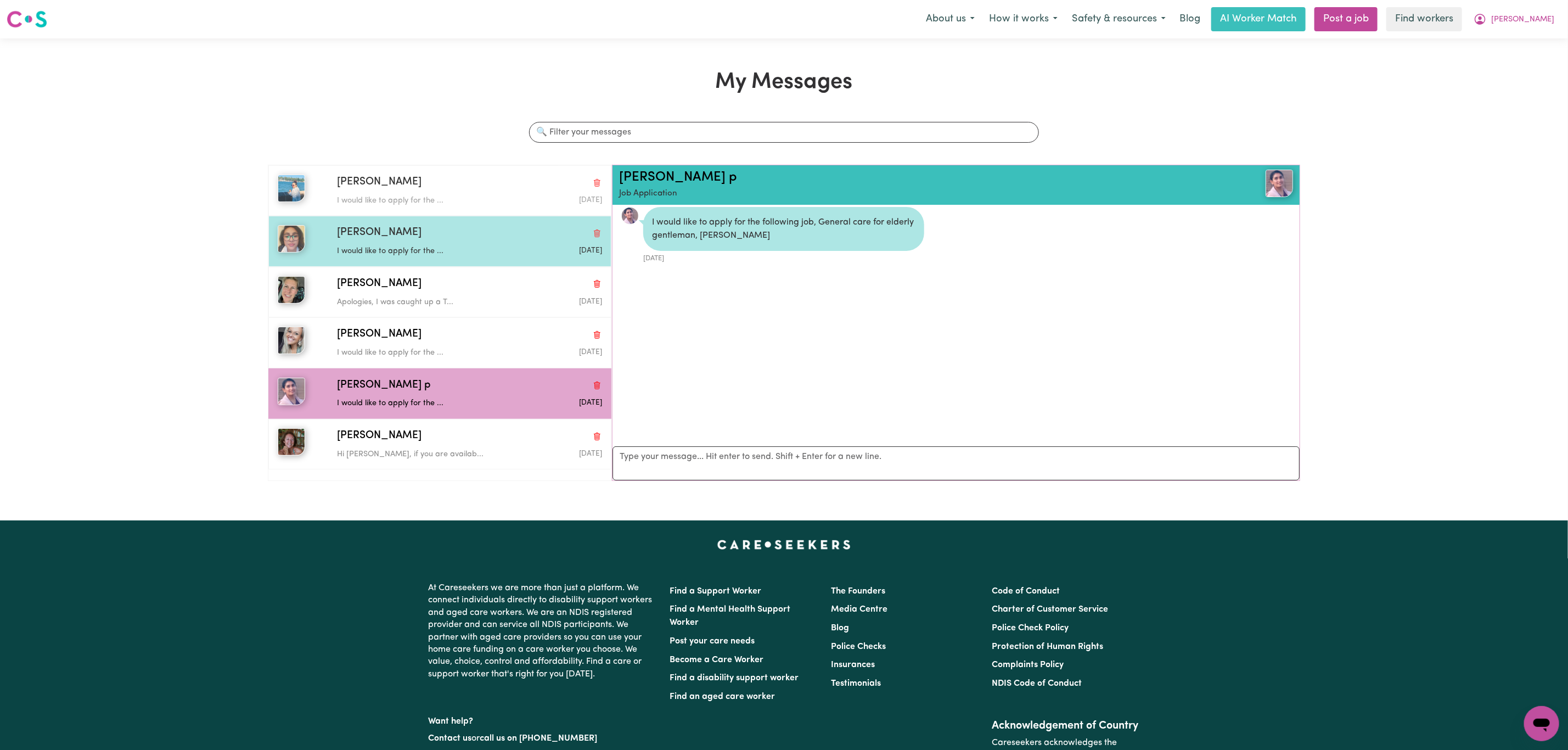
click at [427, 221] on ul "[PERSON_NAME] would like to apply for the ... [DATE] [PERSON_NAME] would like t…" at bounding box center [440, 323] width 344 height 316
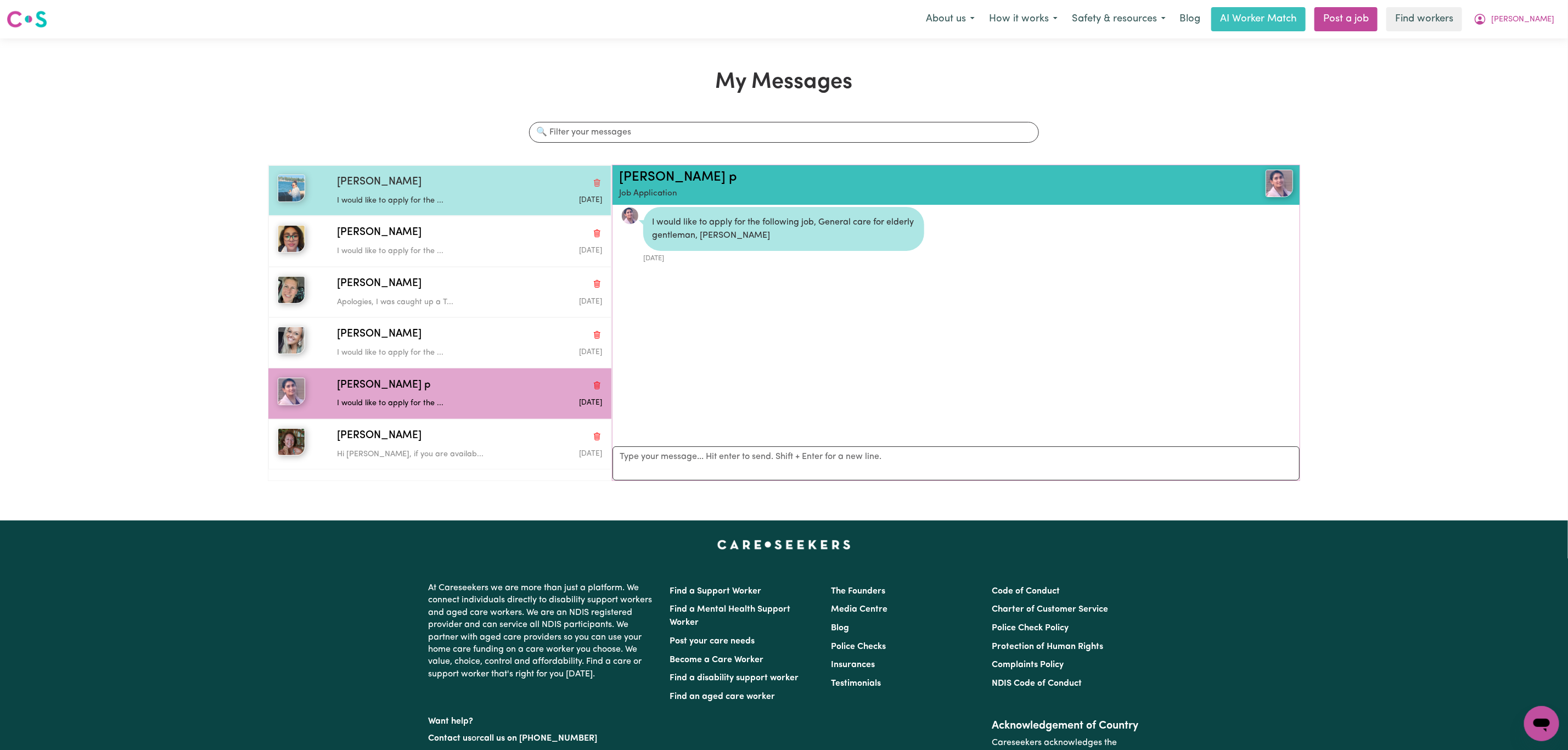
click at [412, 185] on div "[PERSON_NAME]" at bounding box center [469, 183] width 265 height 16
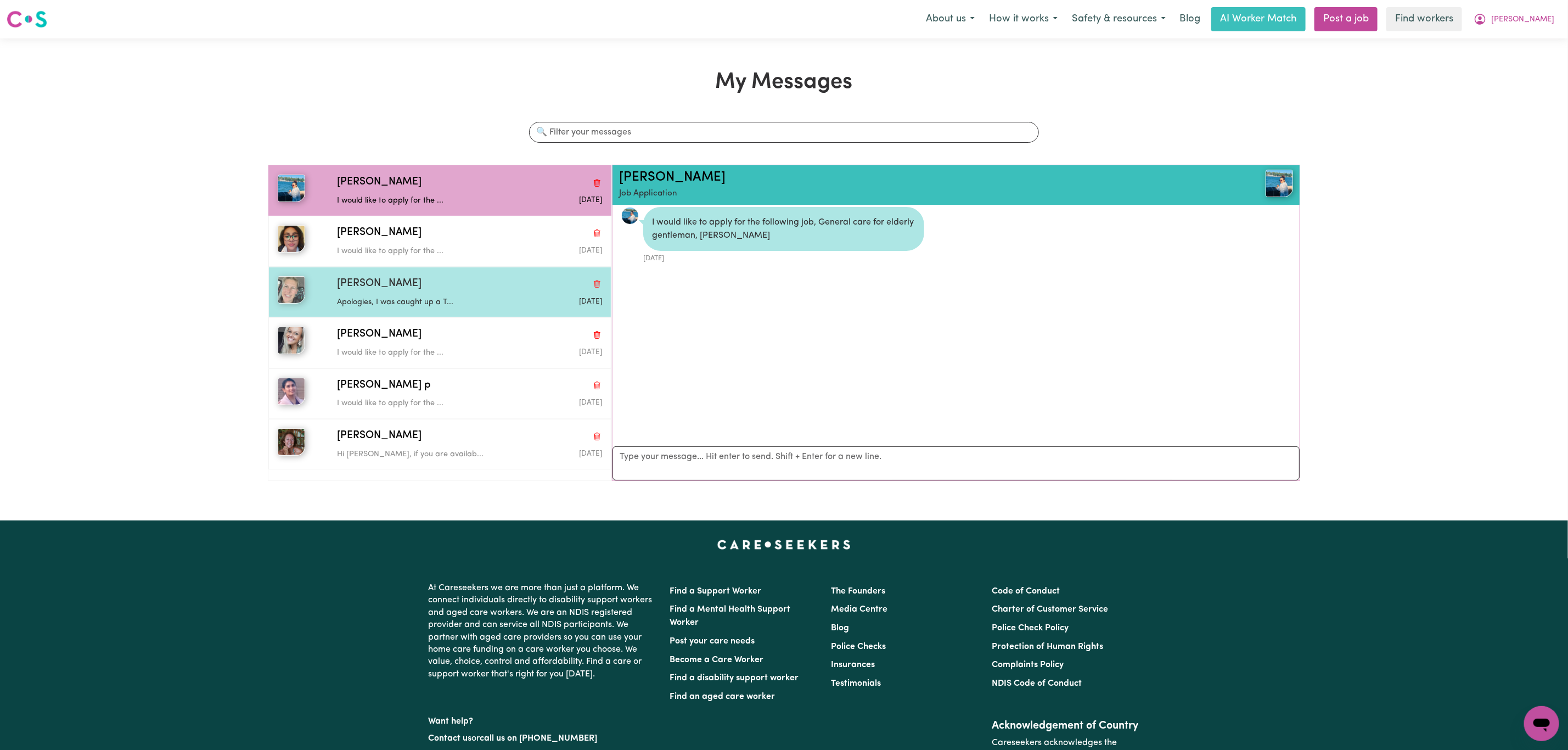
click at [395, 309] on p "Apologies, I was caught up a T..." at bounding box center [425, 303] width 176 height 12
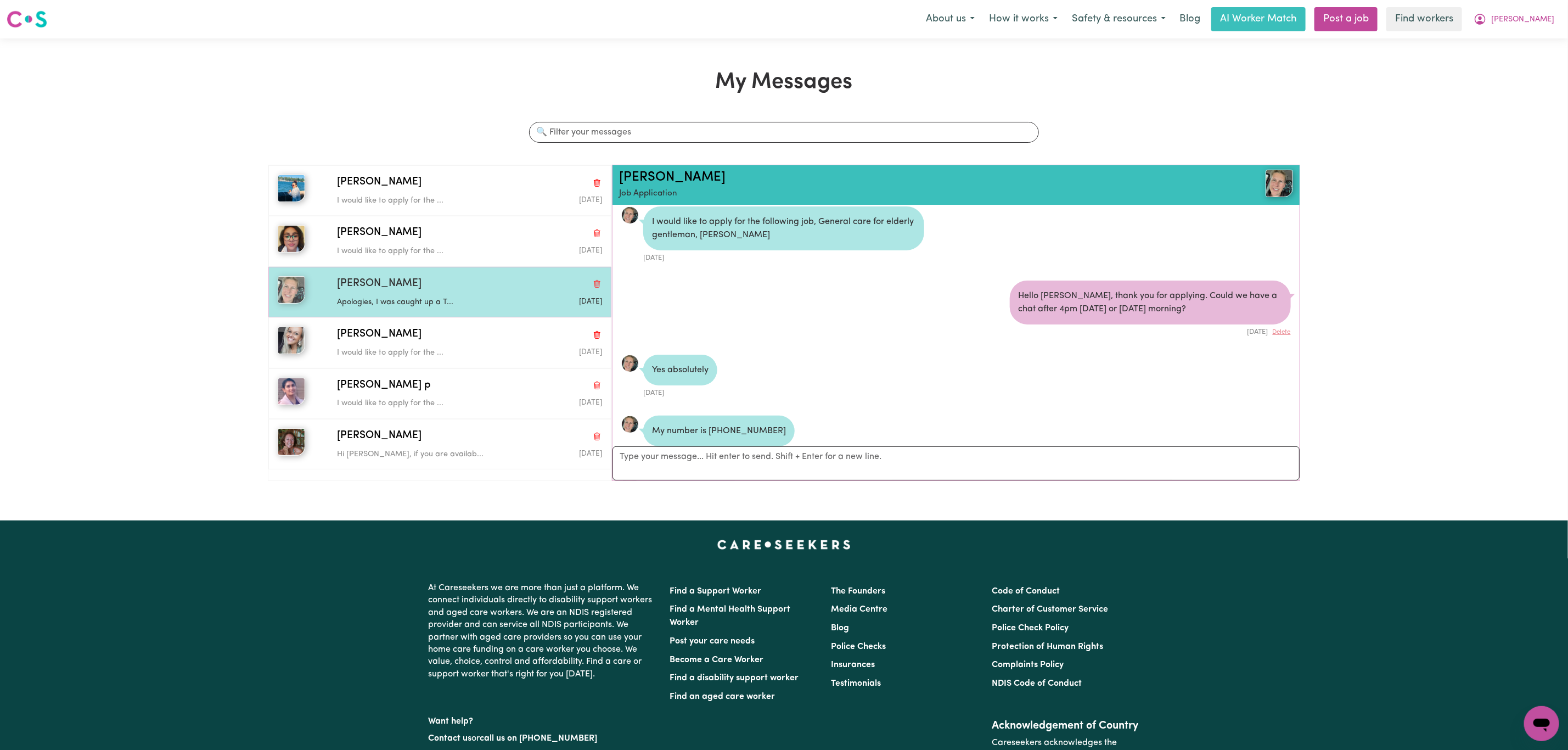
scroll to position [186, 0]
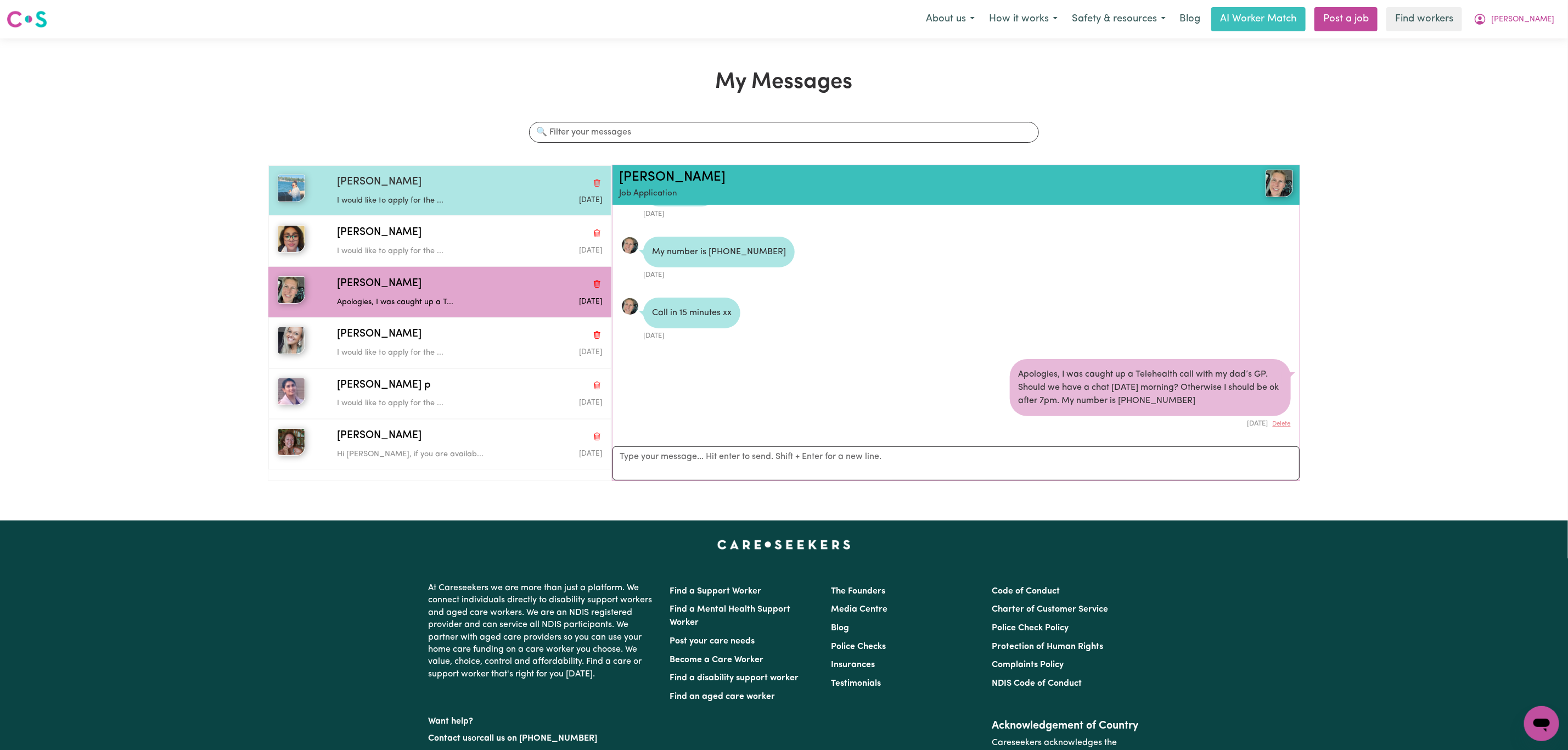
click at [404, 192] on div "I would like to apply for the ..." at bounding box center [425, 199] width 176 height 17
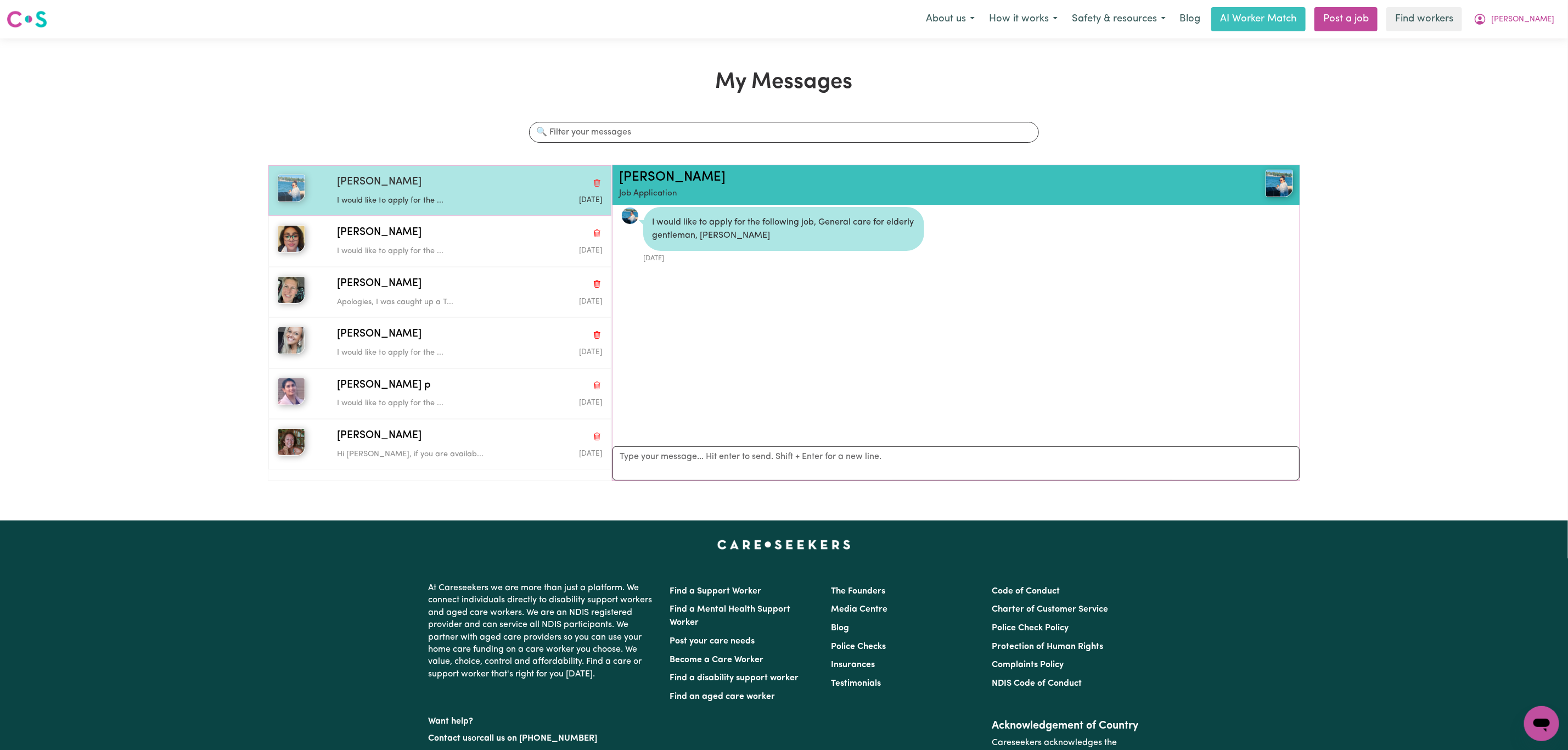
scroll to position [7, 0]
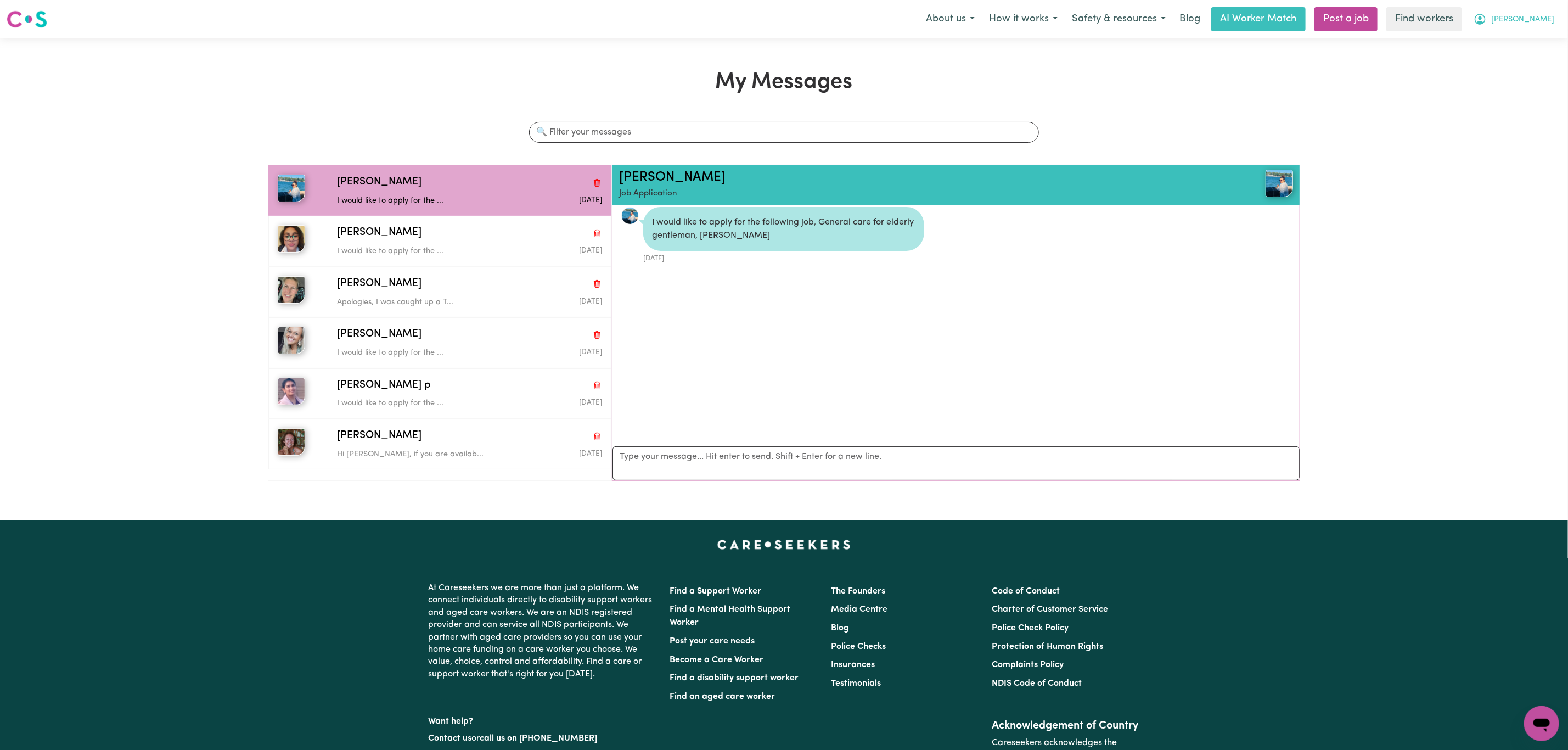
click at [1527, 27] on button "[PERSON_NAME]" at bounding box center [1514, 18] width 95 height 23
click at [1519, 40] on link "My Dashboard" at bounding box center [1517, 43] width 87 height 21
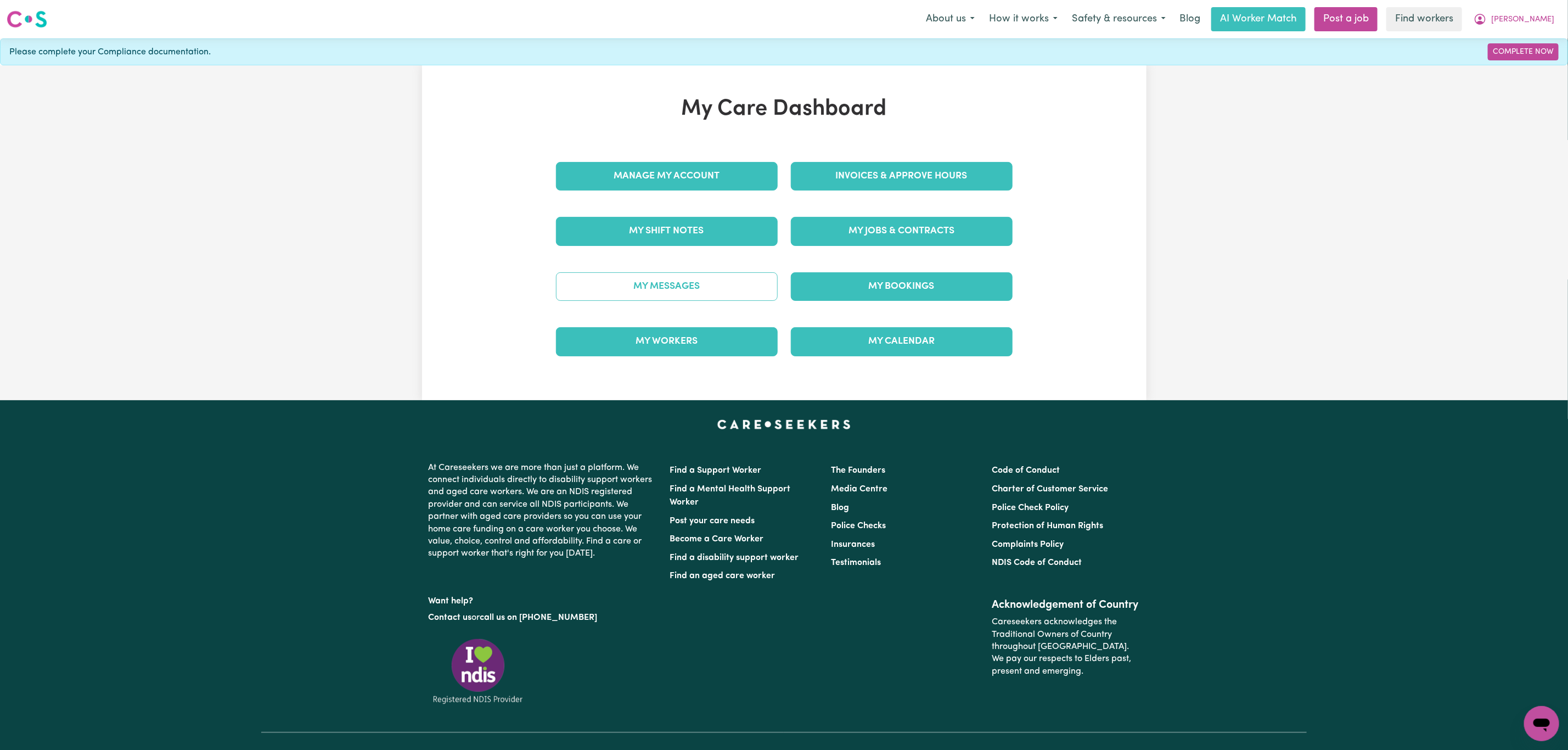
click at [642, 289] on link "My Messages" at bounding box center [667, 287] width 222 height 28
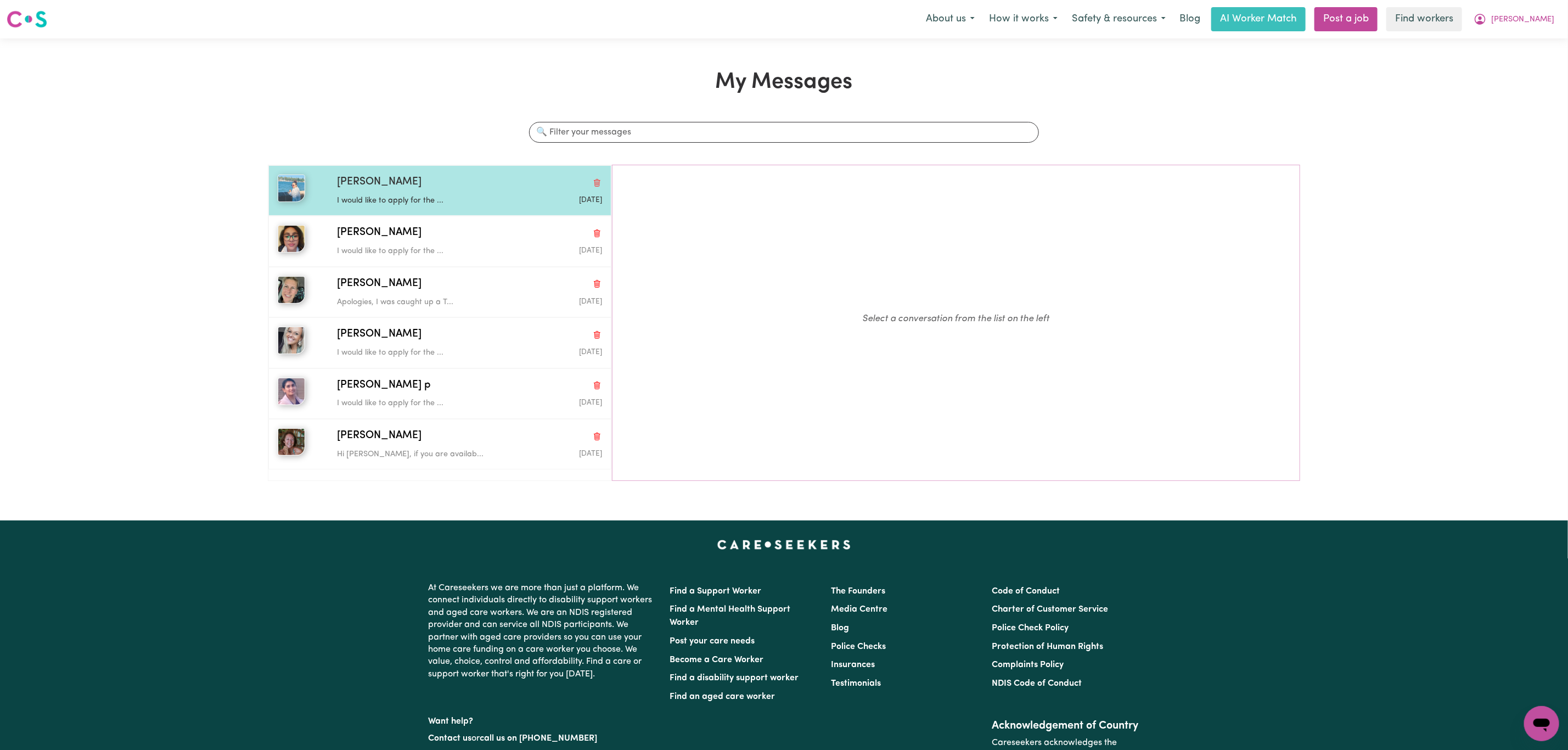
click at [392, 205] on p "I would like to apply for the ..." at bounding box center [425, 201] width 176 height 12
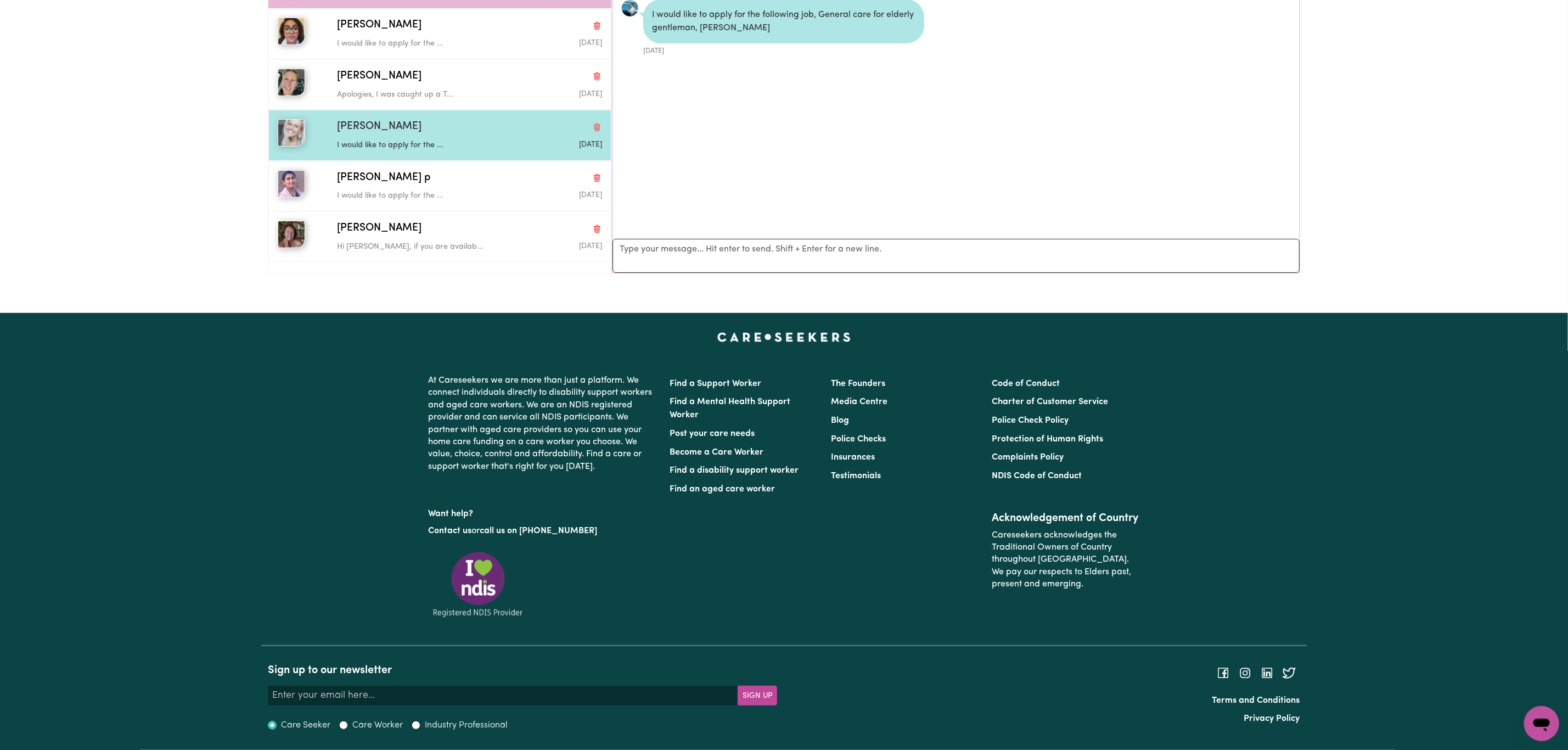
scroll to position [212, 0]
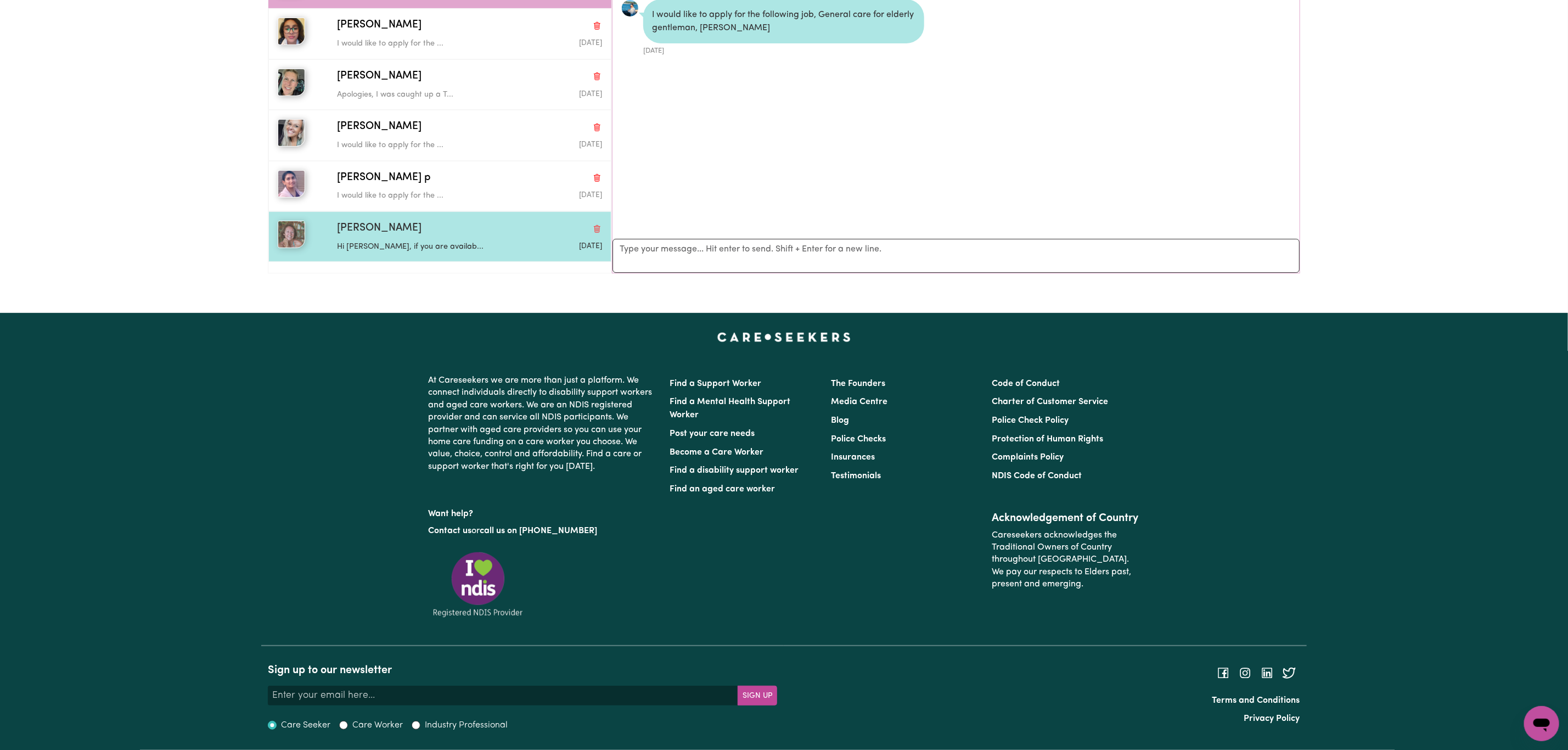
click at [411, 250] on p "Hi [PERSON_NAME], if you are availab..." at bounding box center [425, 247] width 176 height 12
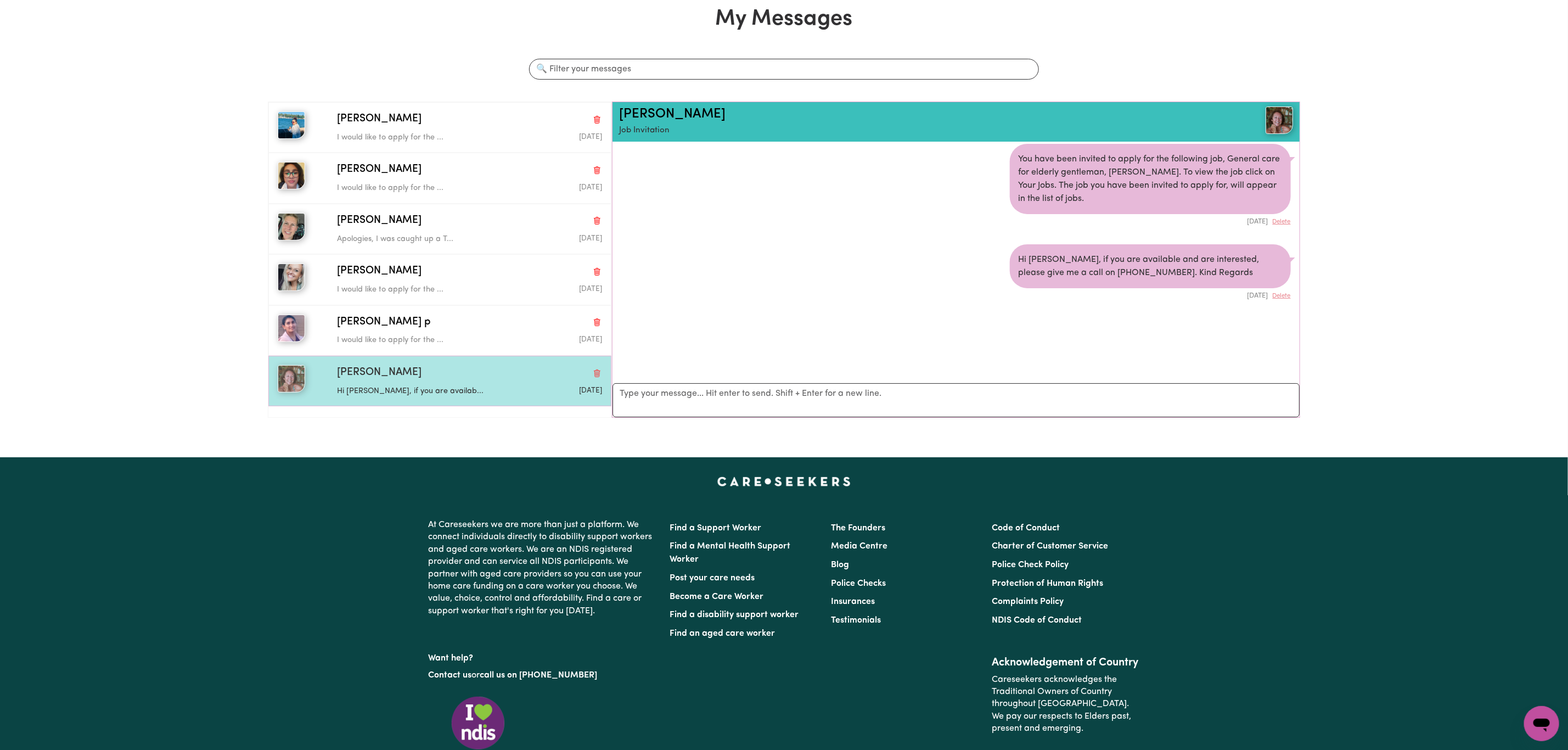
scroll to position [0, 0]
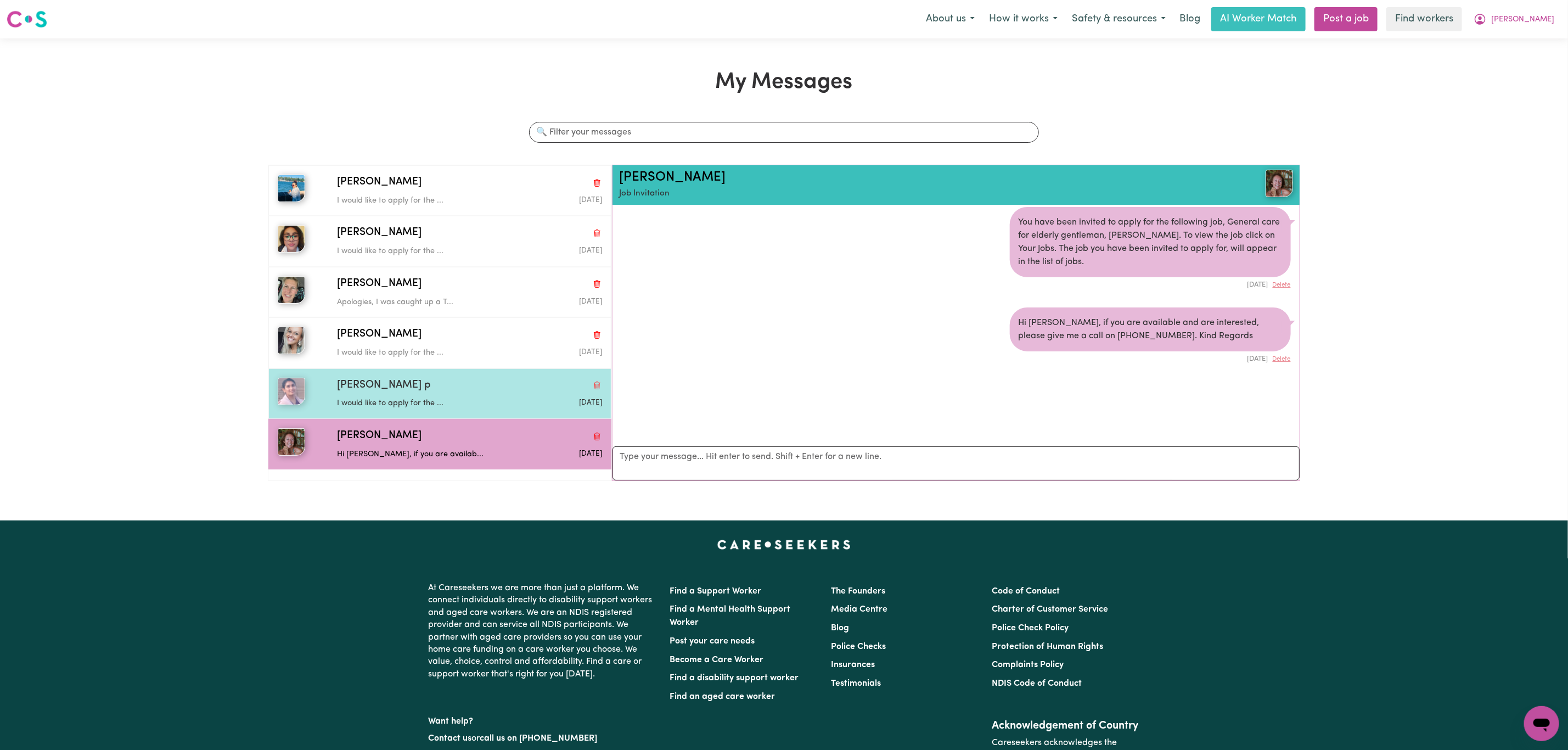
click at [390, 397] on div "I would like to apply for the ..." at bounding box center [425, 401] width 176 height 17
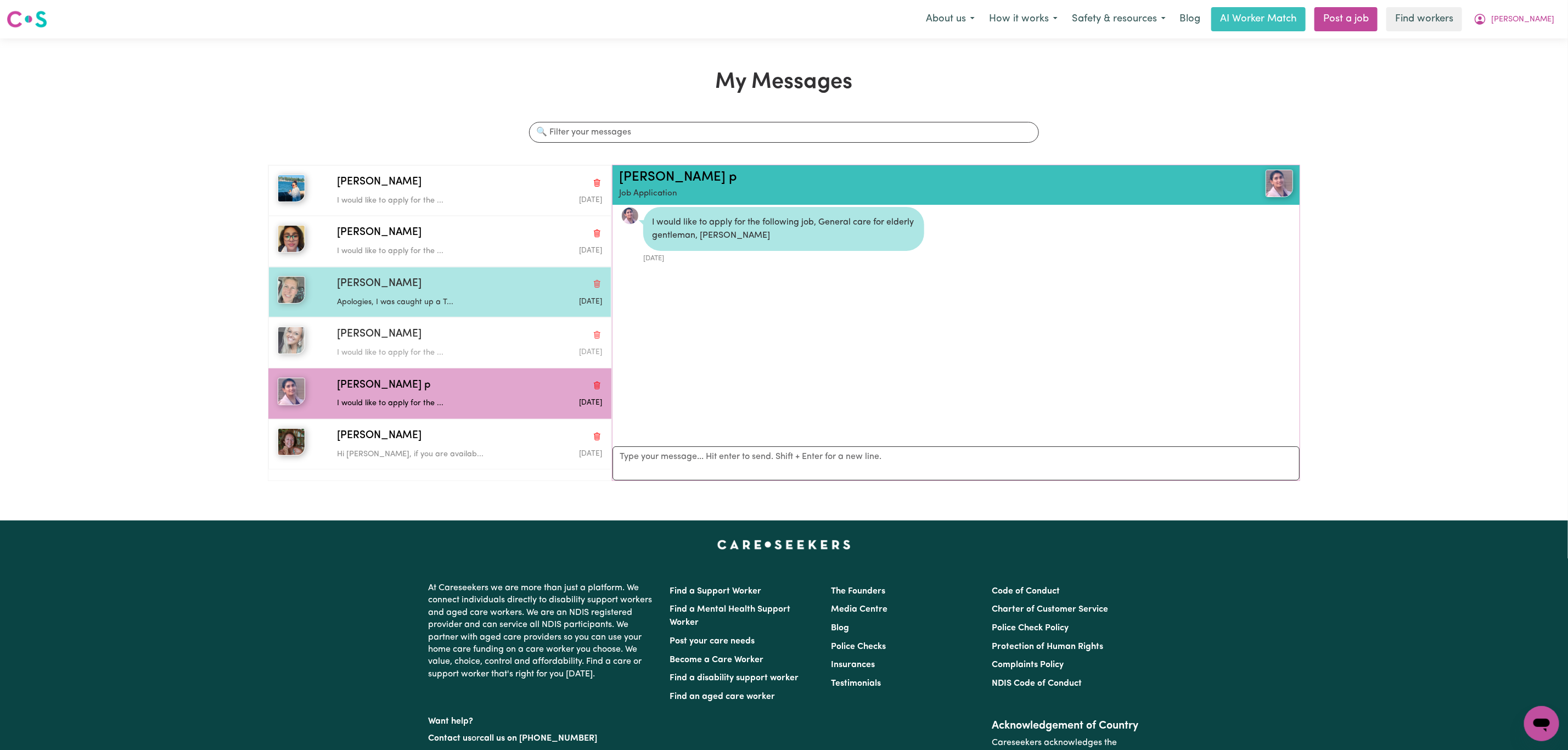
drag, startPoint x: 360, startPoint y: 337, endPoint x: 370, endPoint y: 280, distance: 57.9
click at [360, 331] on span "[PERSON_NAME]" at bounding box center [379, 335] width 84 height 16
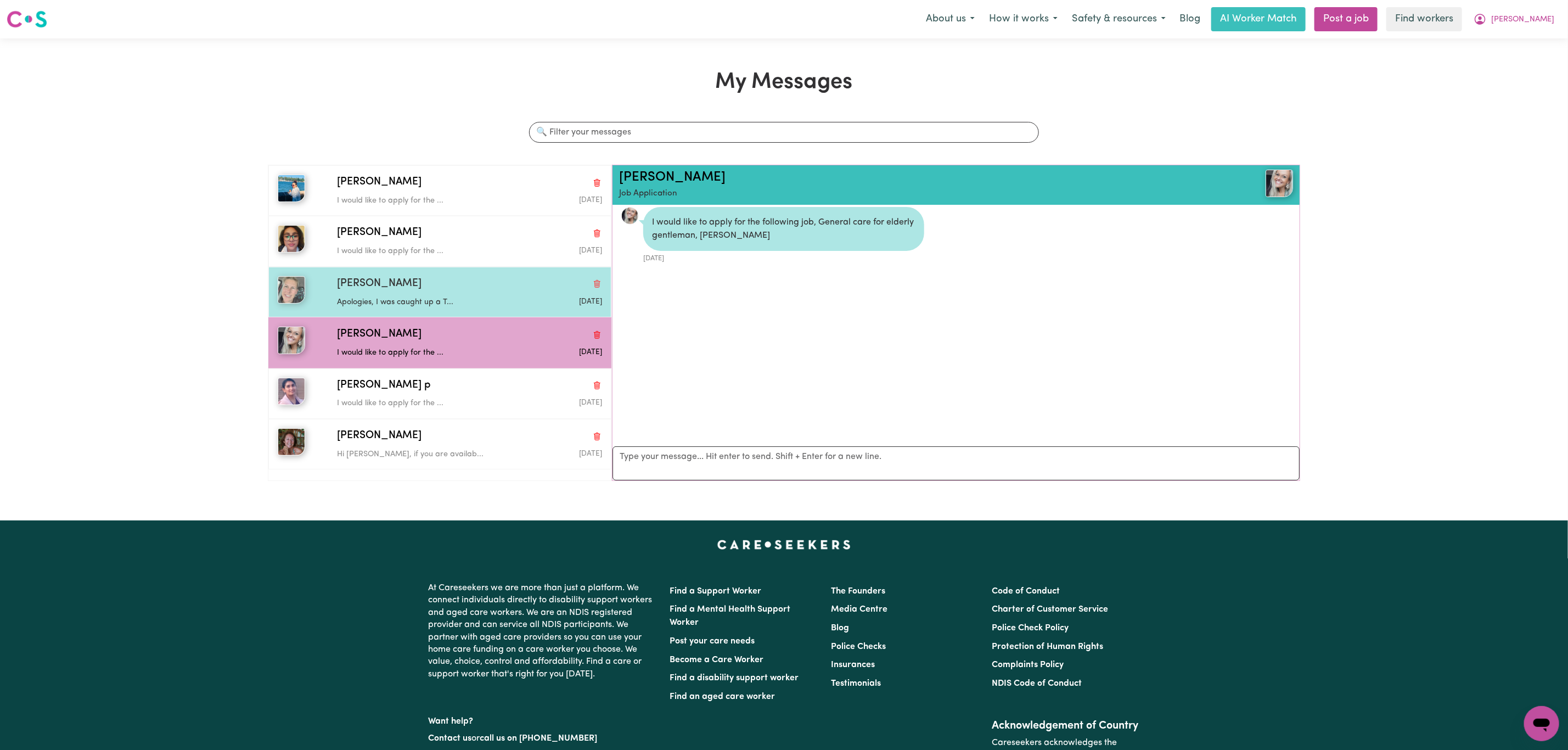
click at [399, 284] on div "[PERSON_NAME]" at bounding box center [469, 284] width 265 height 16
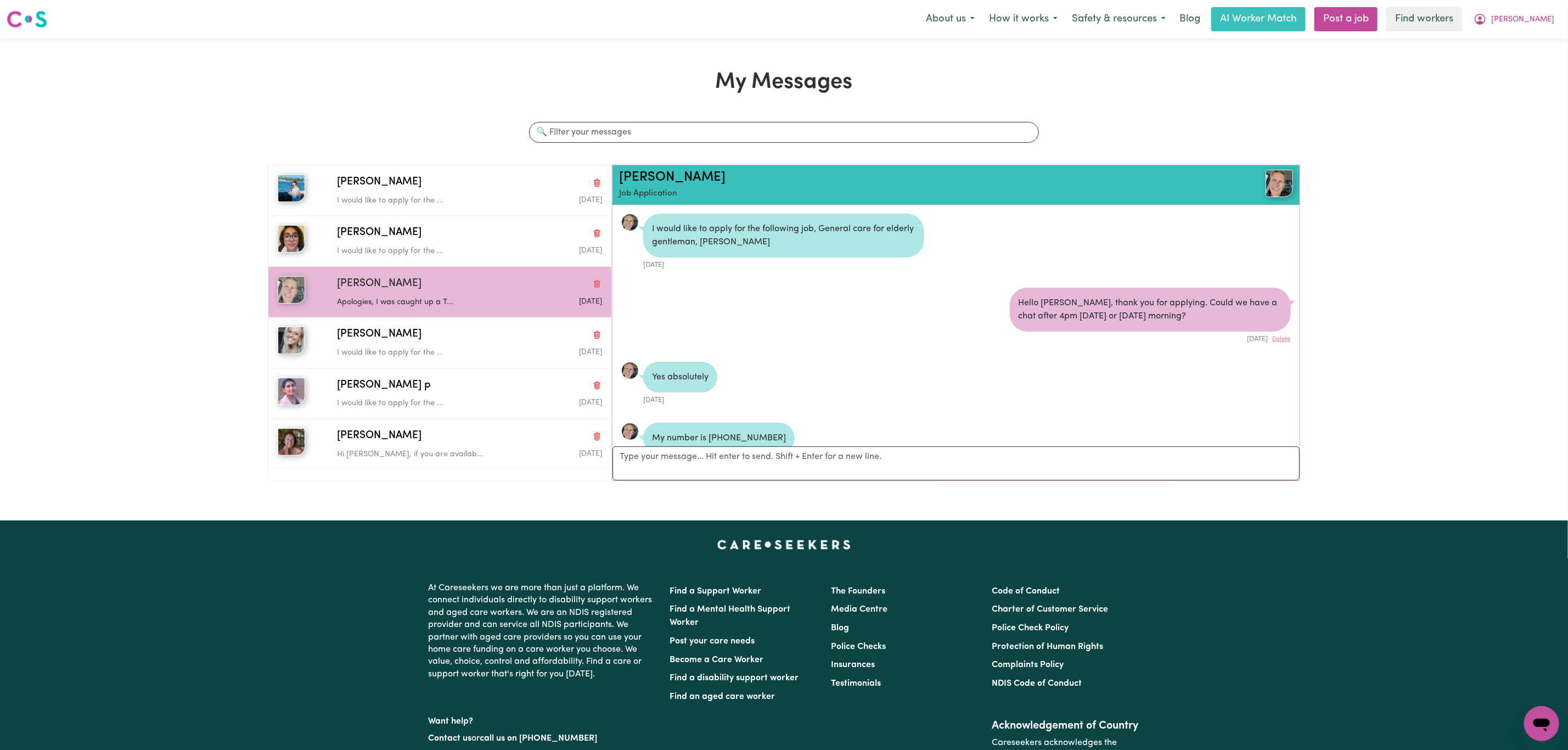
scroll to position [186, 0]
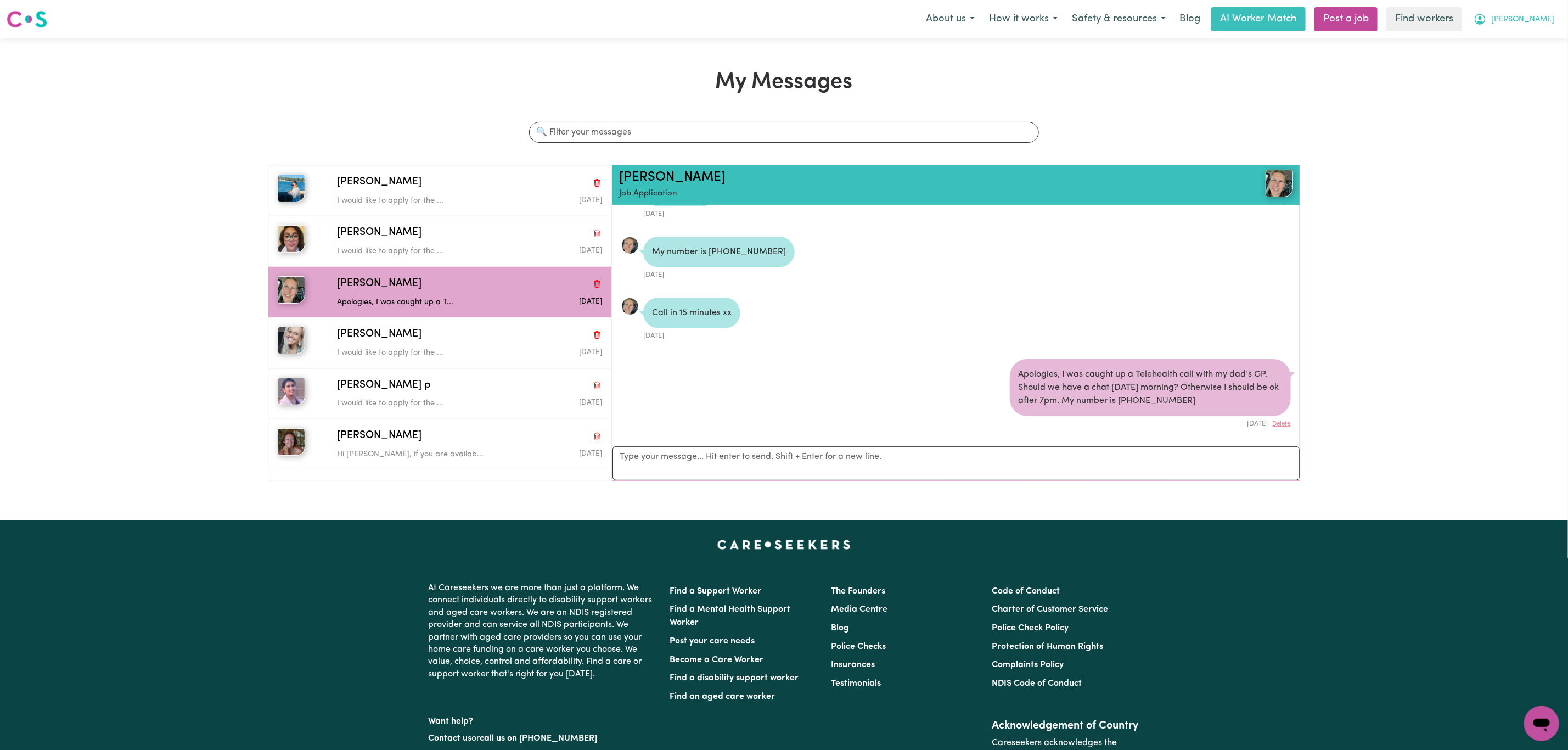
click at [1550, 14] on span "[PERSON_NAME]" at bounding box center [1522, 20] width 63 height 12
click at [1533, 42] on link "My Dashboard" at bounding box center [1517, 43] width 87 height 21
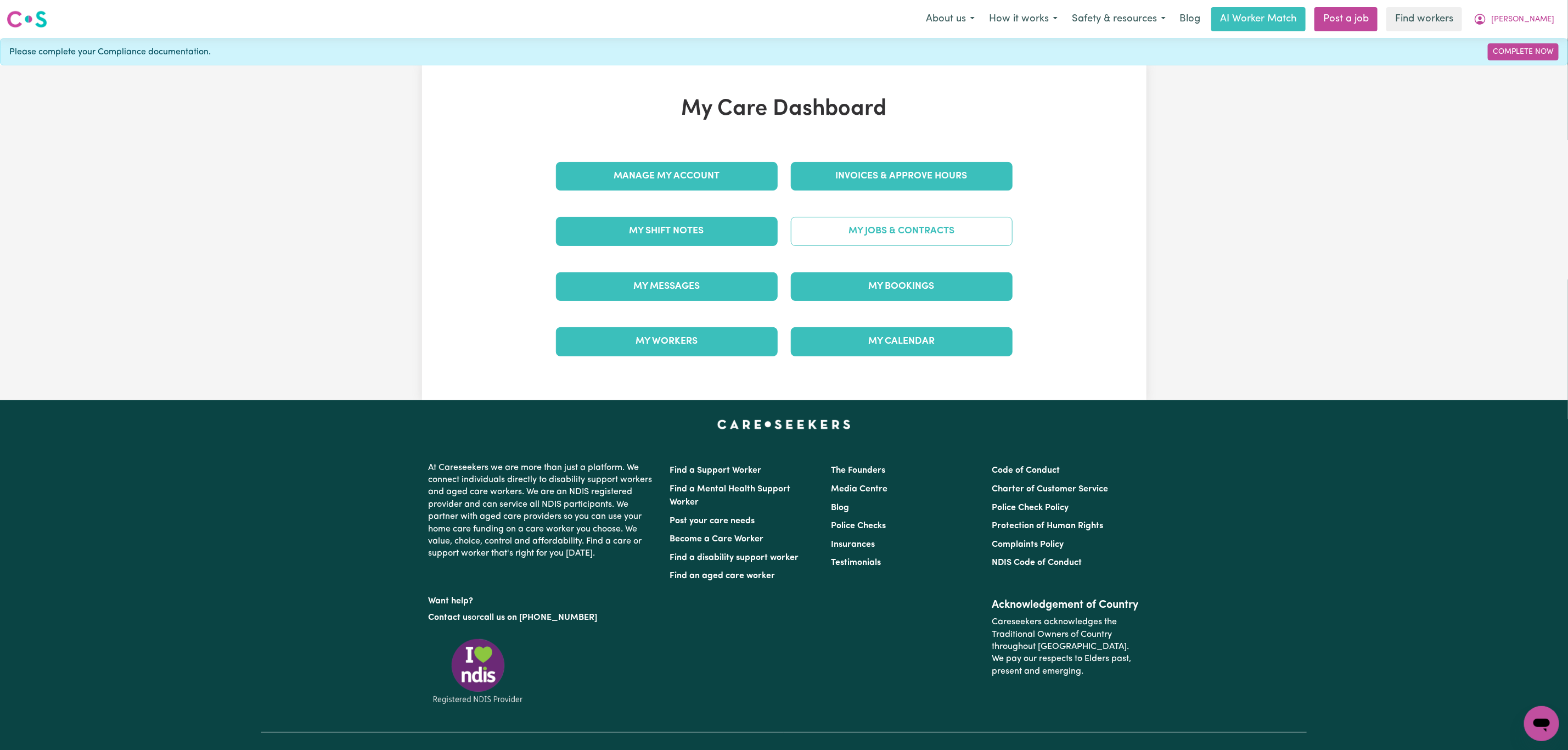
click at [879, 231] on link "My Jobs & Contracts" at bounding box center [901, 231] width 222 height 28
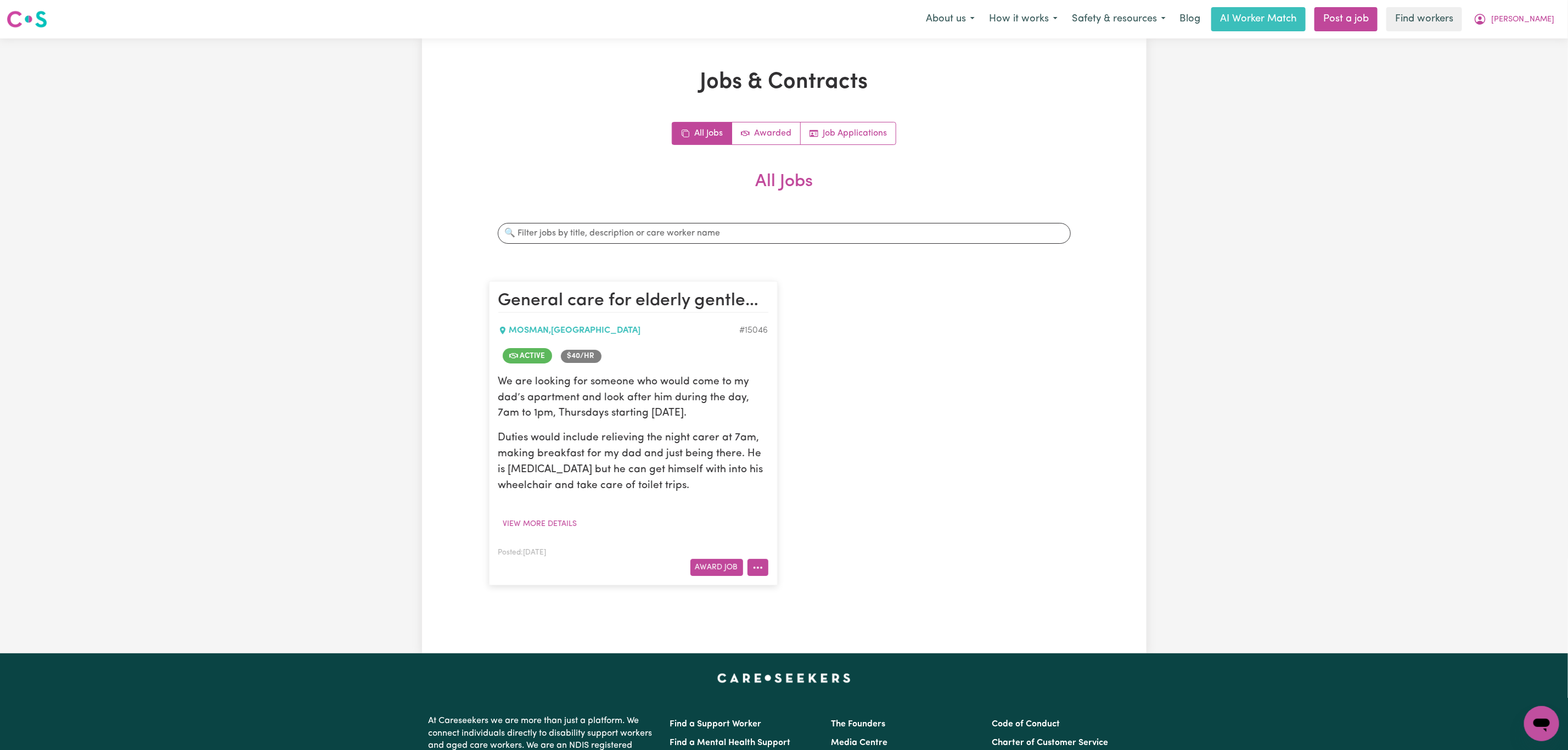
click at [759, 565] on icon "More options" at bounding box center [758, 568] width 11 height 11
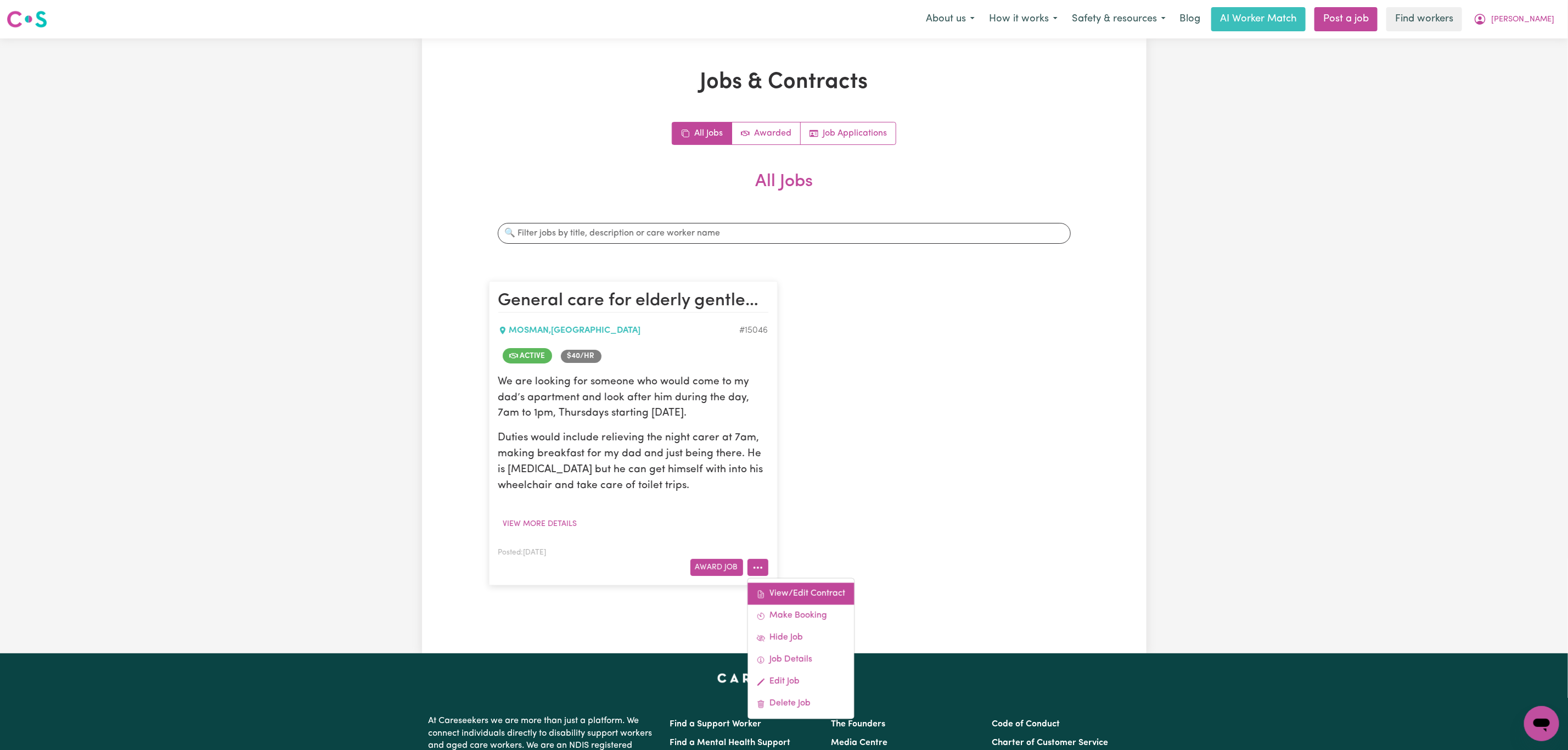
click at [822, 596] on link "View/Edit Contract" at bounding box center [801, 594] width 106 height 22
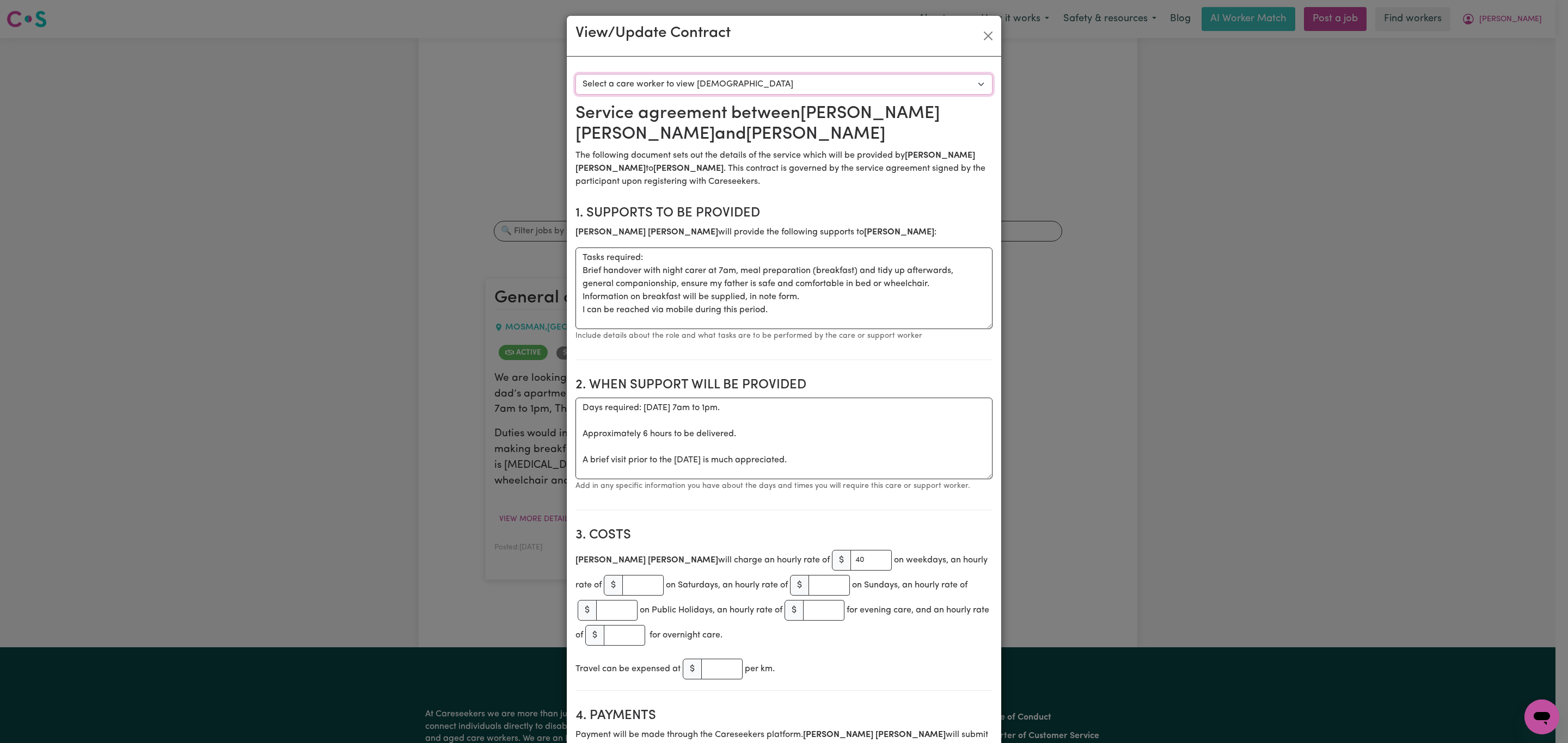
click at [649, 84] on select "Select a care worker to view [DEMOGRAPHIC_DATA] #10596 - [PERSON_NAME] (contrac…" at bounding box center [784, 84] width 417 height 21
click at [979, 35] on button "Close" at bounding box center [988, 36] width 18 height 18
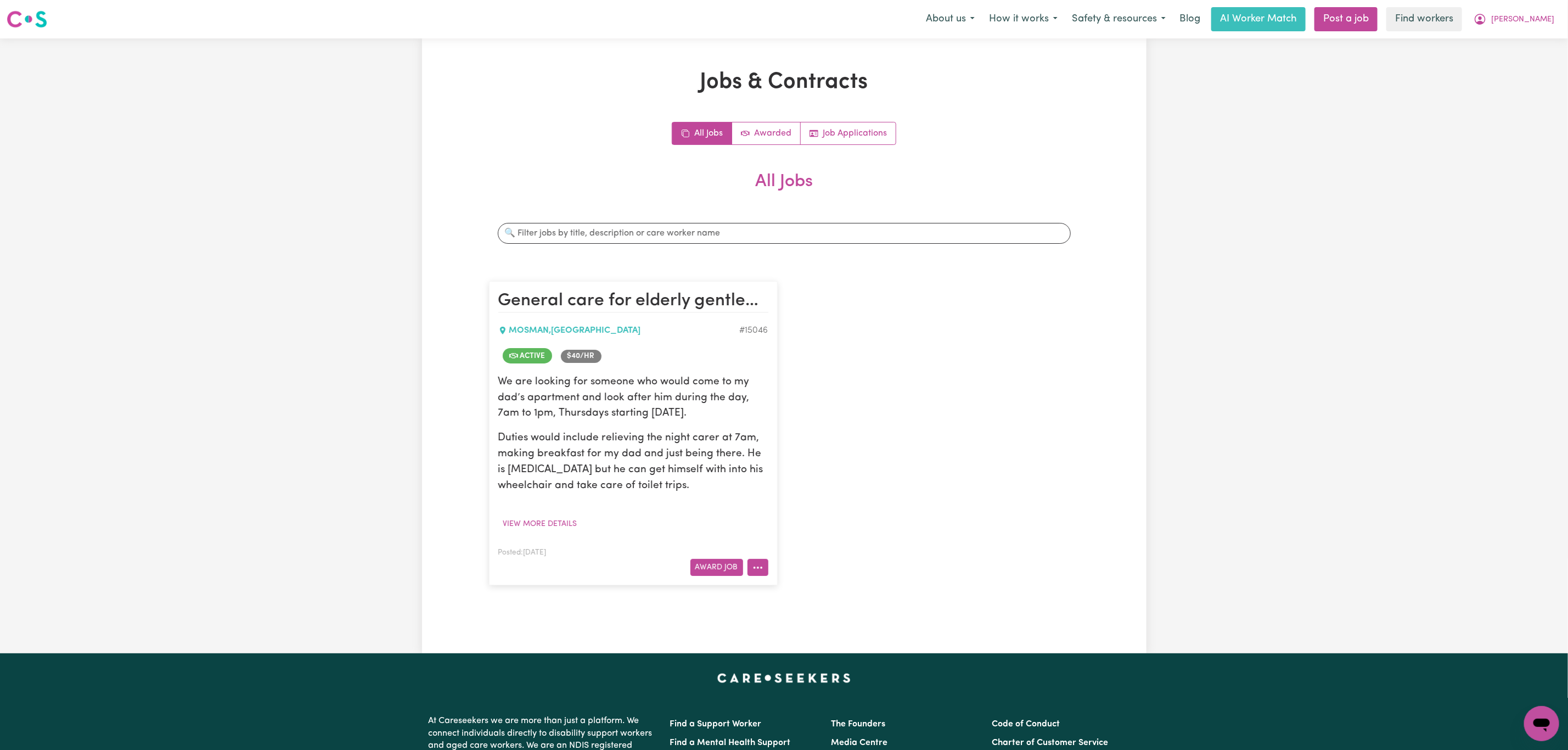
click at [758, 570] on button "More options" at bounding box center [758, 568] width 21 height 17
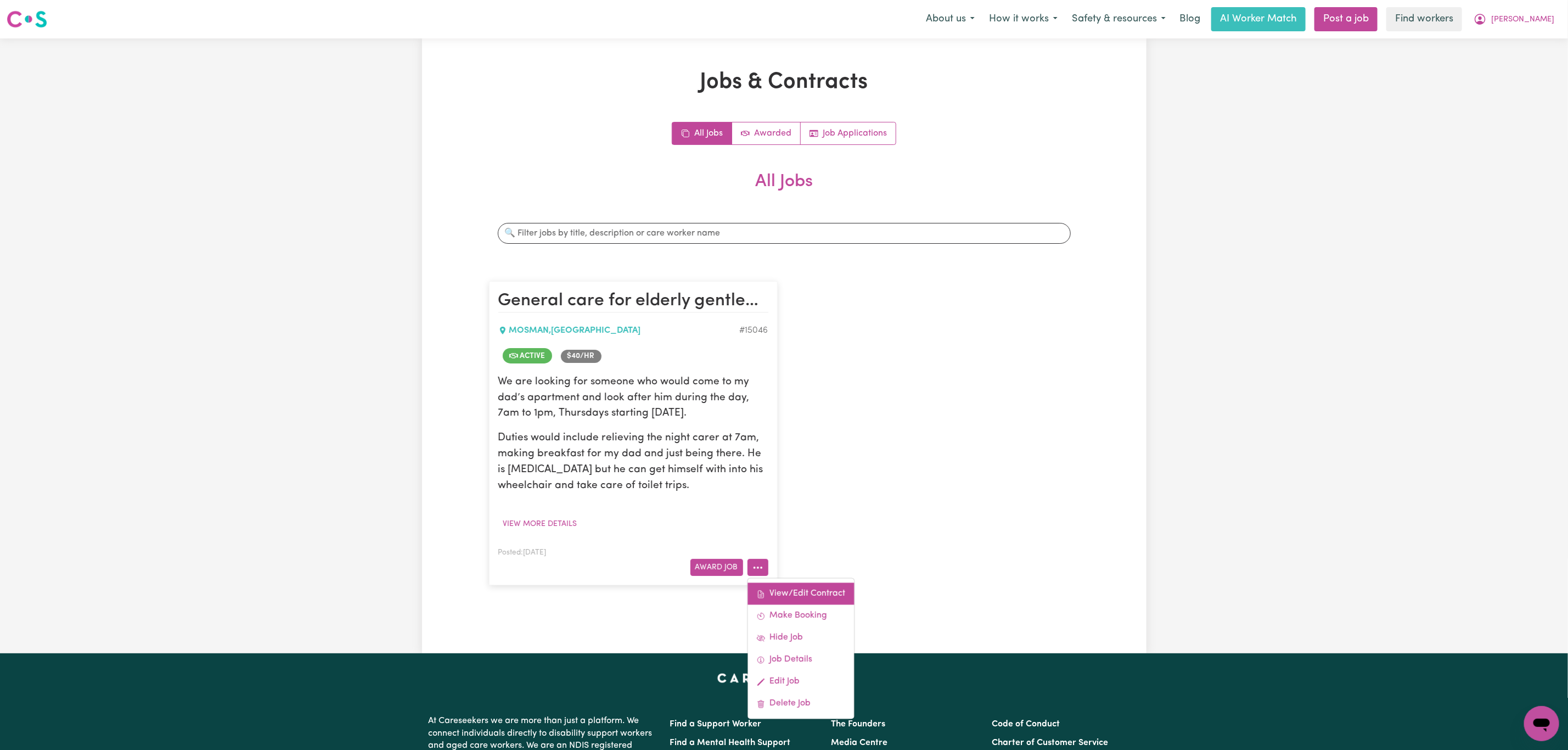
click at [794, 590] on link "View/Edit Contract" at bounding box center [801, 594] width 106 height 22
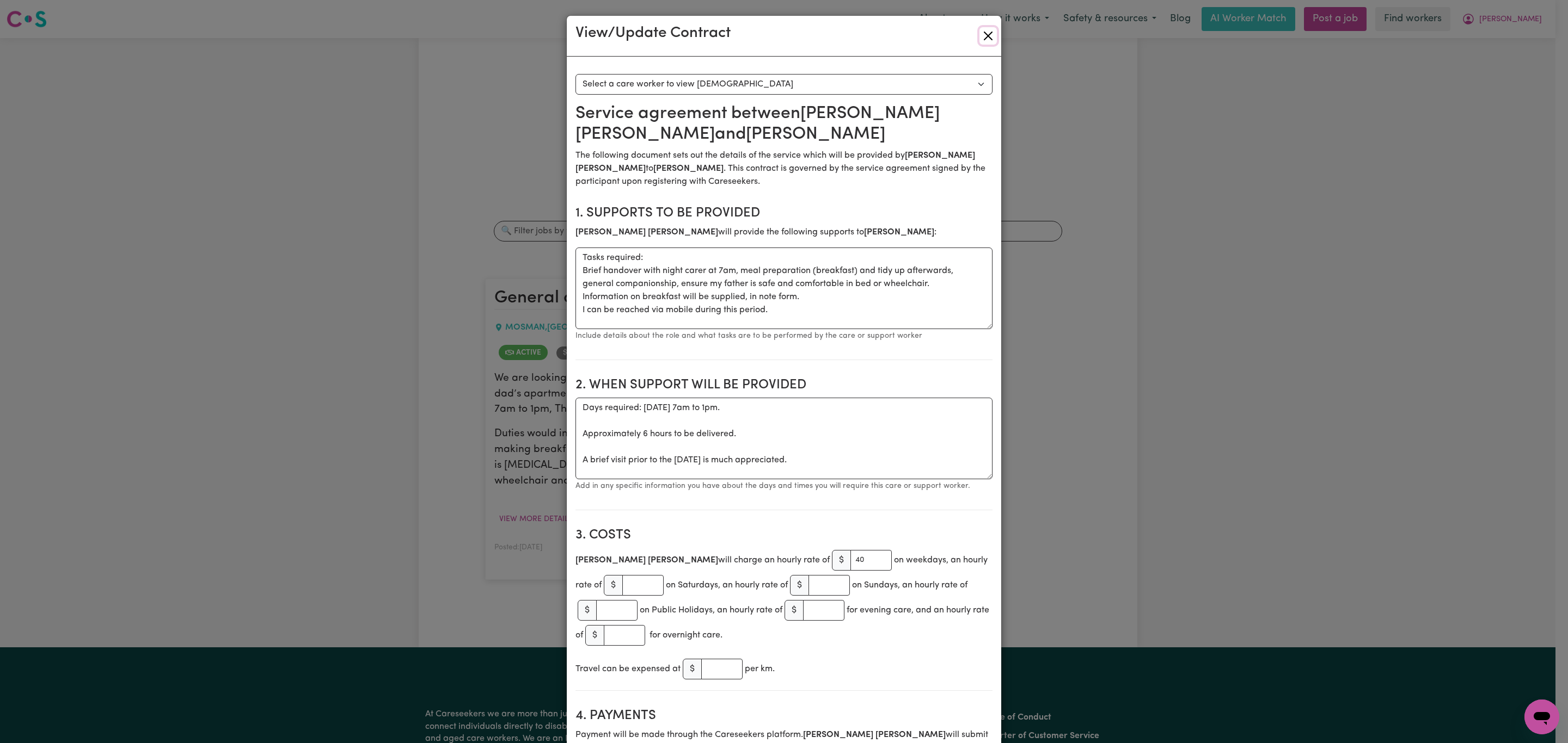
click at [983, 28] on button "Close" at bounding box center [988, 36] width 18 height 18
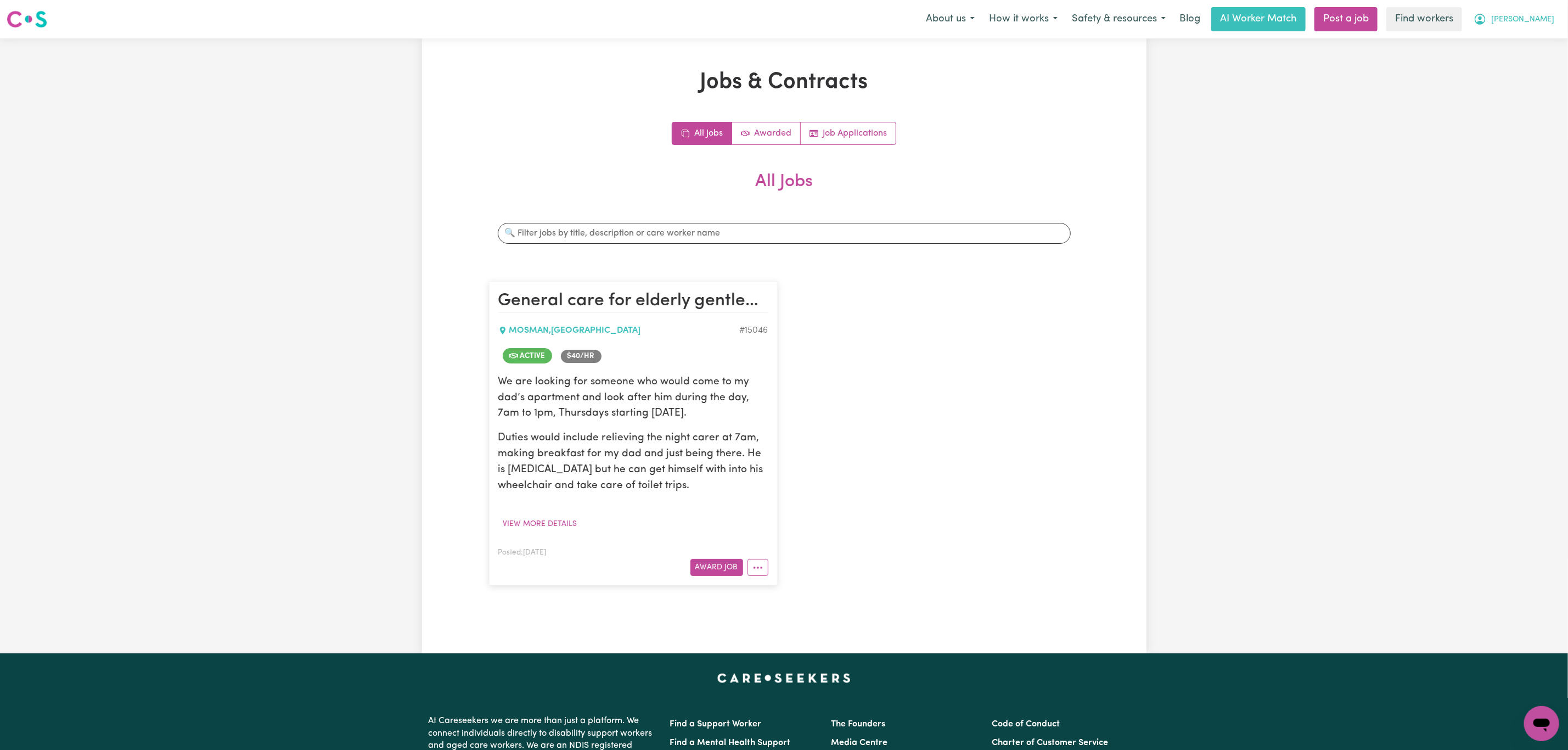
click at [1543, 20] on span "[PERSON_NAME]" at bounding box center [1522, 20] width 63 height 12
click at [1526, 38] on link "My Dashboard" at bounding box center [1517, 43] width 87 height 21
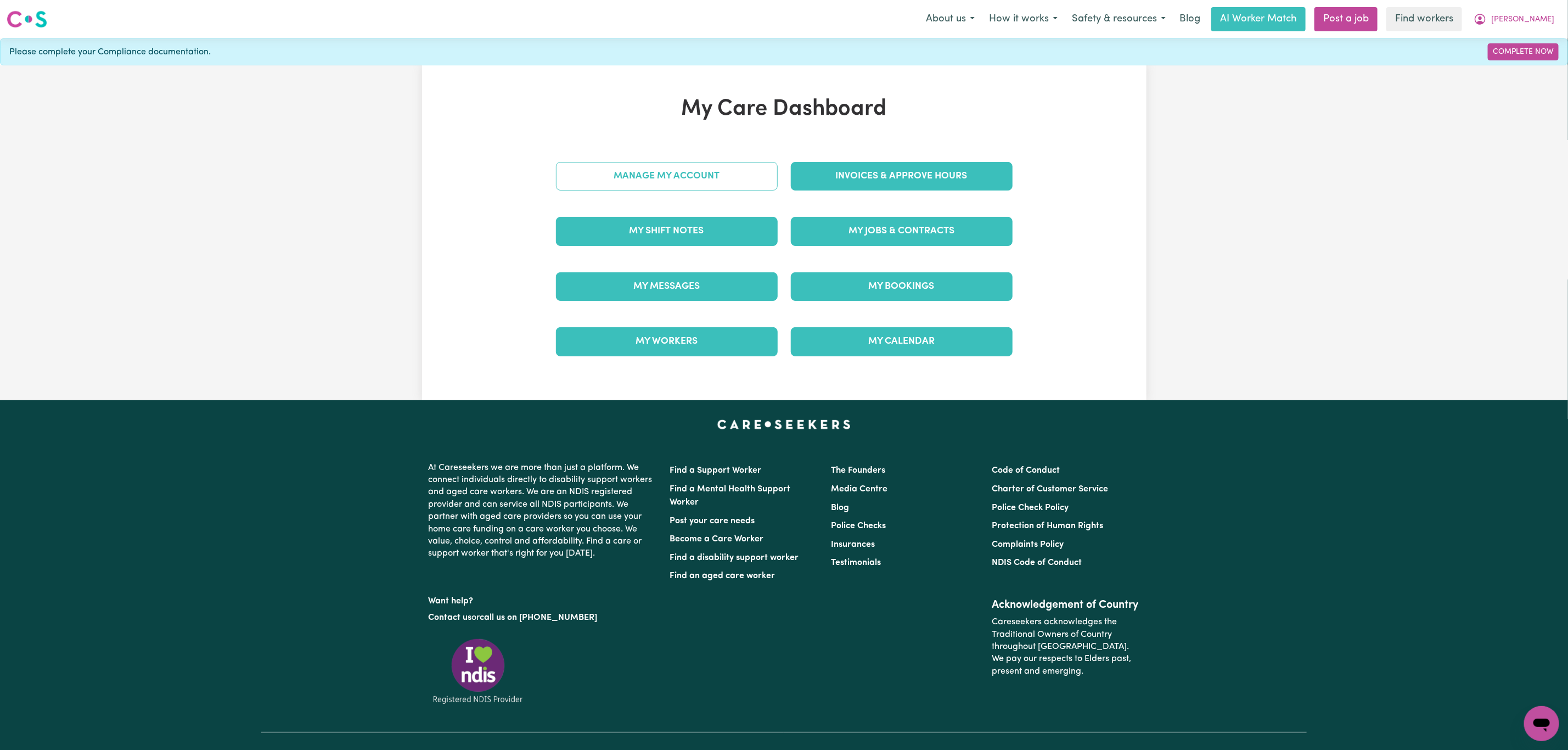
click at [657, 180] on link "Manage My Account" at bounding box center [667, 176] width 222 height 28
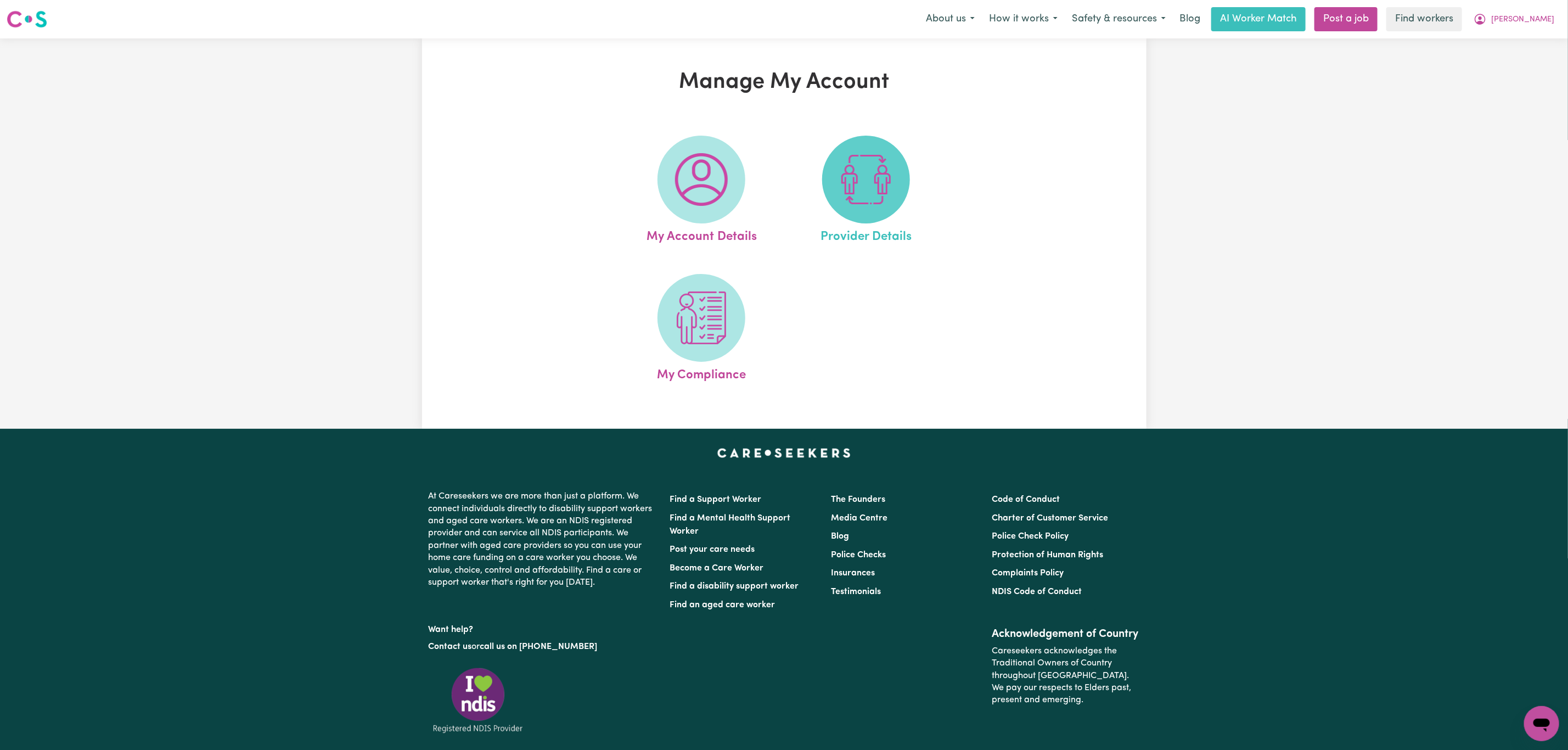
click at [890, 180] on img at bounding box center [866, 180] width 53 height 53
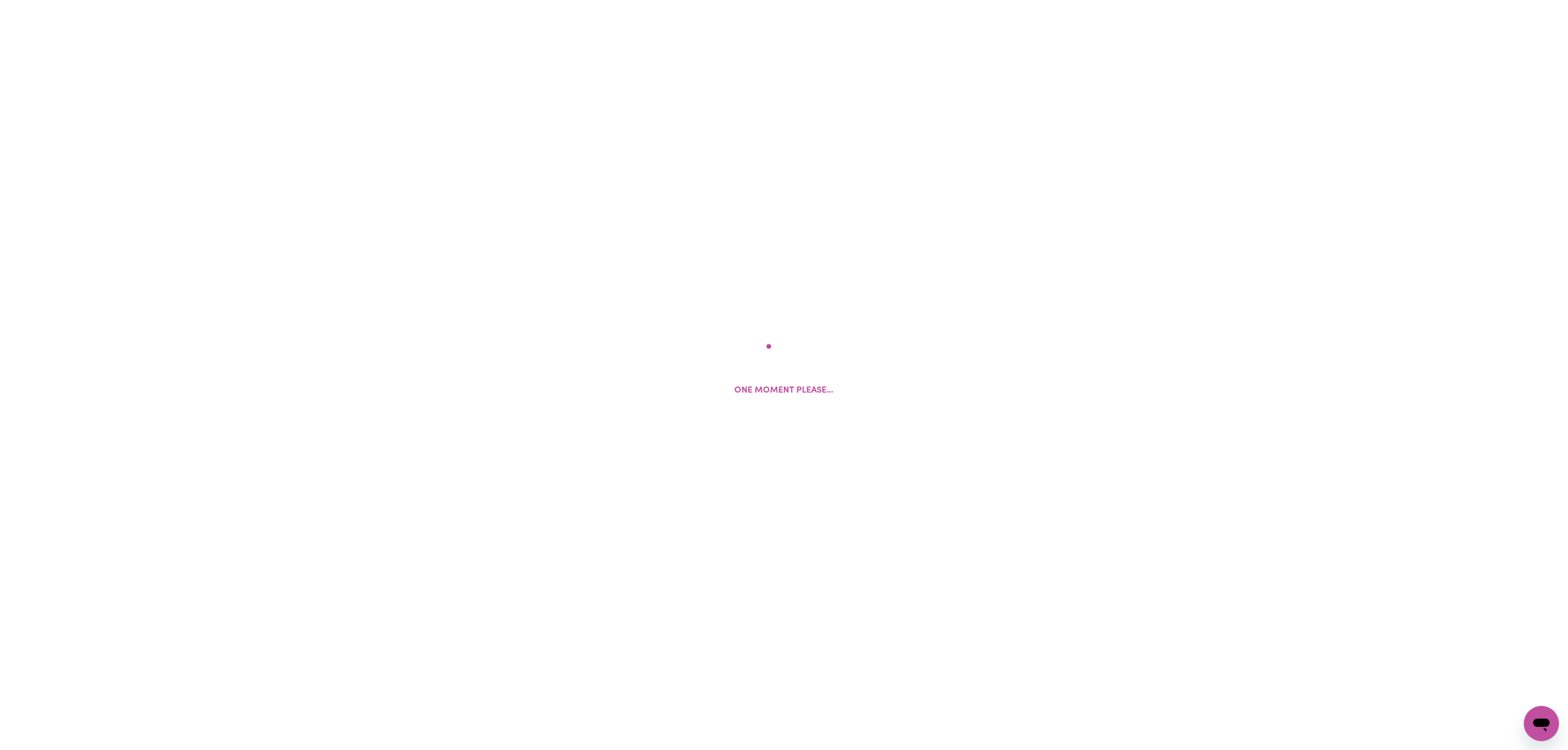
select select "PRIVATELY"
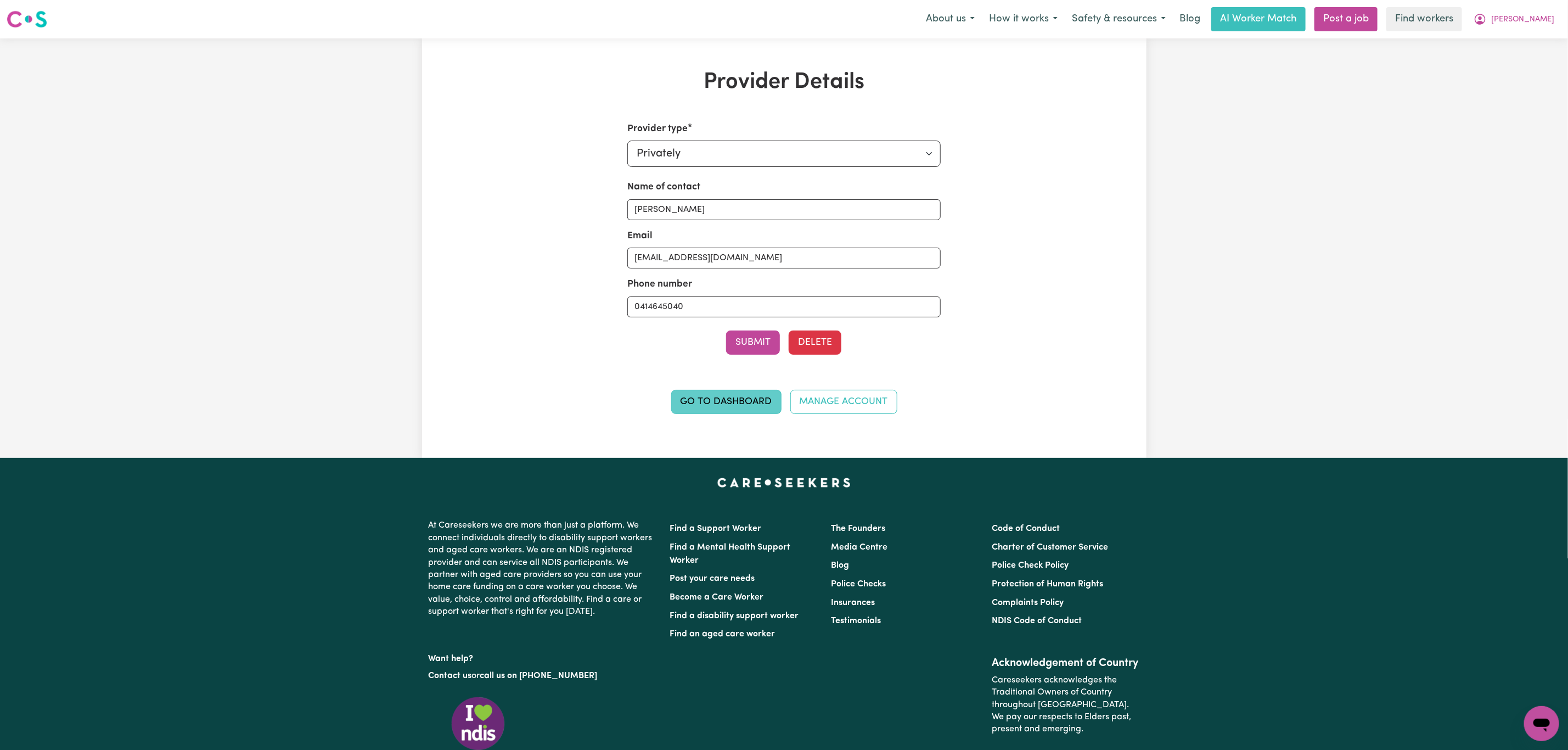
click at [684, 411] on link "Go to Dashboard" at bounding box center [726, 402] width 110 height 24
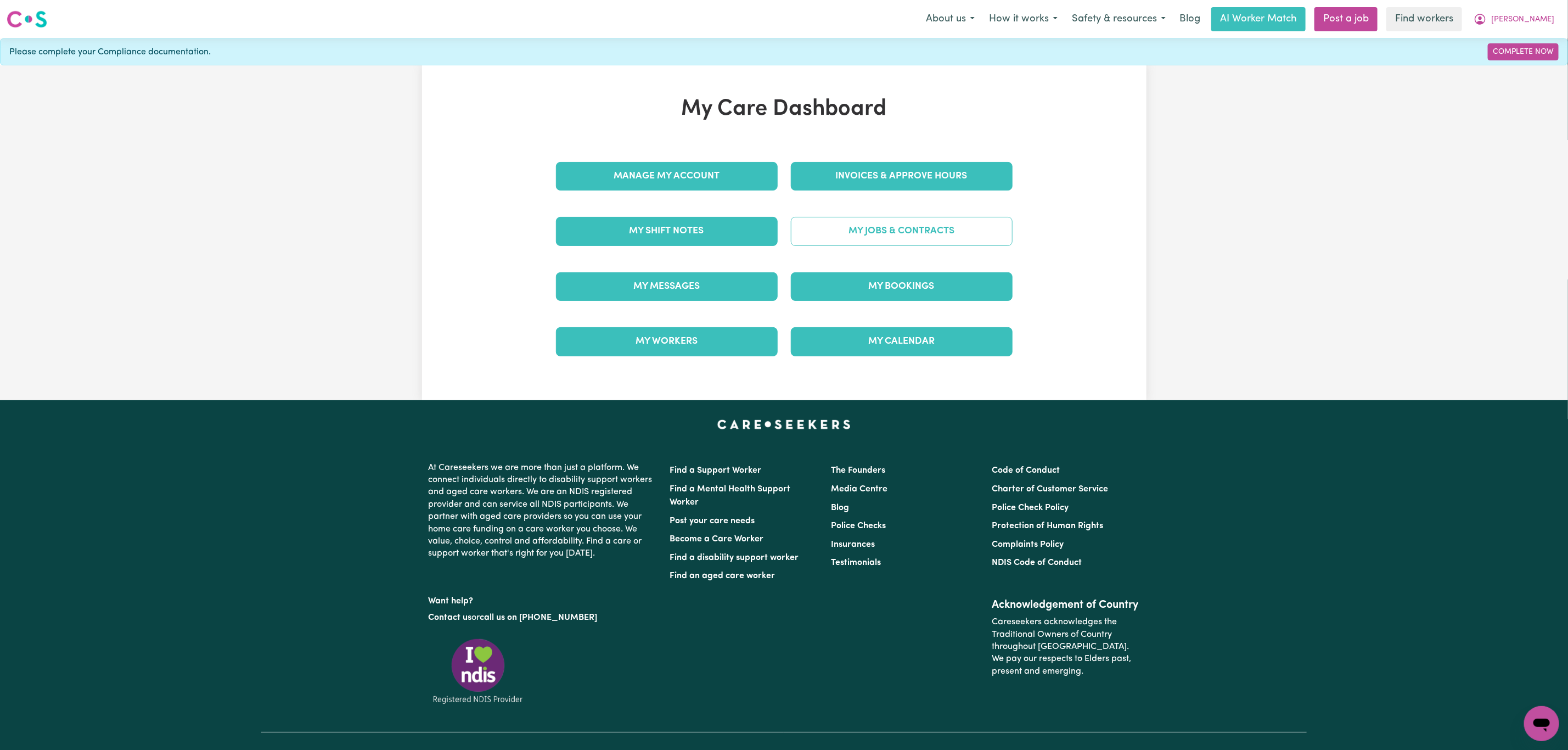
click at [929, 236] on link "My Jobs & Contracts" at bounding box center [901, 231] width 222 height 28
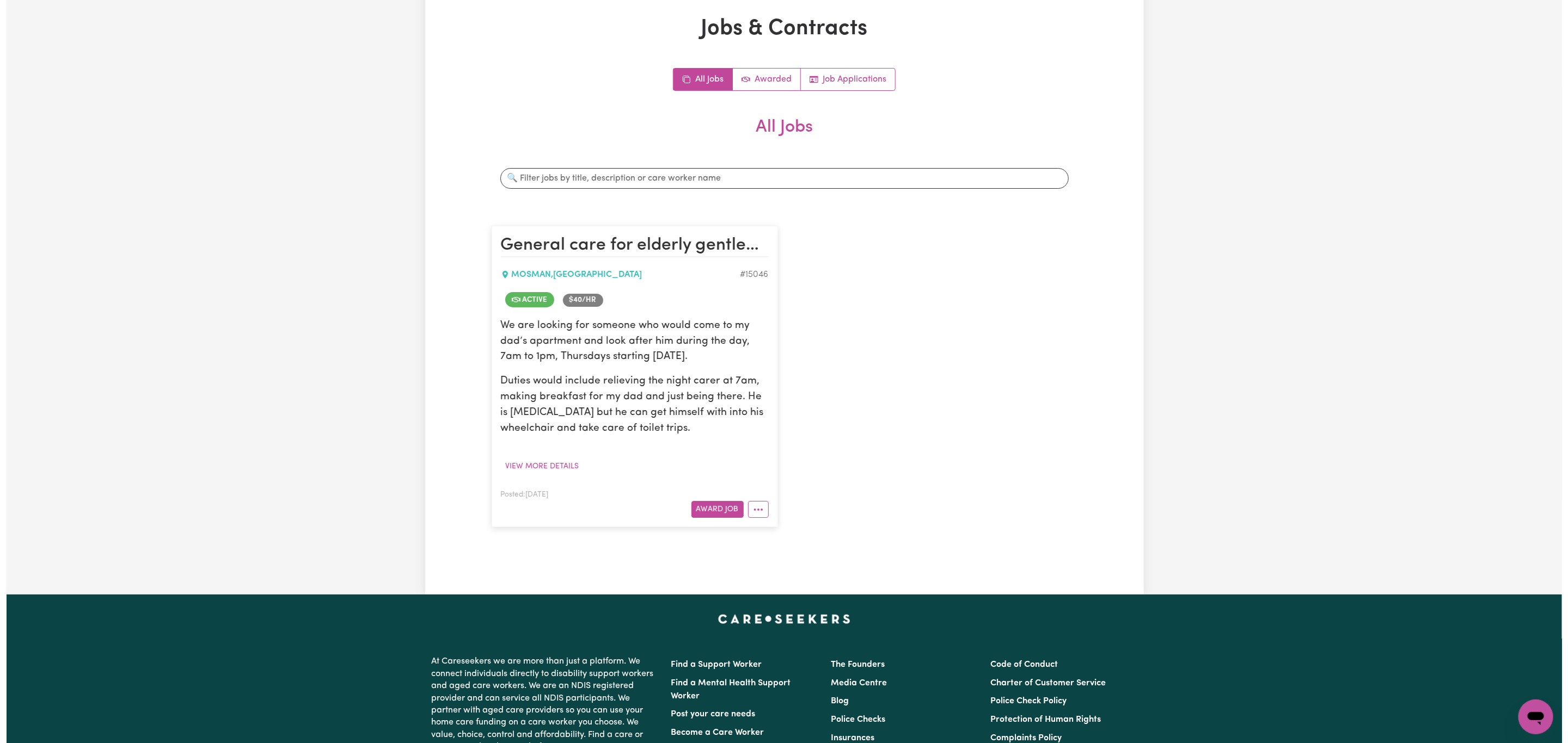
scroll to position [82, 0]
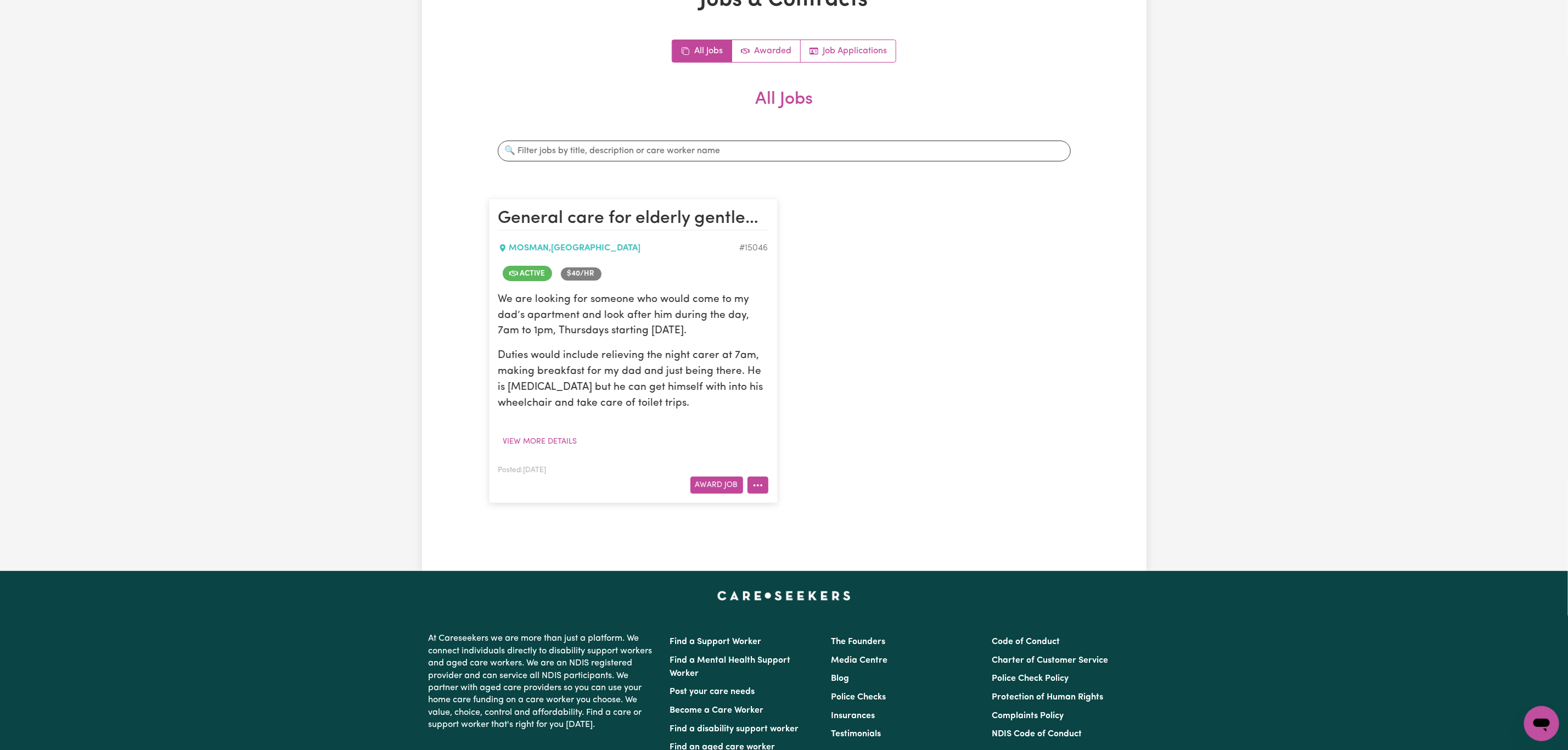
click at [758, 487] on icon "More options" at bounding box center [758, 485] width 11 height 11
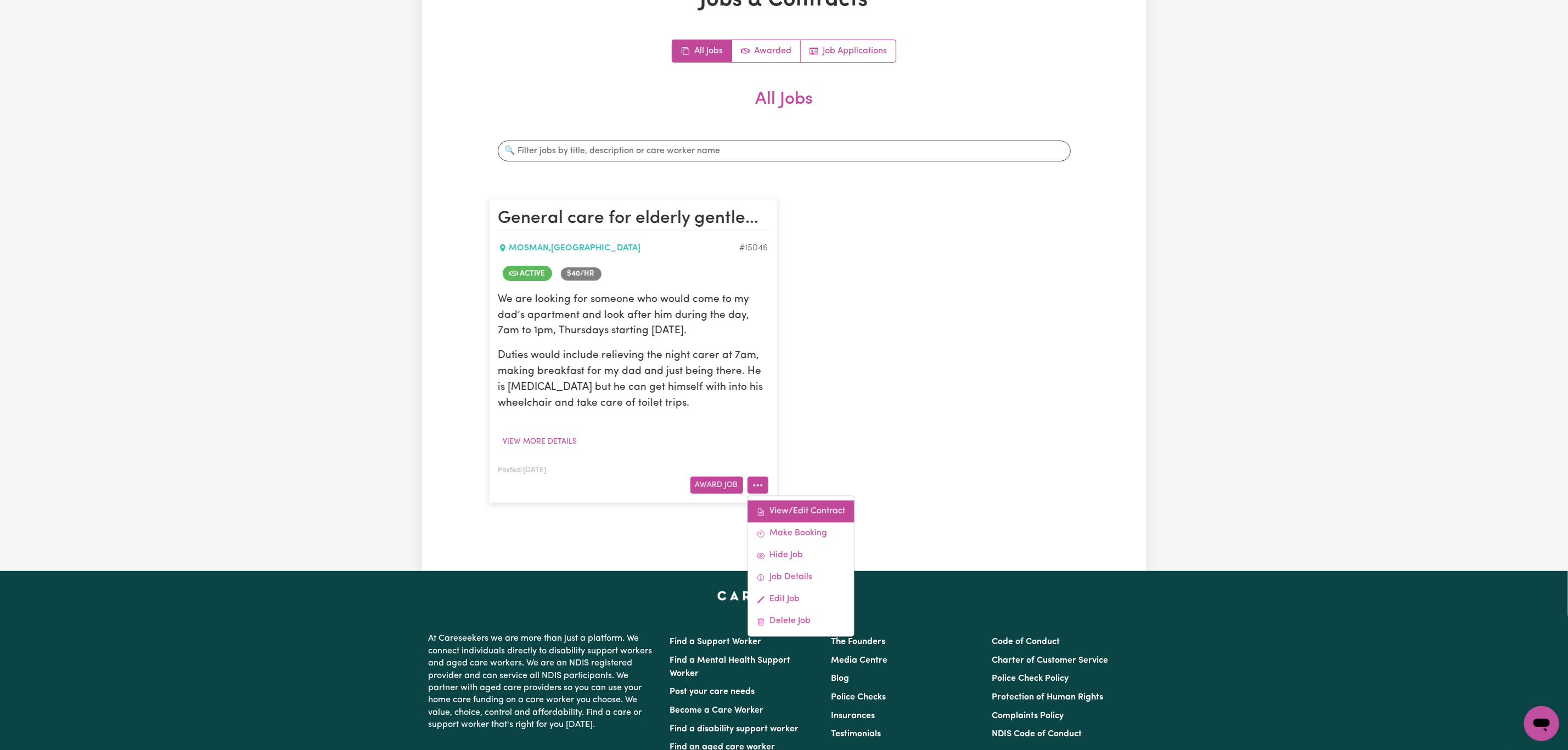
click at [790, 511] on link "View/Edit Contract" at bounding box center [801, 512] width 106 height 22
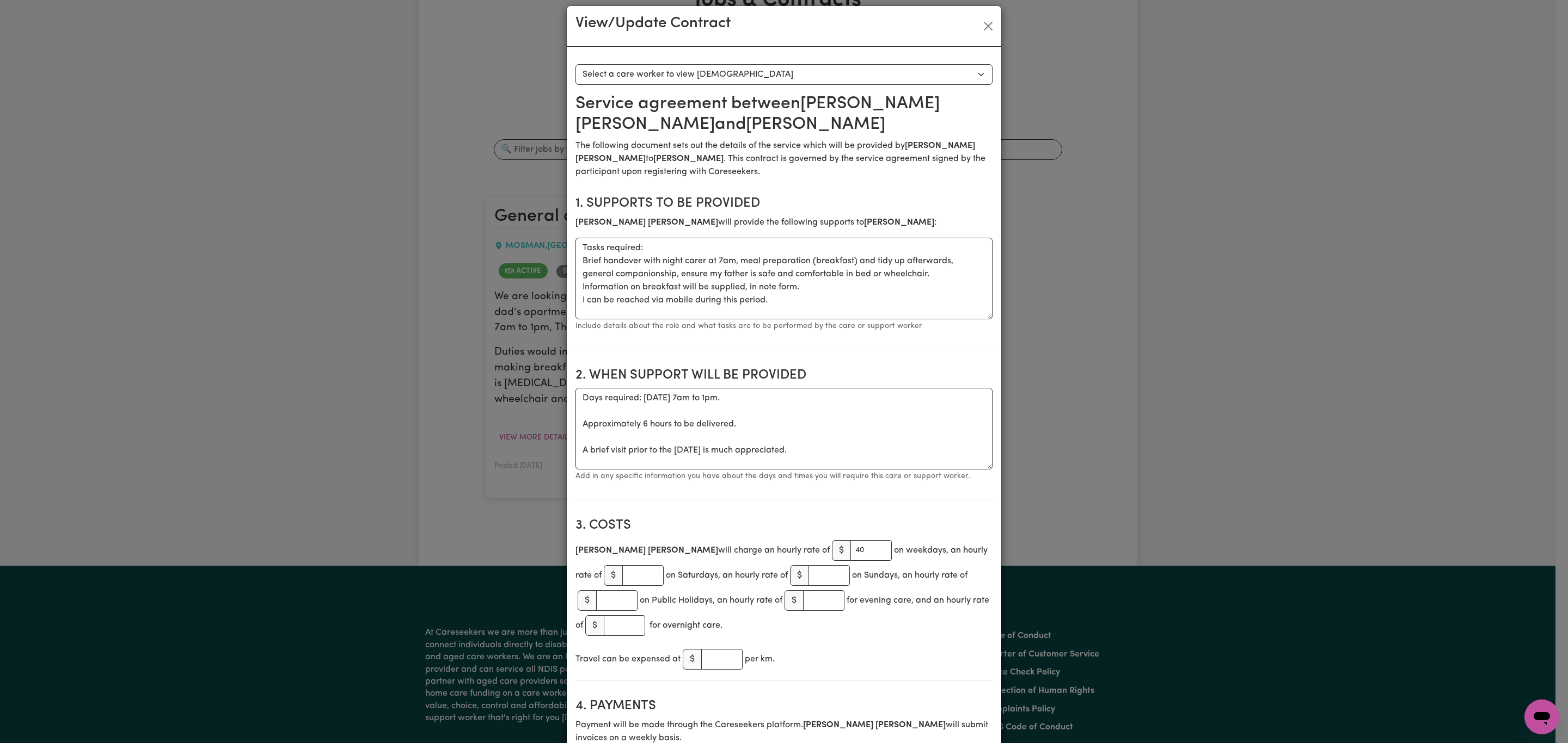
scroll to position [0, 0]
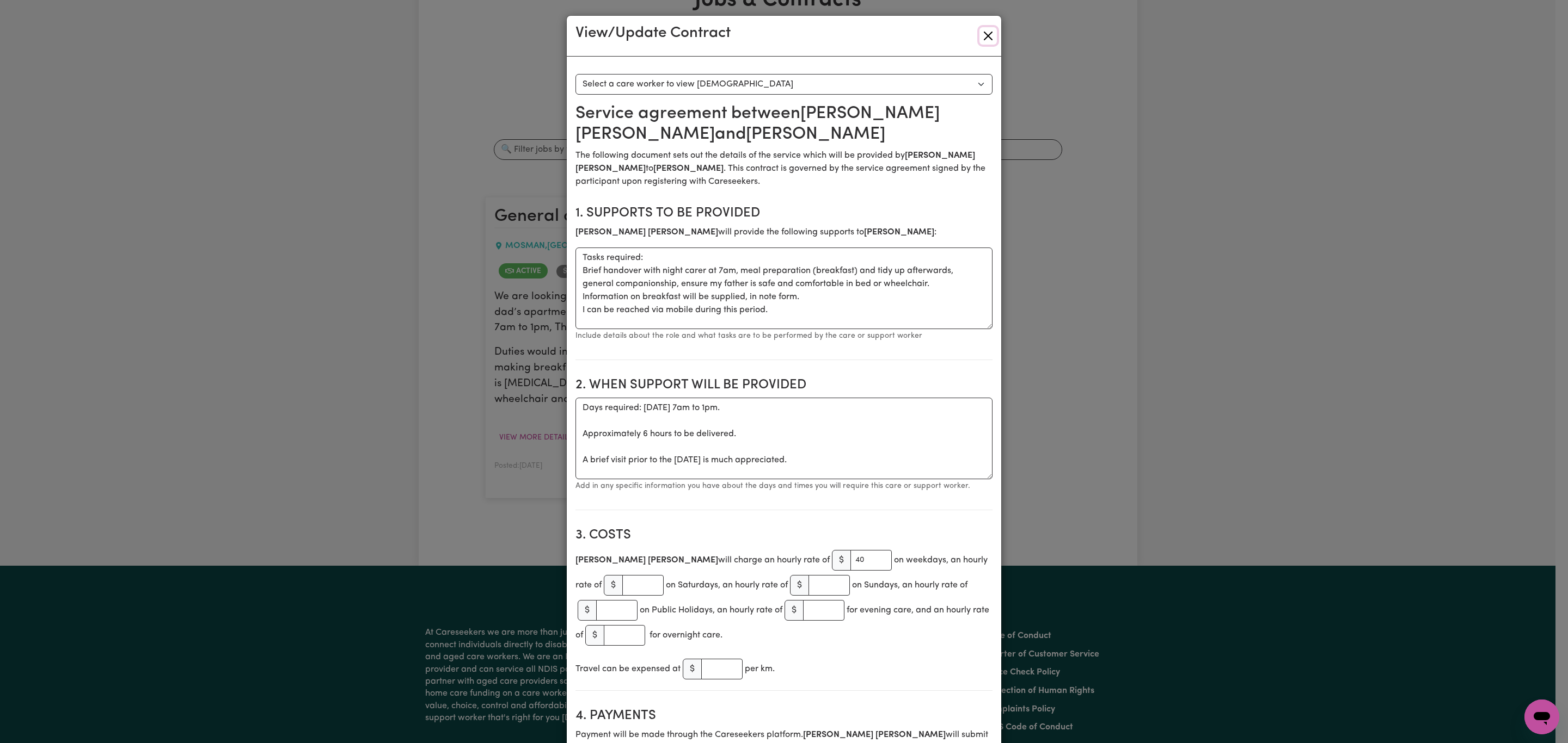
click at [979, 38] on button "Close" at bounding box center [988, 36] width 18 height 18
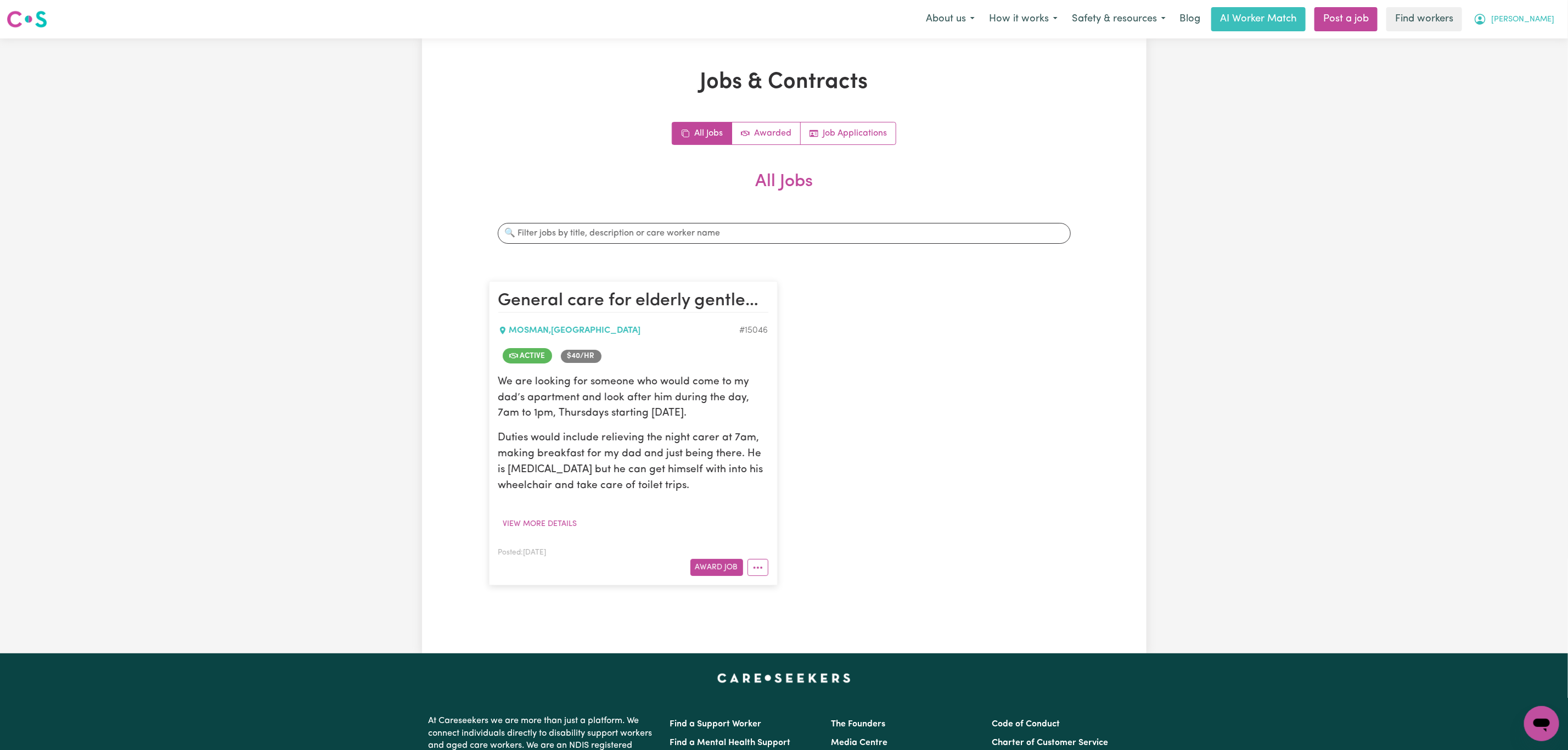
click at [1534, 20] on span "[PERSON_NAME]" at bounding box center [1522, 20] width 63 height 12
click at [1515, 44] on link "My Dashboard" at bounding box center [1517, 43] width 87 height 21
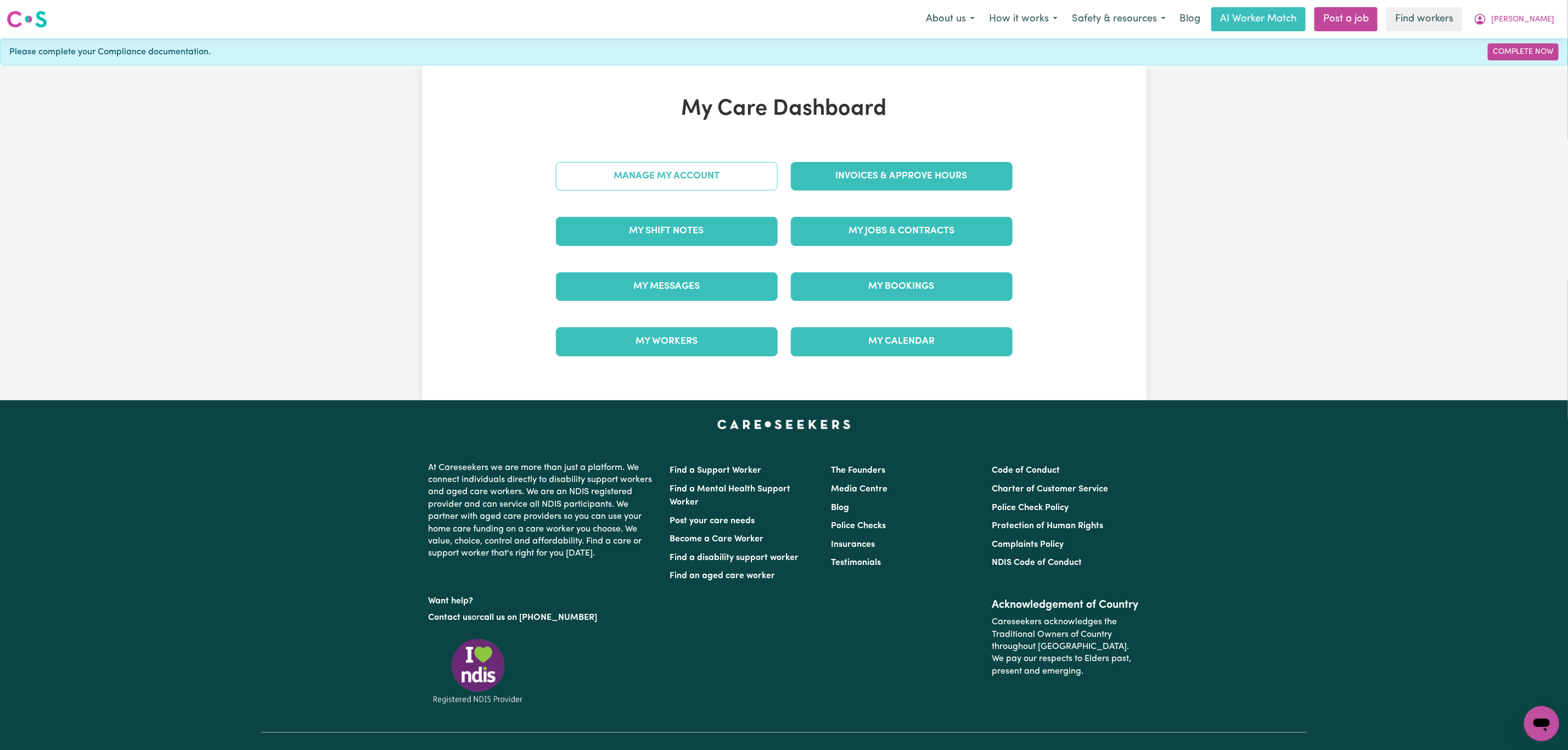
click at [652, 178] on link "Manage My Account" at bounding box center [667, 176] width 222 height 28
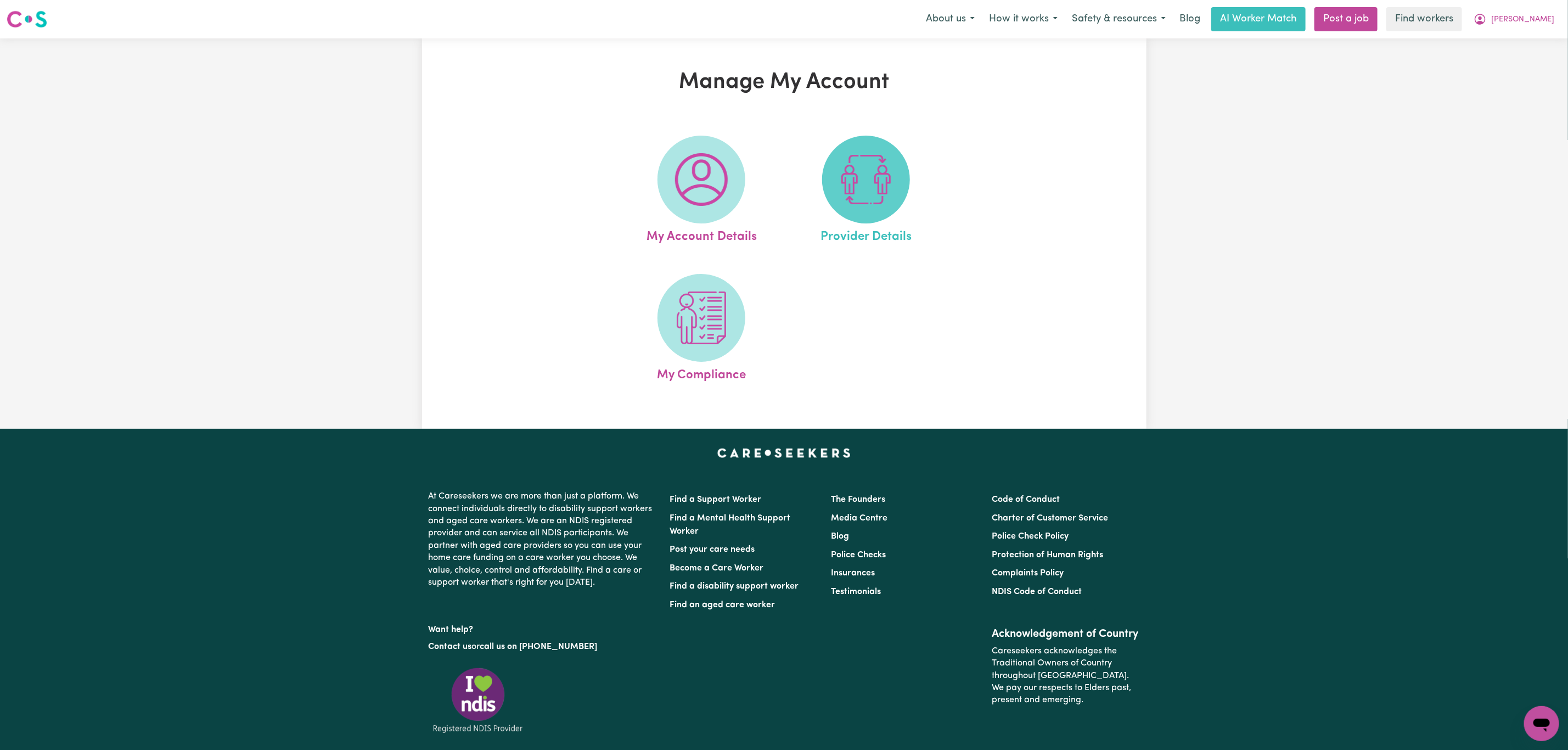
click at [897, 204] on span at bounding box center [866, 179] width 88 height 88
select select "PRIVATELY"
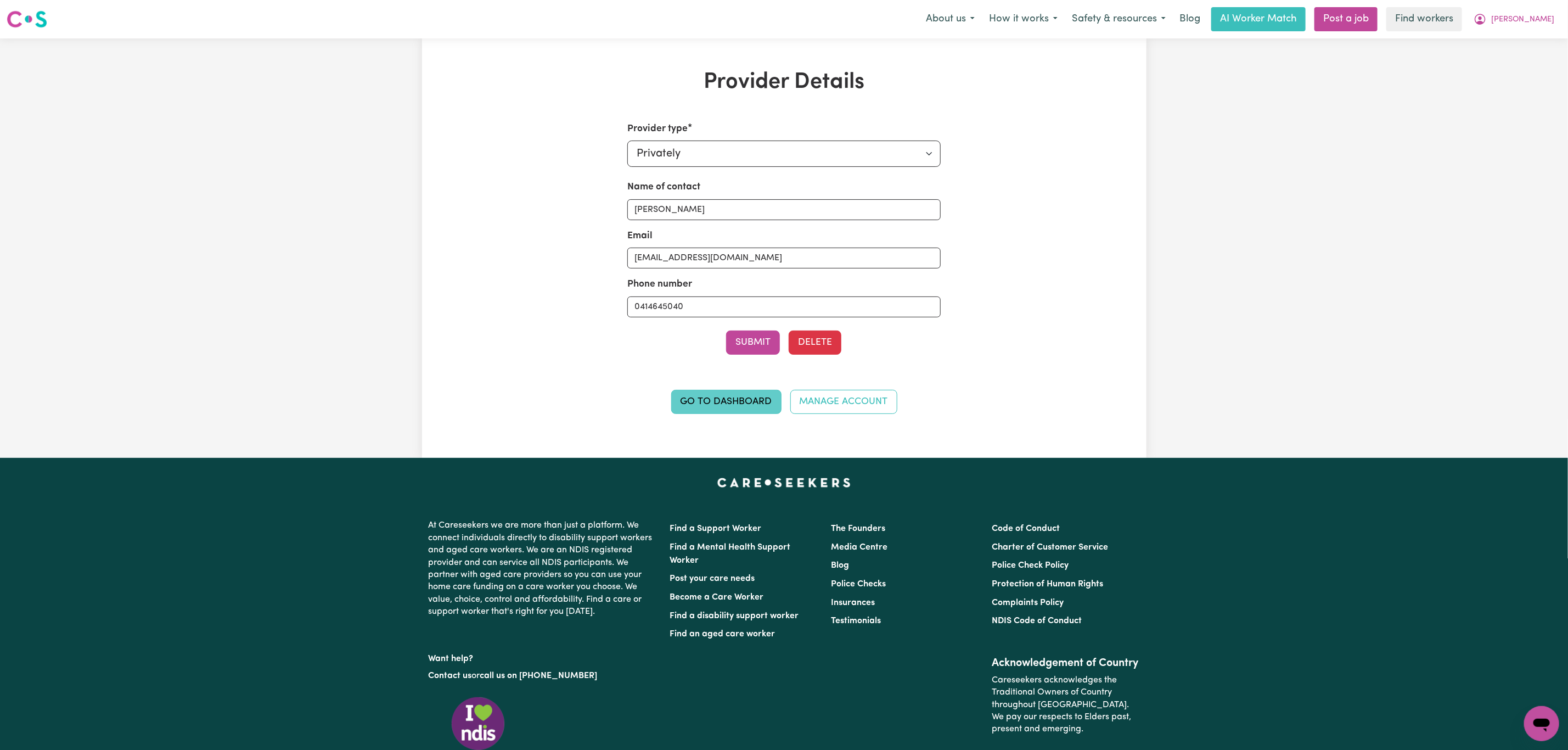
click at [702, 410] on link "Go to Dashboard" at bounding box center [726, 402] width 110 height 24
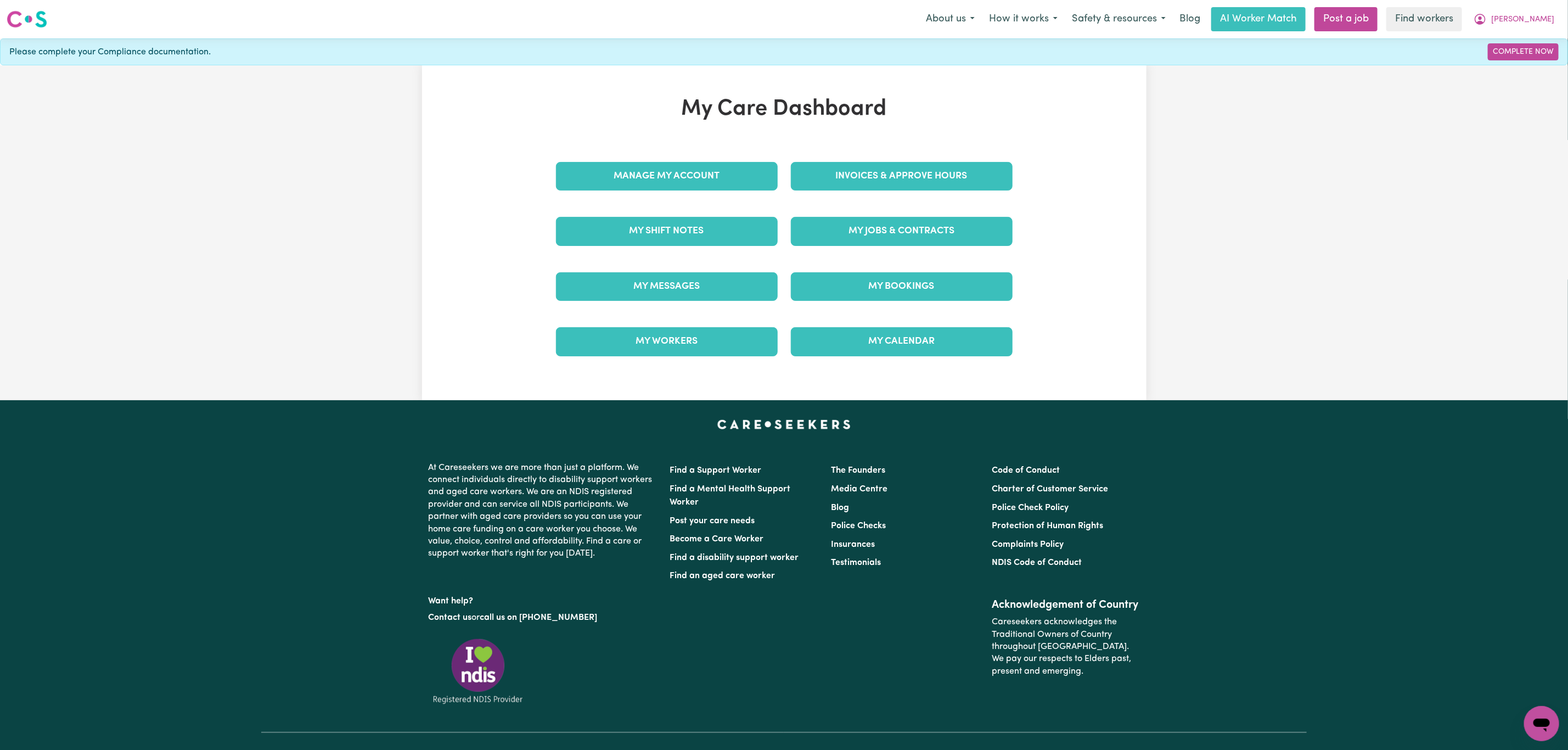
click at [661, 160] on div "Manage My Account" at bounding box center [667, 176] width 235 height 55
click at [657, 180] on link "Manage My Account" at bounding box center [667, 176] width 222 height 28
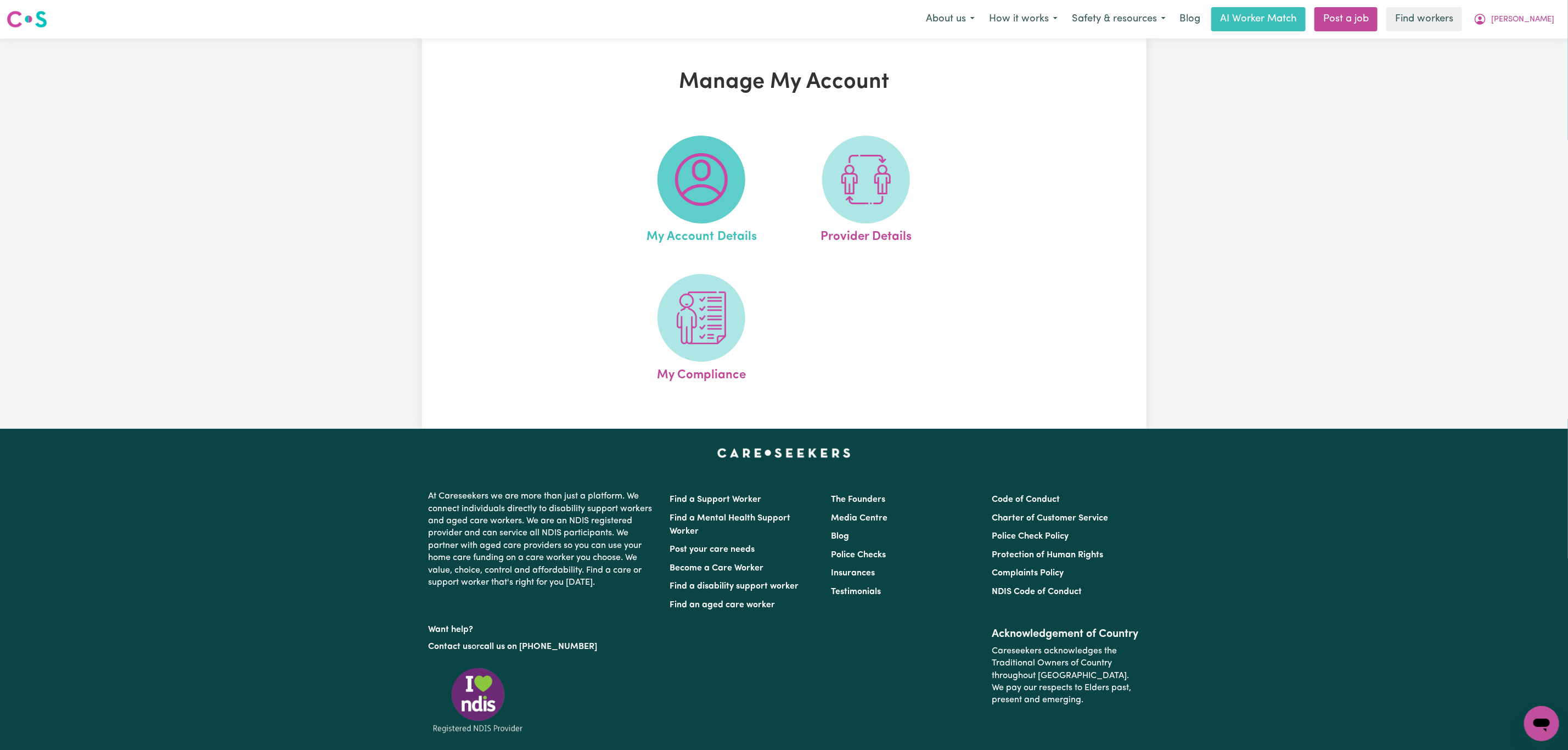
click at [666, 199] on span at bounding box center [701, 179] width 88 height 88
select select "other"
select select "email"
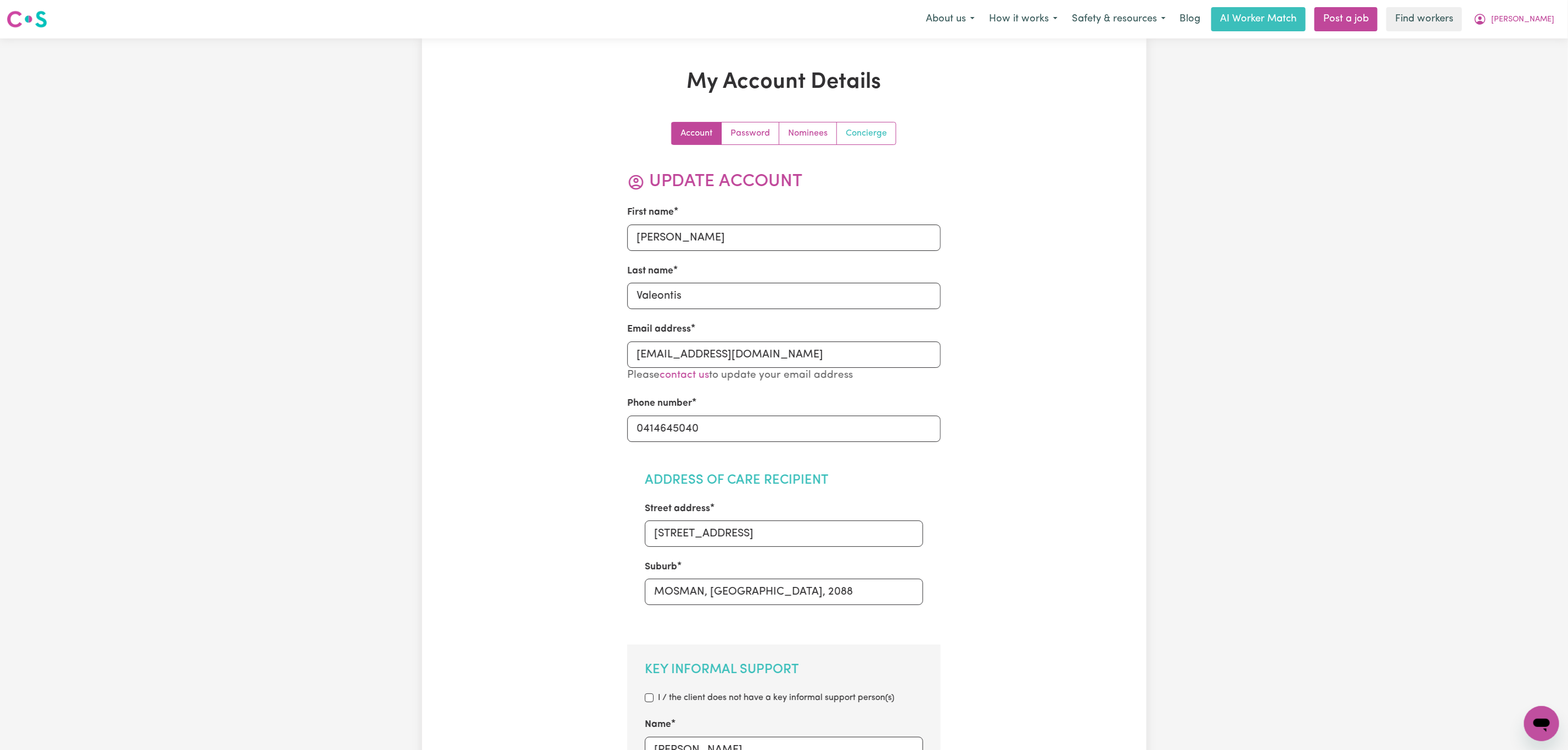
click at [860, 132] on link "Concierge" at bounding box center [866, 134] width 59 height 22
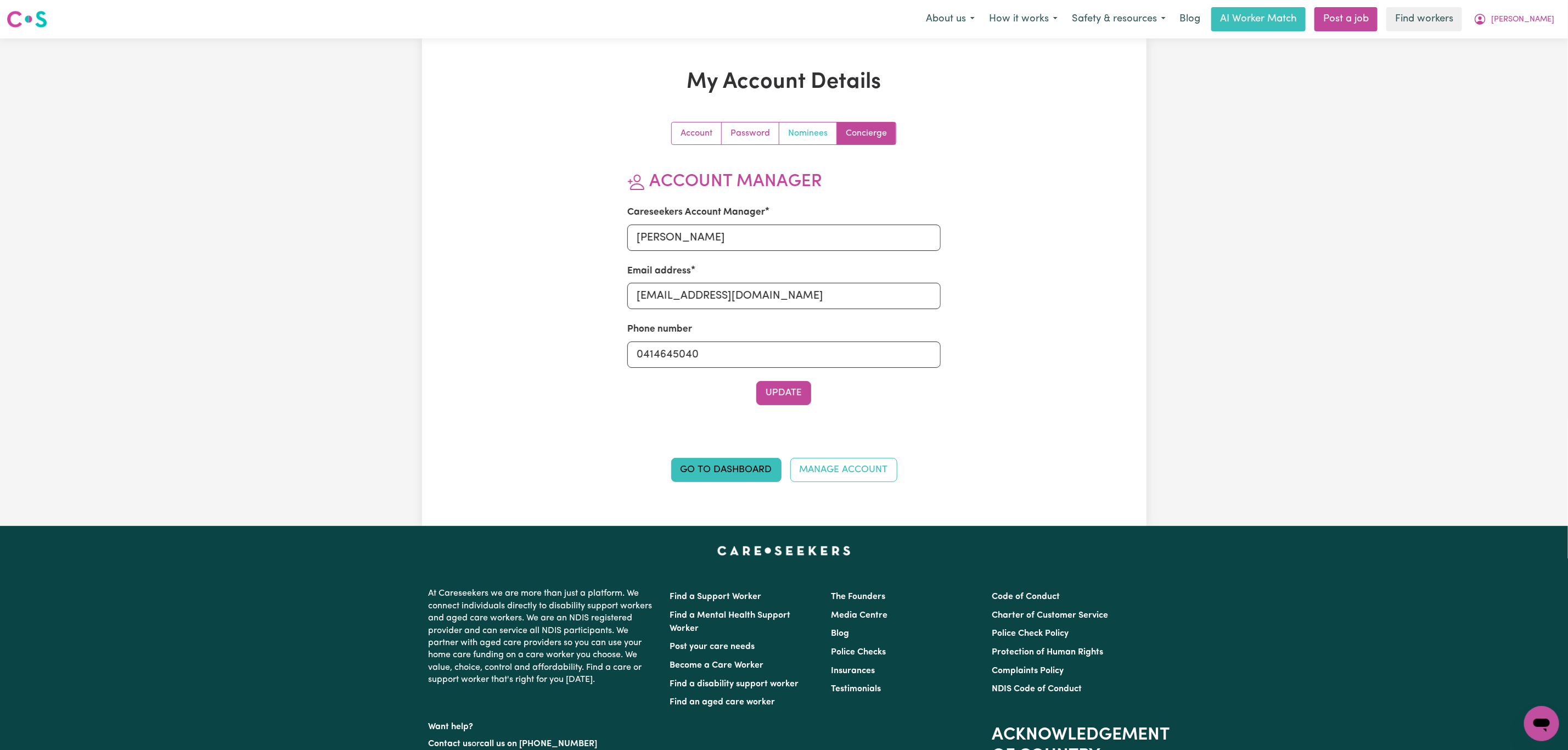
click at [820, 129] on link "Nominees" at bounding box center [808, 134] width 58 height 22
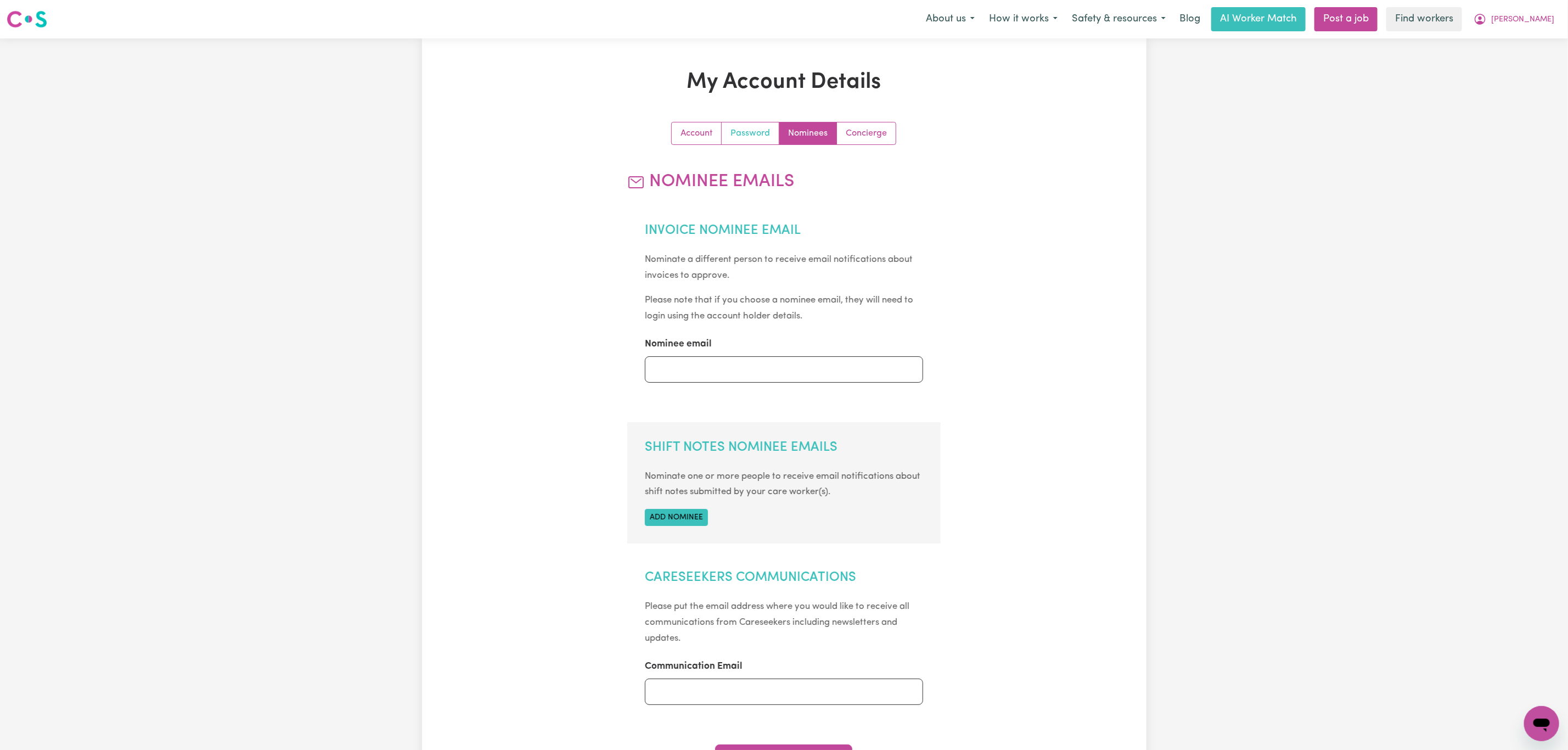
click at [735, 138] on link "Password" at bounding box center [751, 134] width 58 height 22
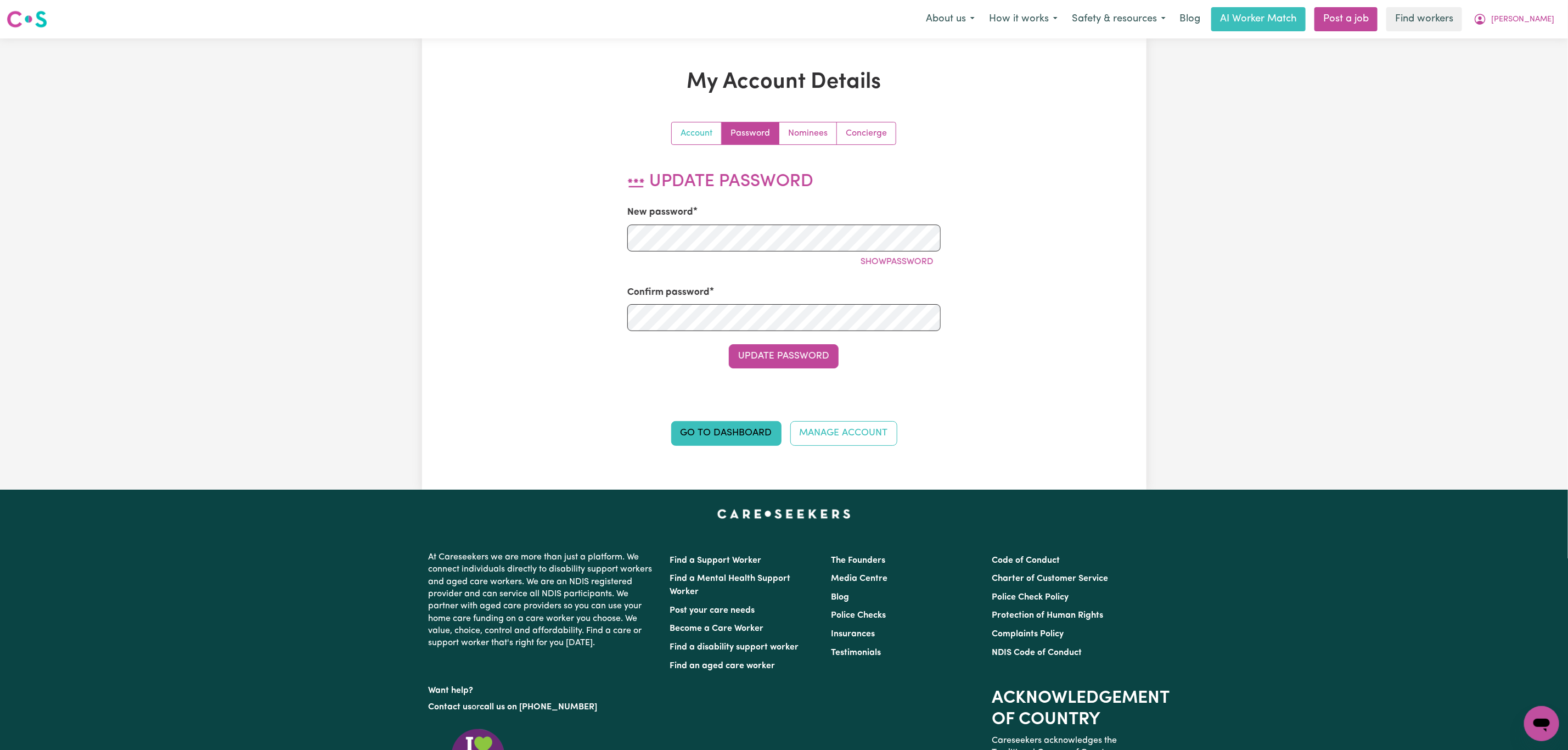
click at [703, 135] on link "Account" at bounding box center [697, 134] width 50 height 22
select select "other"
select select "email"
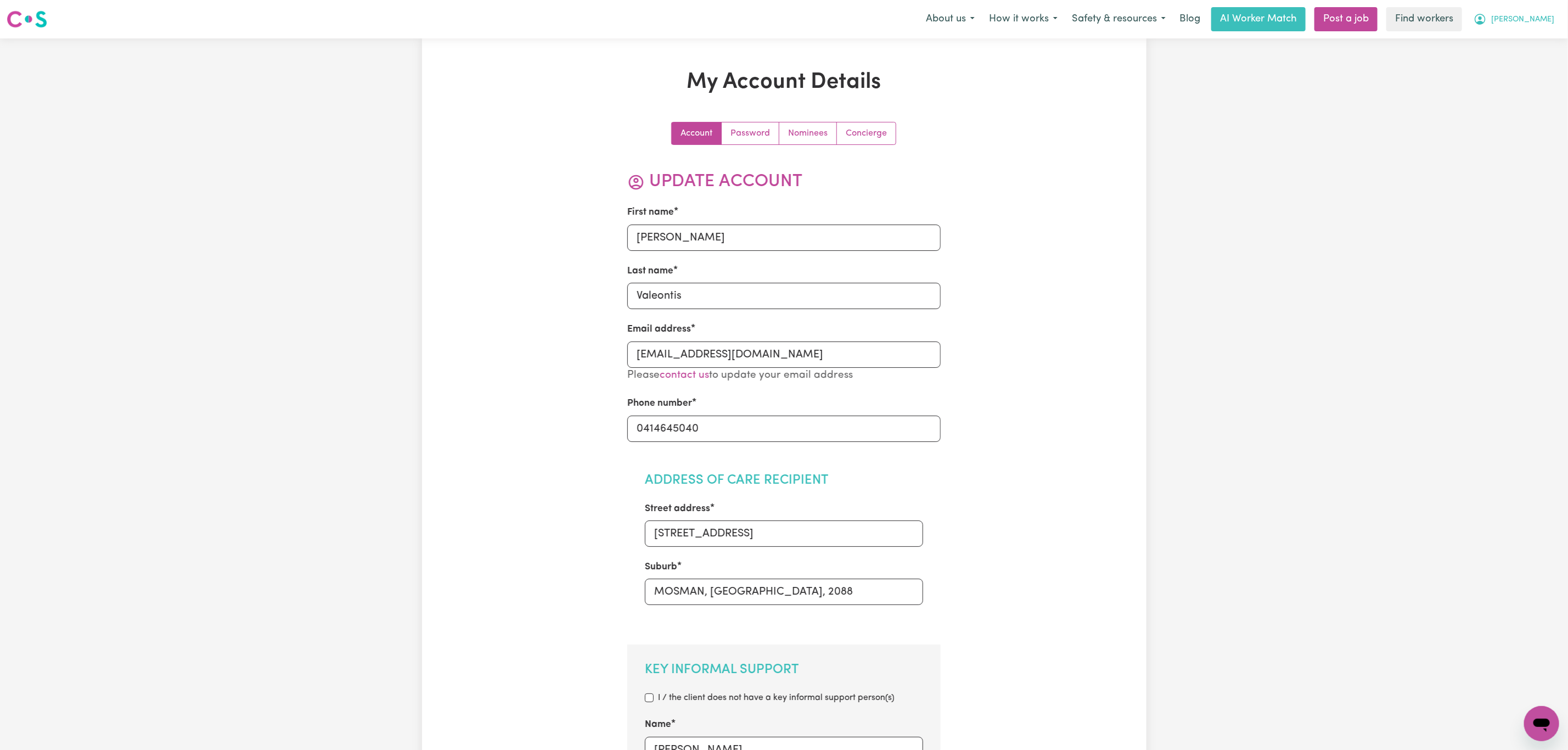
click at [1525, 25] on span "[PERSON_NAME]" at bounding box center [1522, 20] width 63 height 12
click at [1515, 43] on link "My Dashboard" at bounding box center [1517, 43] width 87 height 21
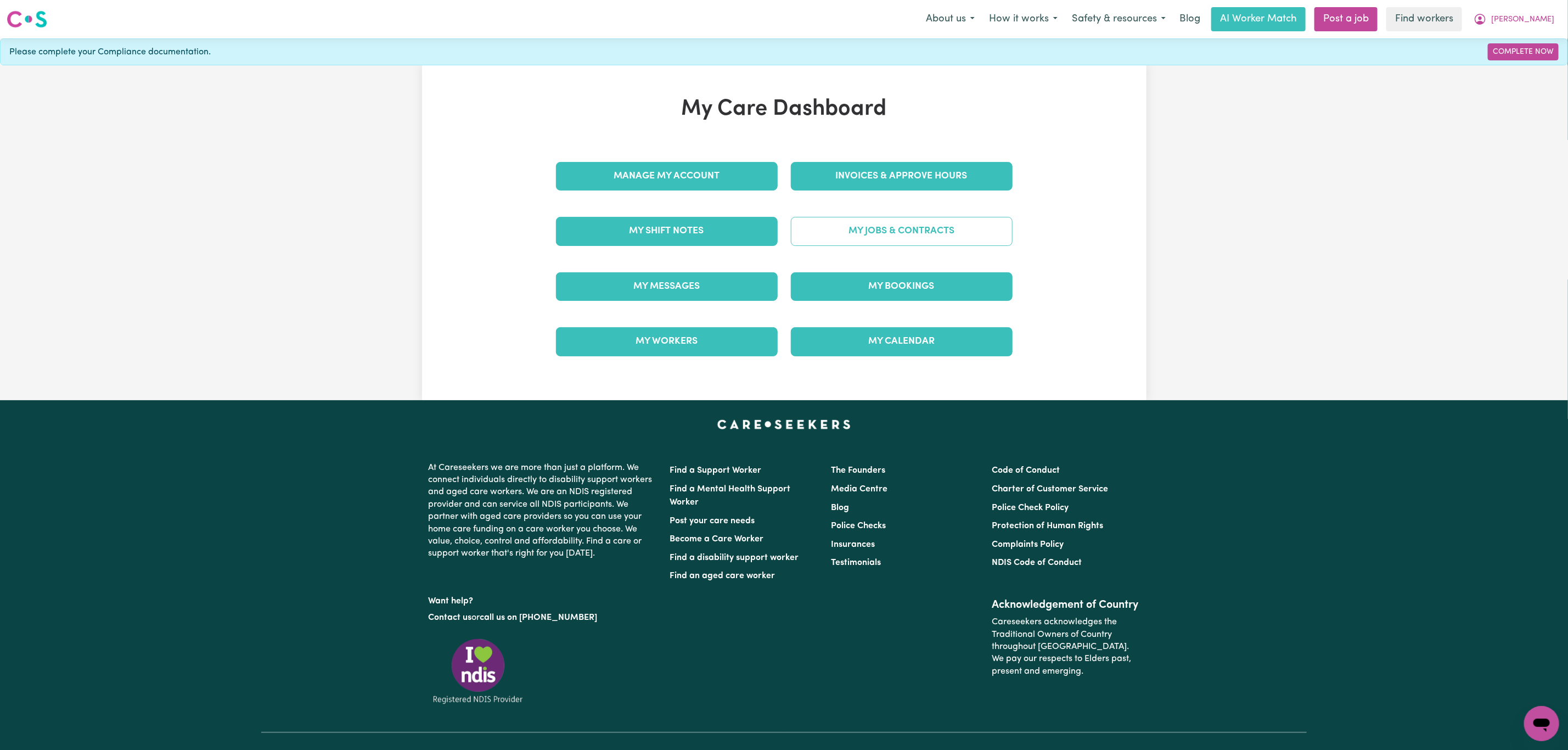
click at [885, 236] on link "My Jobs & Contracts" at bounding box center [901, 231] width 222 height 28
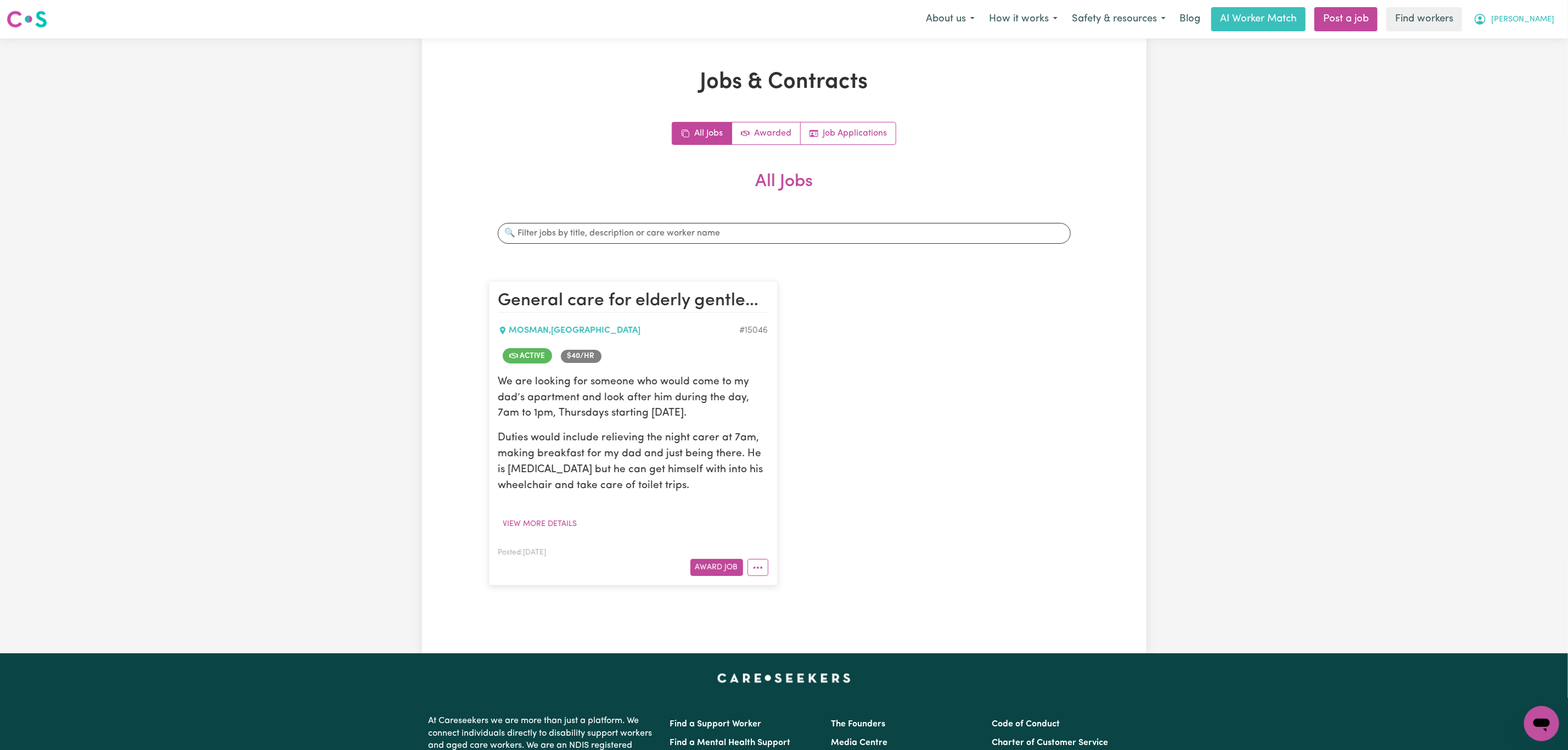
click at [1528, 12] on button "[PERSON_NAME]" at bounding box center [1514, 18] width 95 height 23
click at [1502, 38] on link "My Dashboard" at bounding box center [1517, 43] width 87 height 21
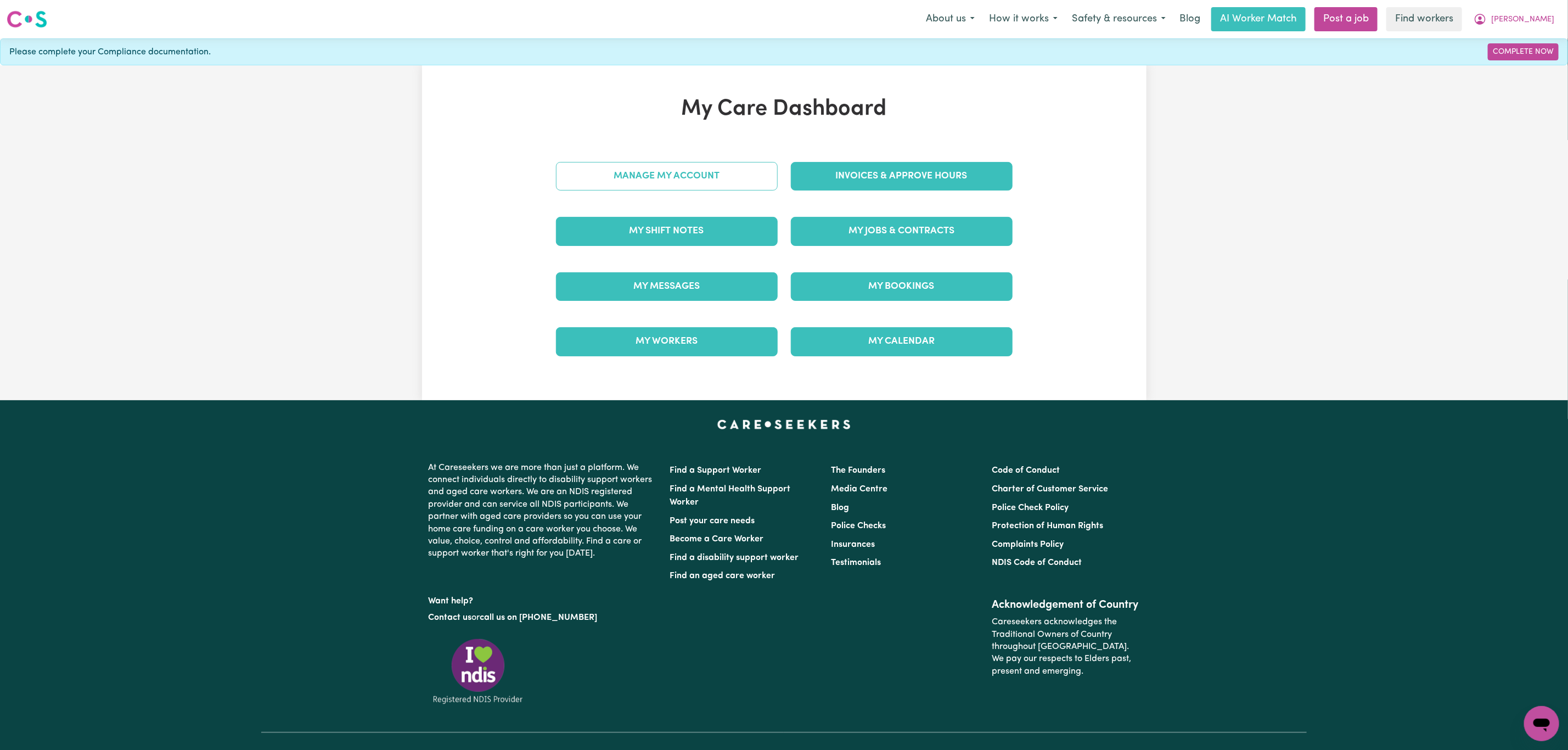
click at [723, 183] on link "Manage My Account" at bounding box center [667, 176] width 222 height 28
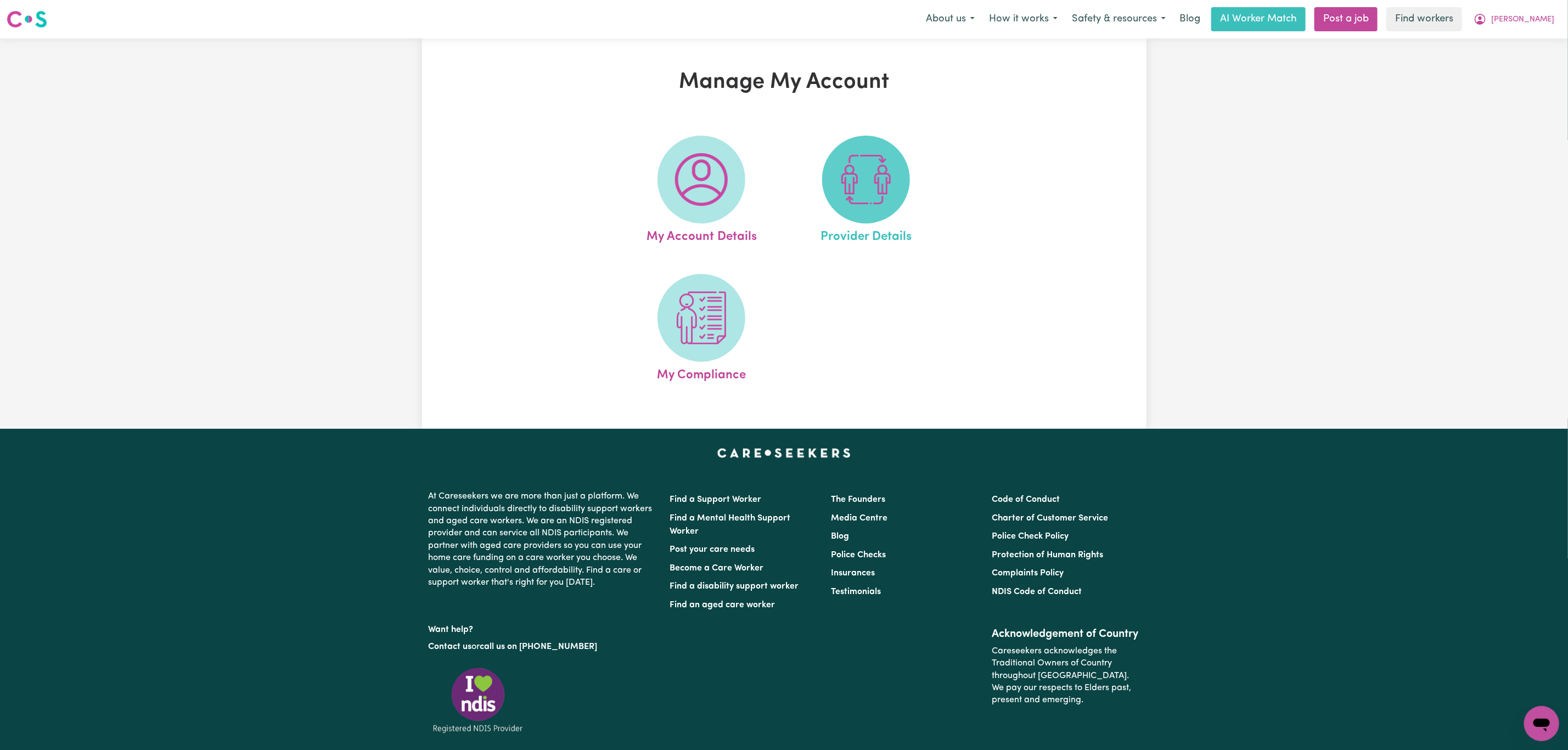
click at [876, 178] on img at bounding box center [866, 180] width 53 height 53
select select "PRIVATELY"
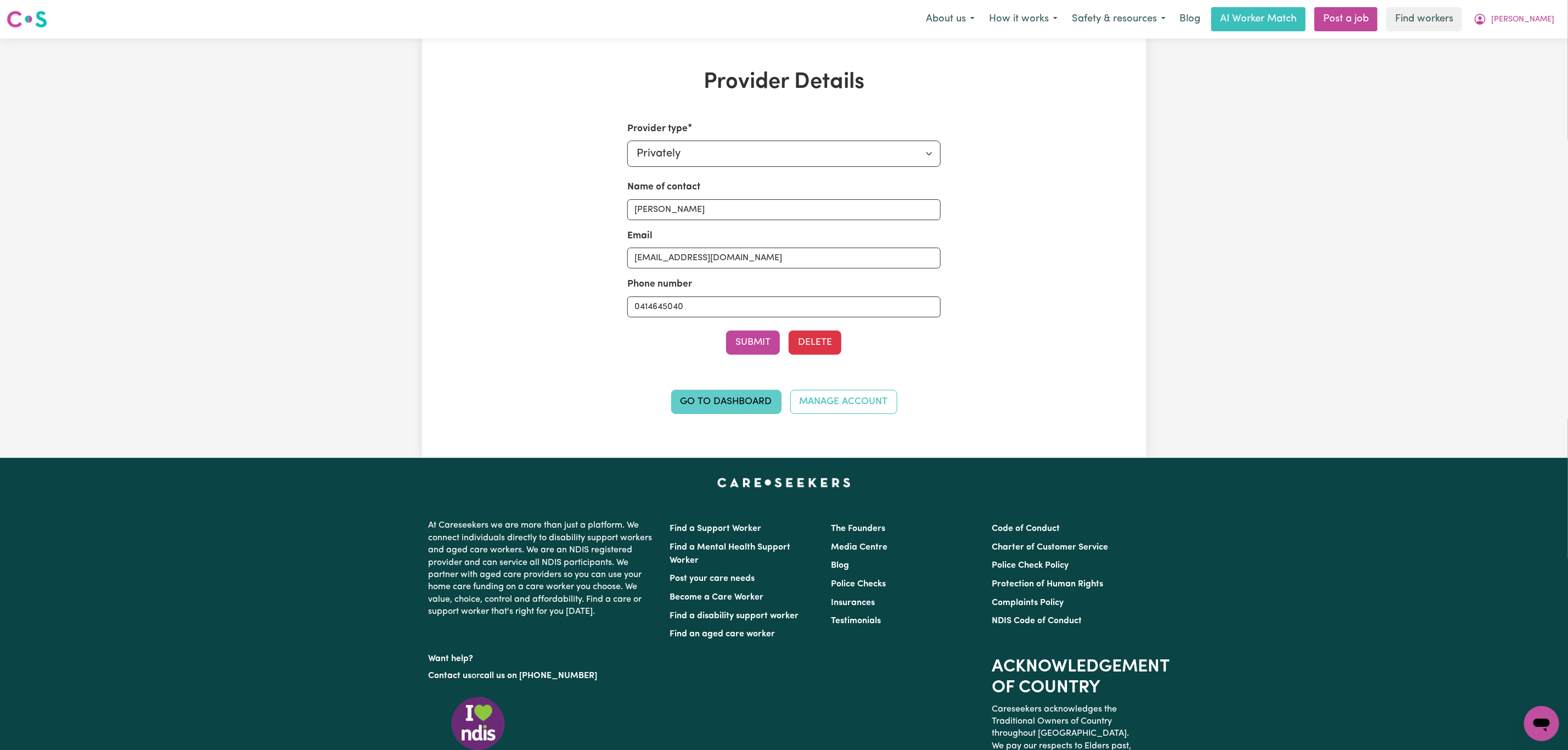
click at [692, 410] on link "Go to Dashboard" at bounding box center [726, 402] width 110 height 24
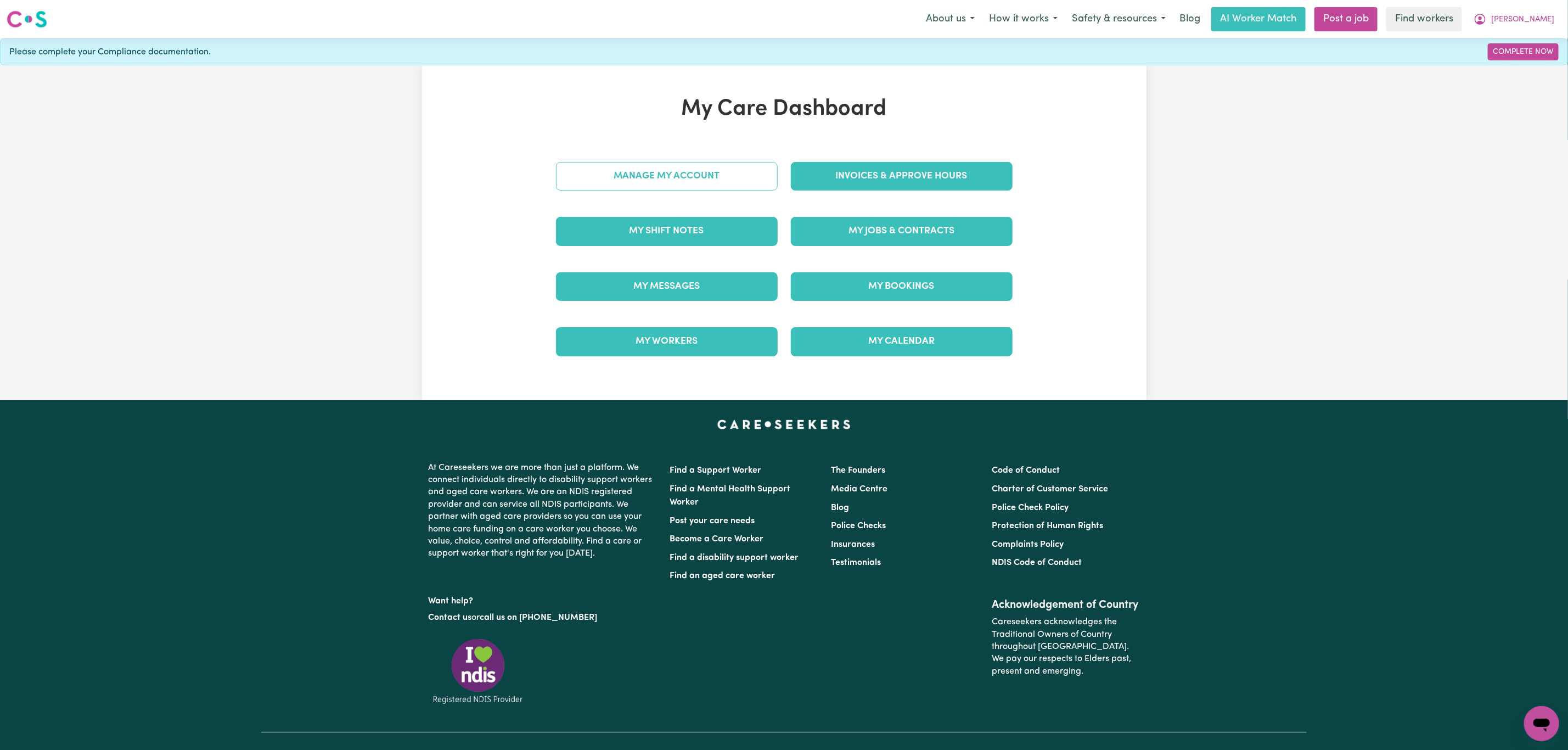
click at [649, 166] on link "Manage My Account" at bounding box center [667, 176] width 222 height 28
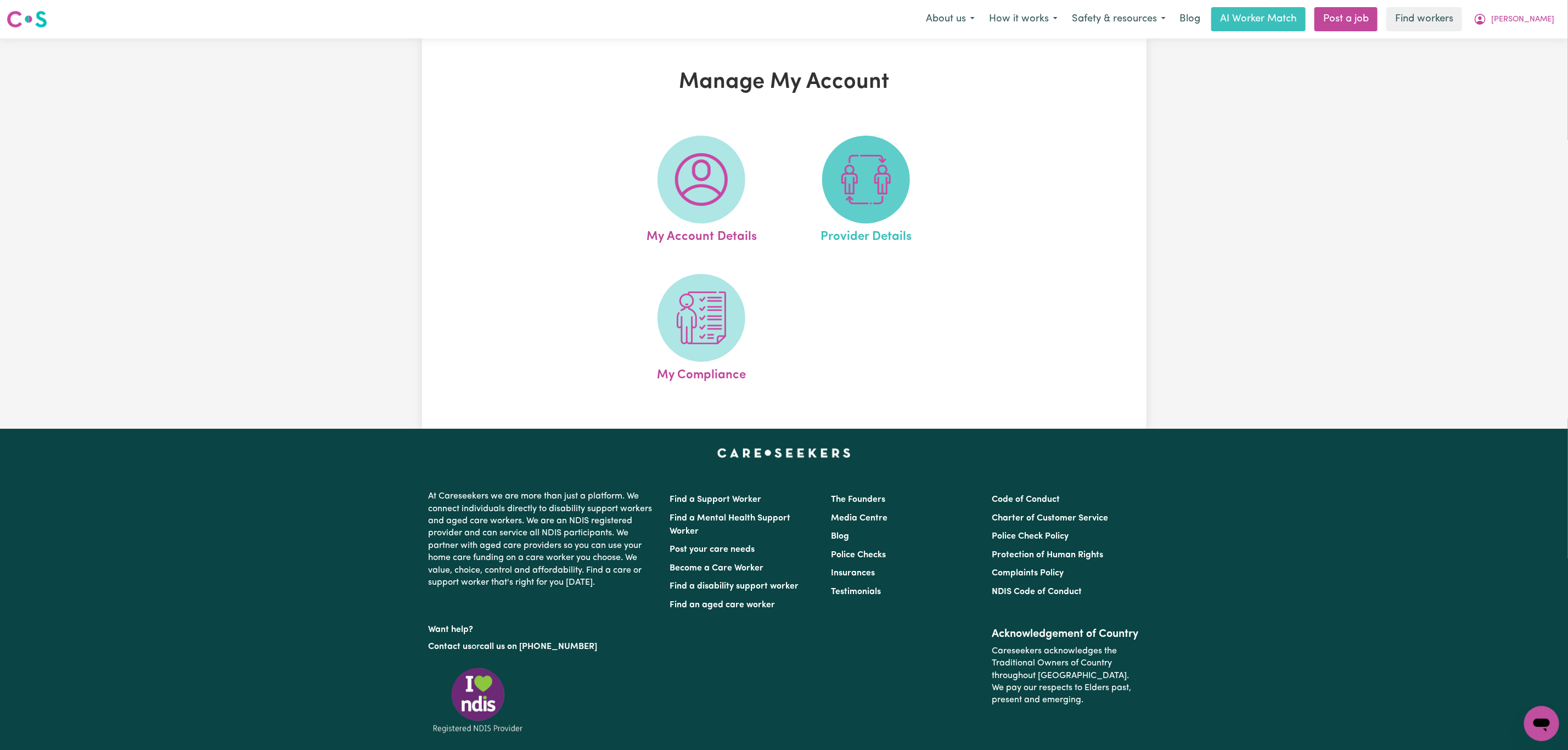
click at [865, 158] on img at bounding box center [866, 180] width 53 height 53
select select "PRIVATELY"
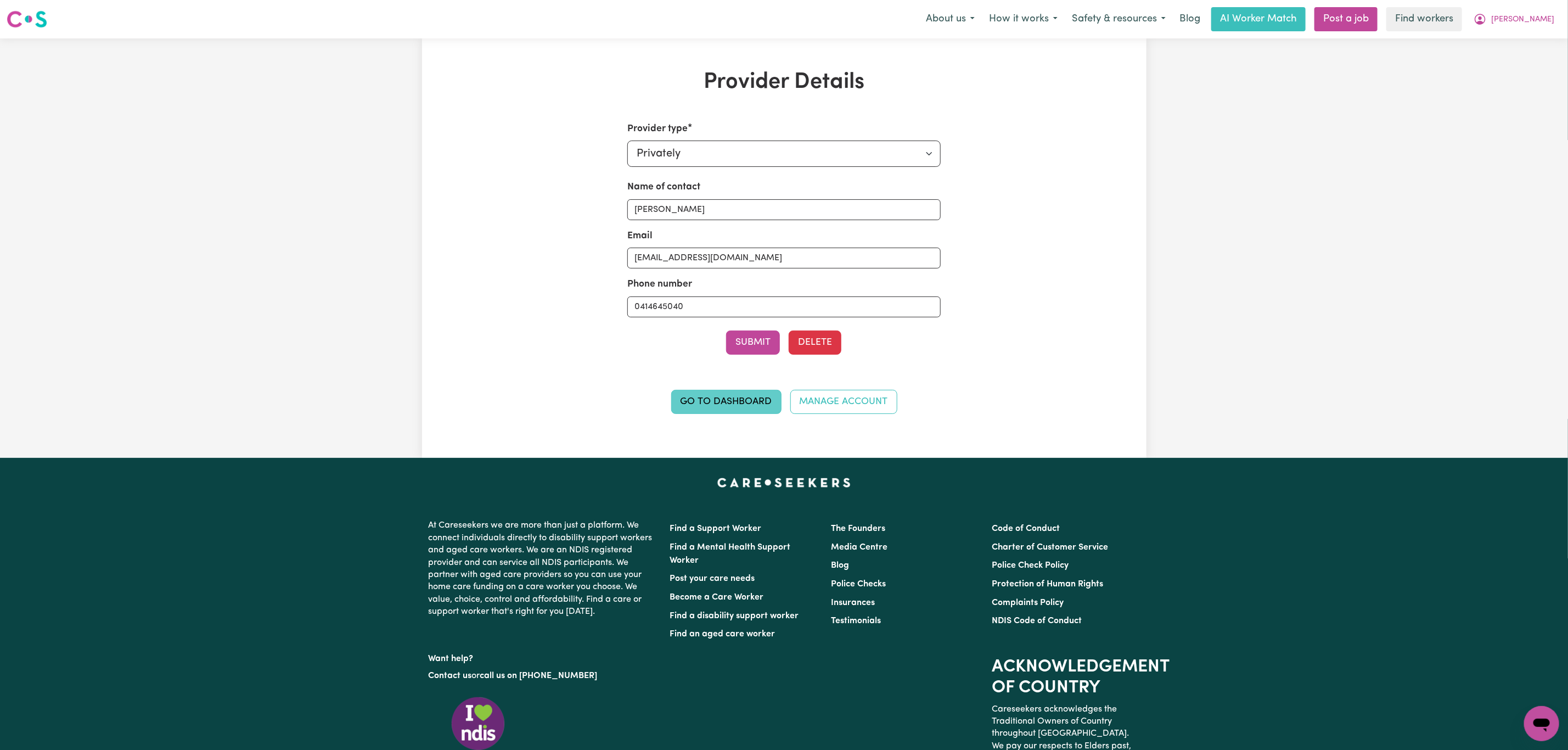
click at [705, 407] on link "Go to Dashboard" at bounding box center [726, 402] width 110 height 24
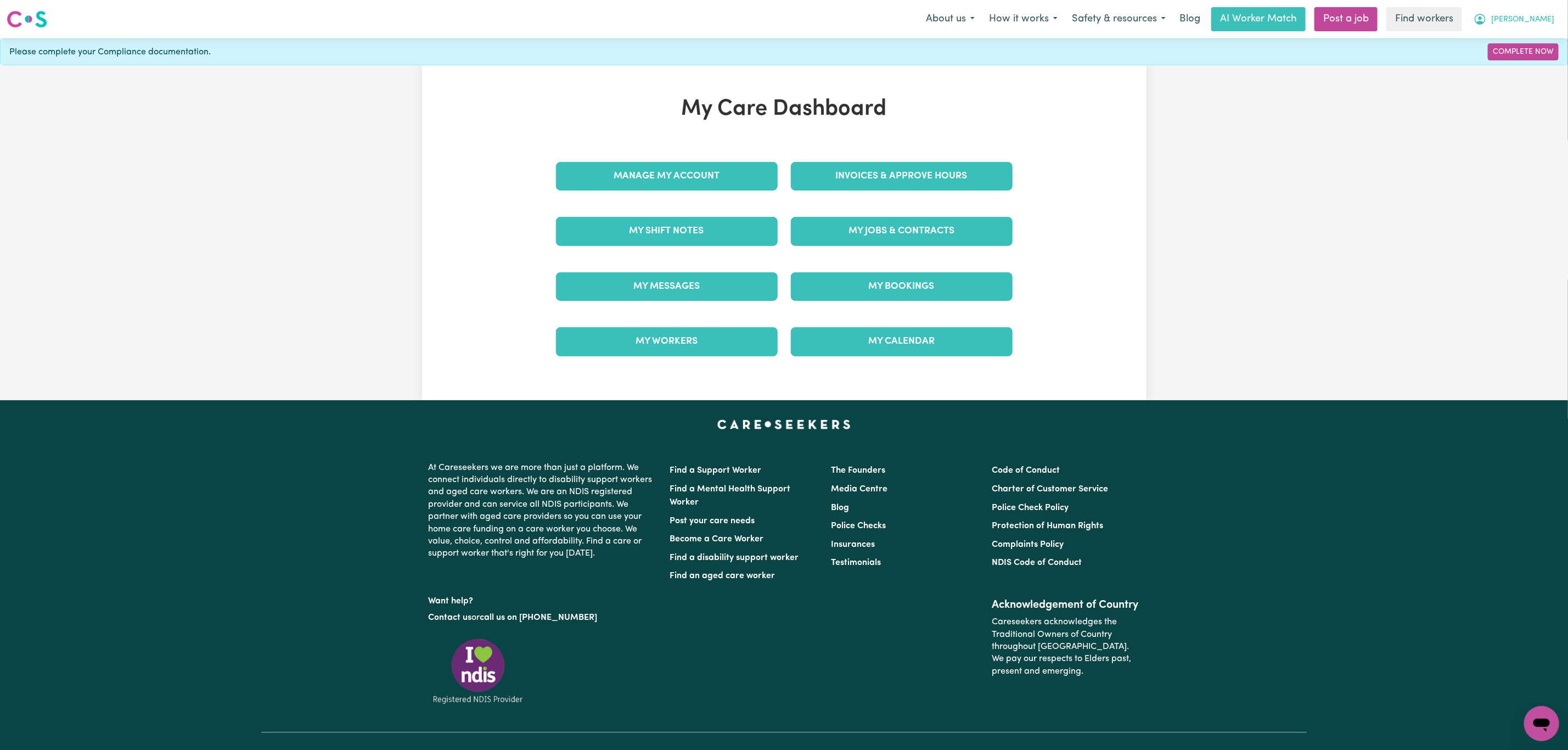
click at [1532, 22] on span "[PERSON_NAME]" at bounding box center [1522, 20] width 63 height 12
click at [1520, 68] on link "Logout" at bounding box center [1517, 63] width 87 height 21
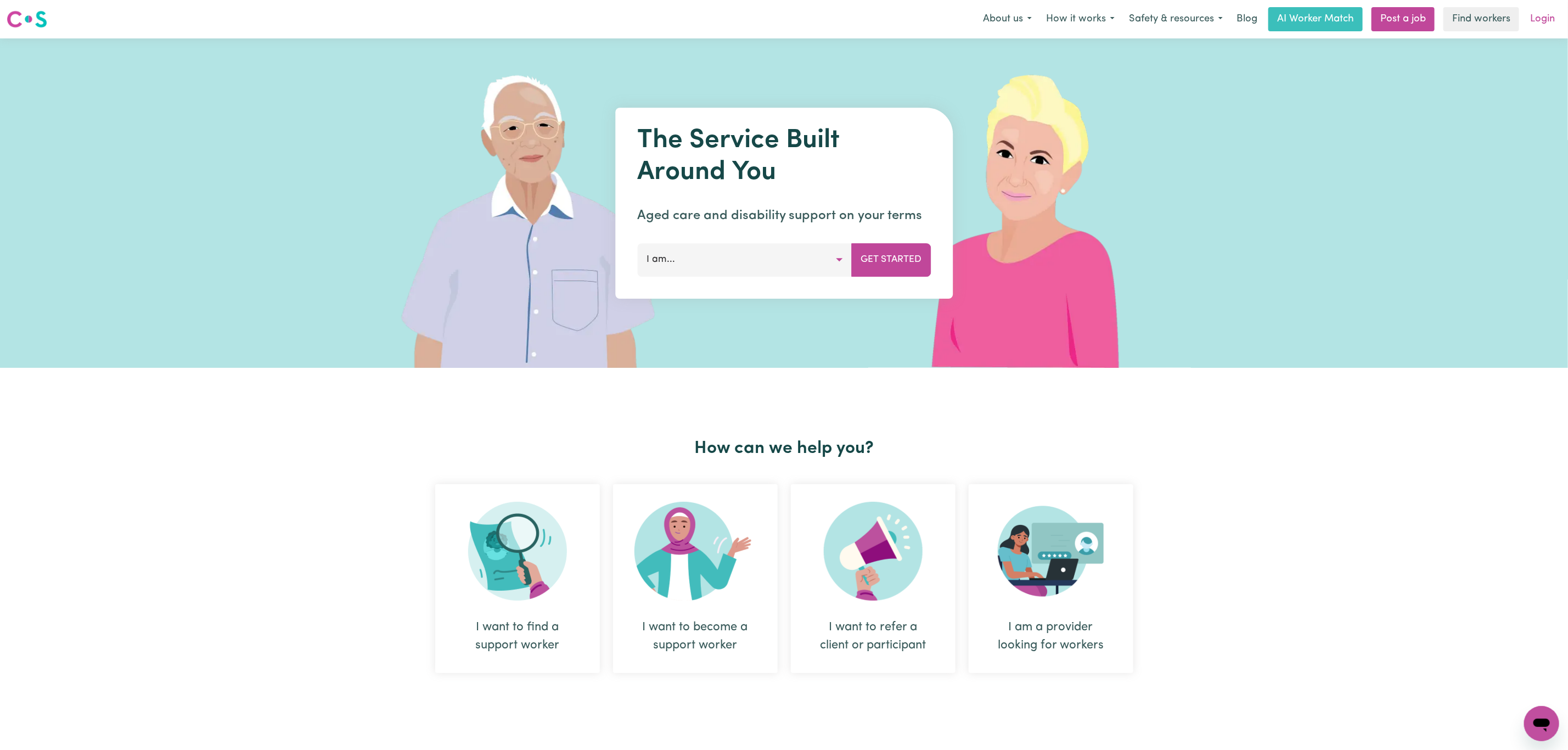
click at [1541, 23] on link "Login" at bounding box center [1543, 19] width 38 height 24
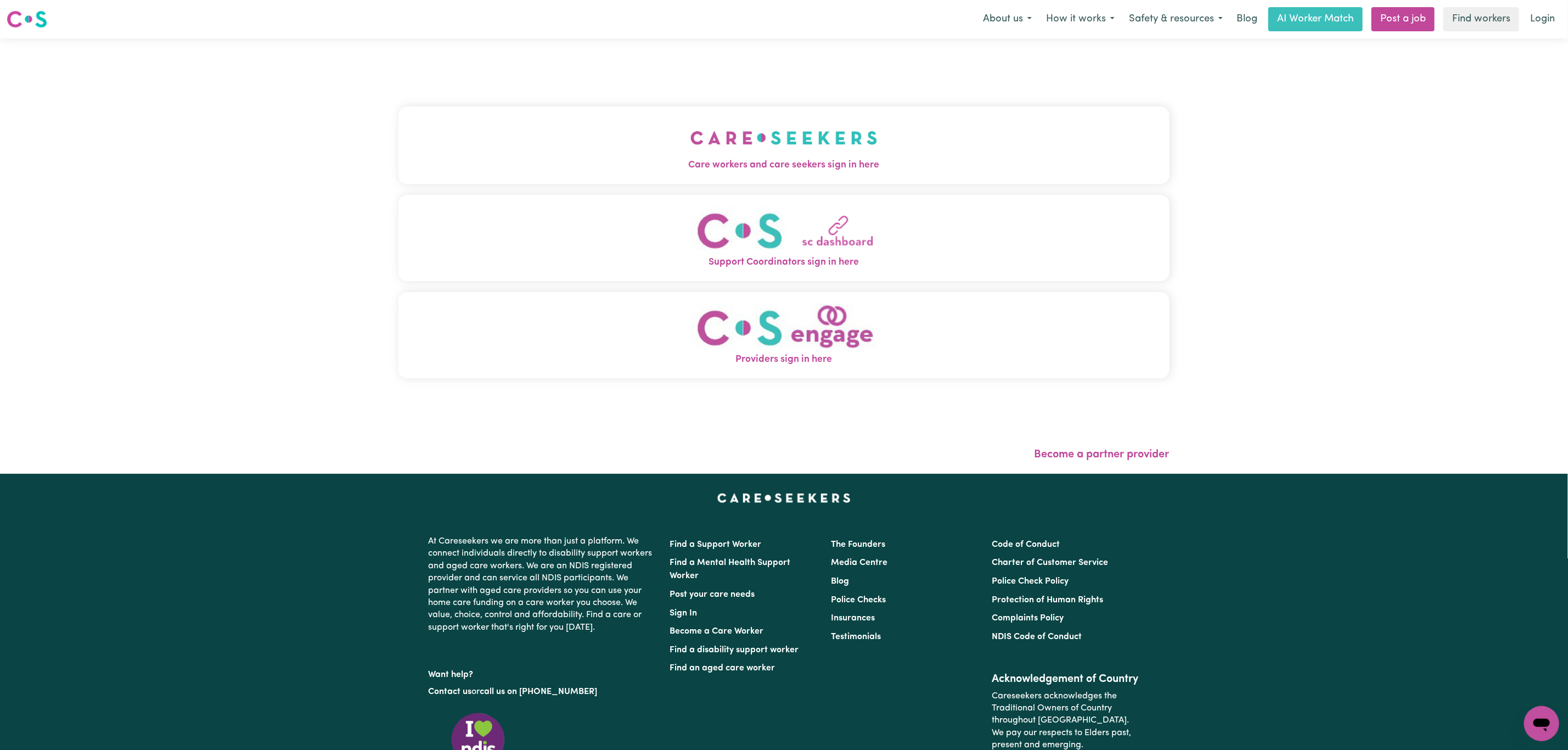
click at [691, 130] on img "Care workers and care seekers sign in here" at bounding box center [784, 138] width 187 height 41
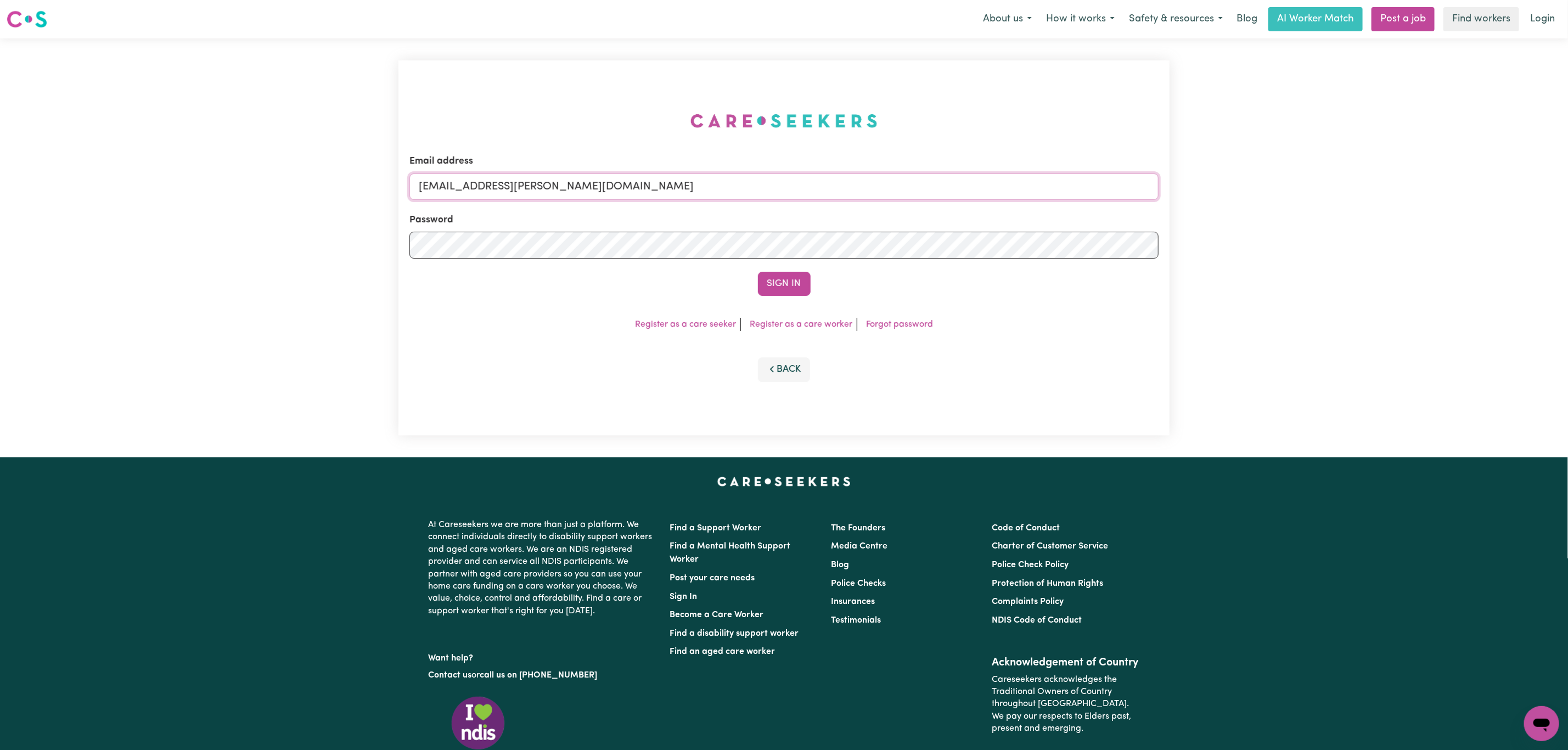
drag, startPoint x: 476, startPoint y: 186, endPoint x: 741, endPoint y: 186, distance: 265.0
click at [741, 186] on input "[EMAIL_ADDRESS][PERSON_NAME][DOMAIN_NAME]" at bounding box center [784, 186] width 749 height 26
paste input "[PERSON_NAME][EMAIL_ADDRESS][DOMAIN_NAME]"
type input "superuser~[PERSON_NAME][EMAIL_ADDRESS][DOMAIN_NAME]"
click at [770, 300] on div "Email address superuser~[PERSON_NAME][EMAIL_ADDRESS][DOMAIN_NAME] Password Sign…" at bounding box center [784, 248] width 771 height 375
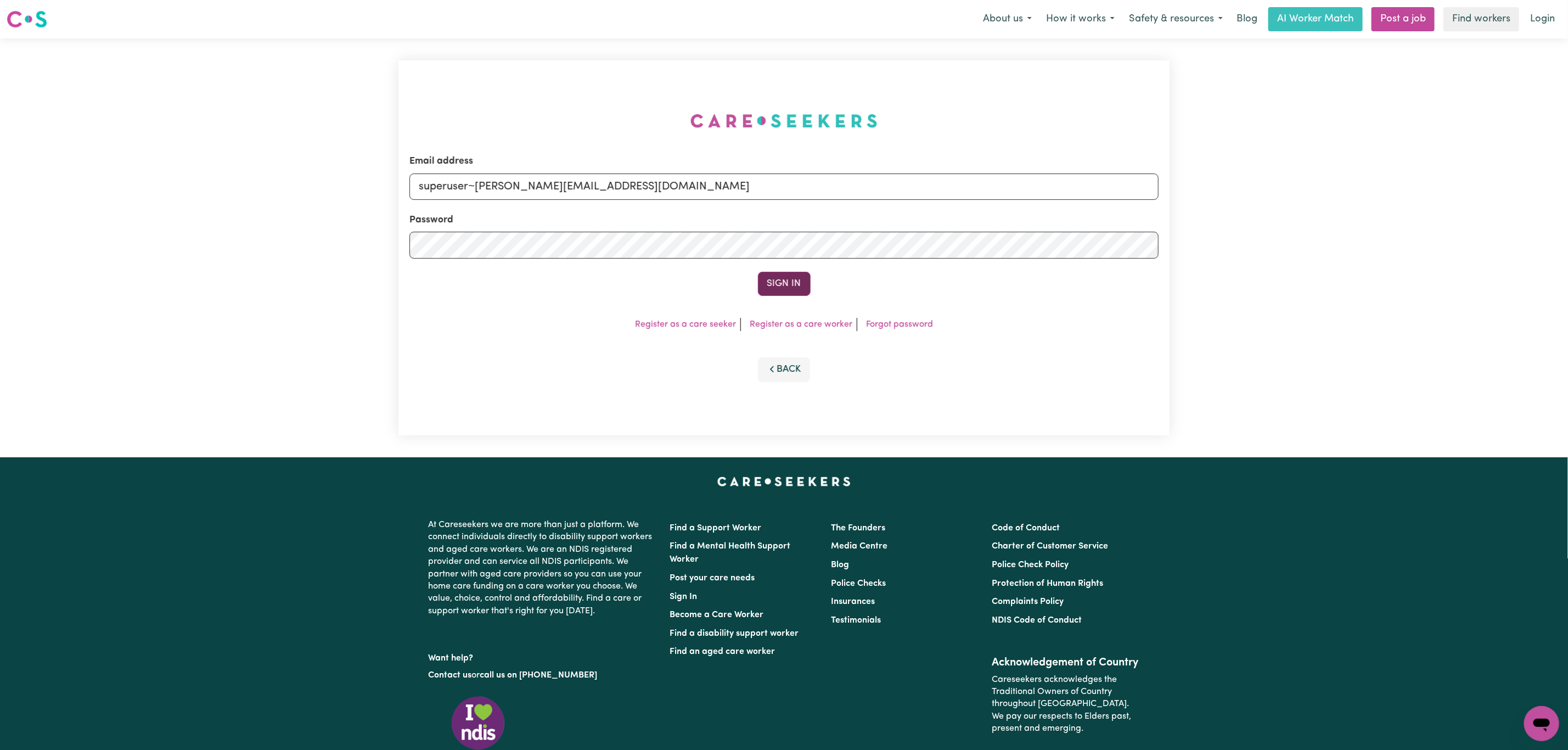
click at [781, 275] on button "Sign In" at bounding box center [785, 284] width 53 height 24
